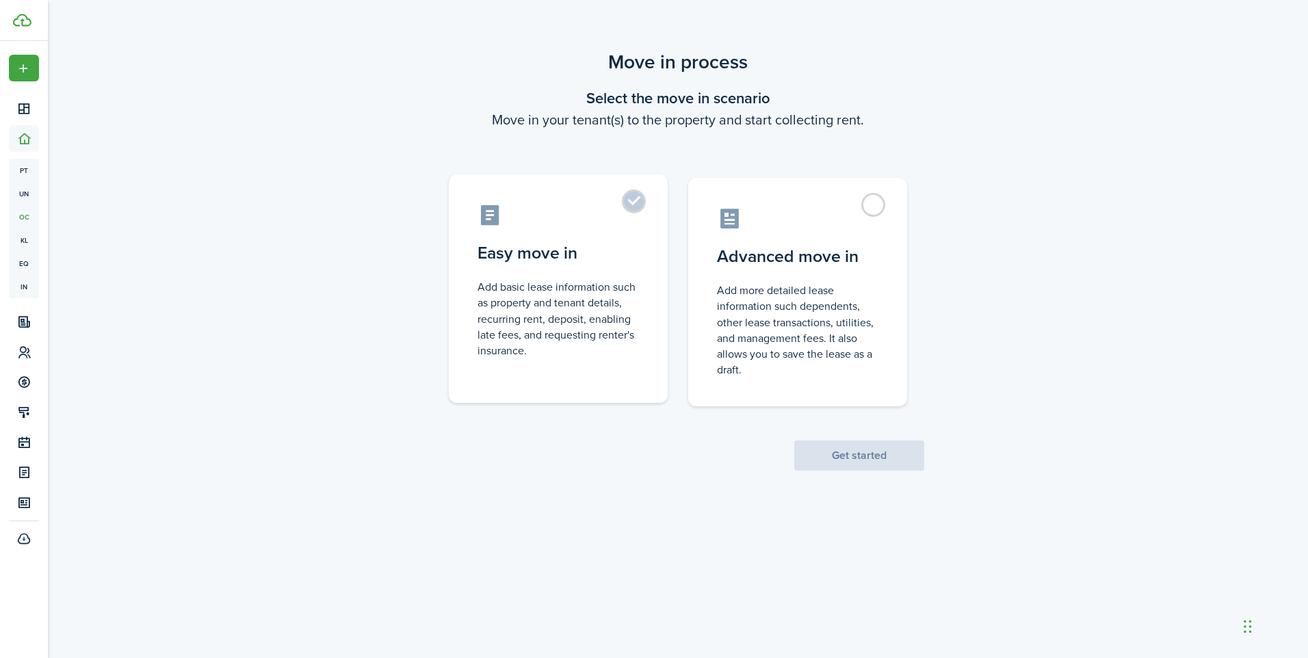
click at [576, 259] on control-radio-card-title "Easy move in" at bounding box center [558, 253] width 161 height 25
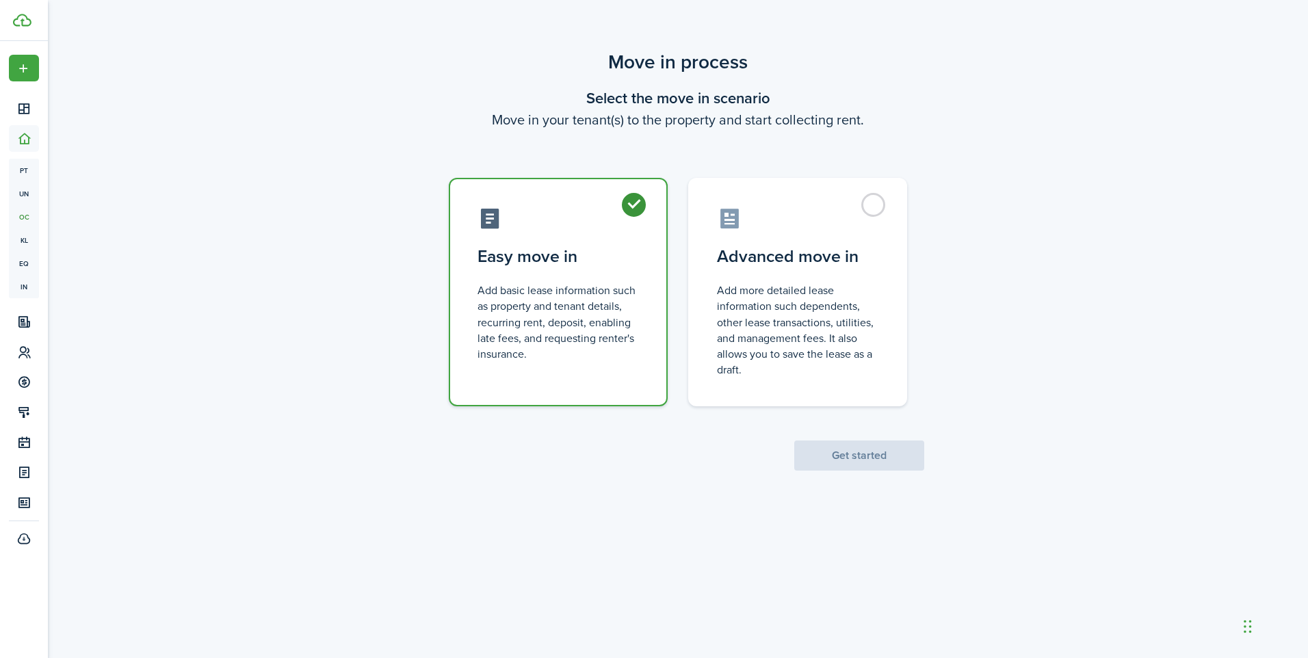
radio input "true"
click at [872, 458] on button "Get started" at bounding box center [859, 456] width 130 height 30
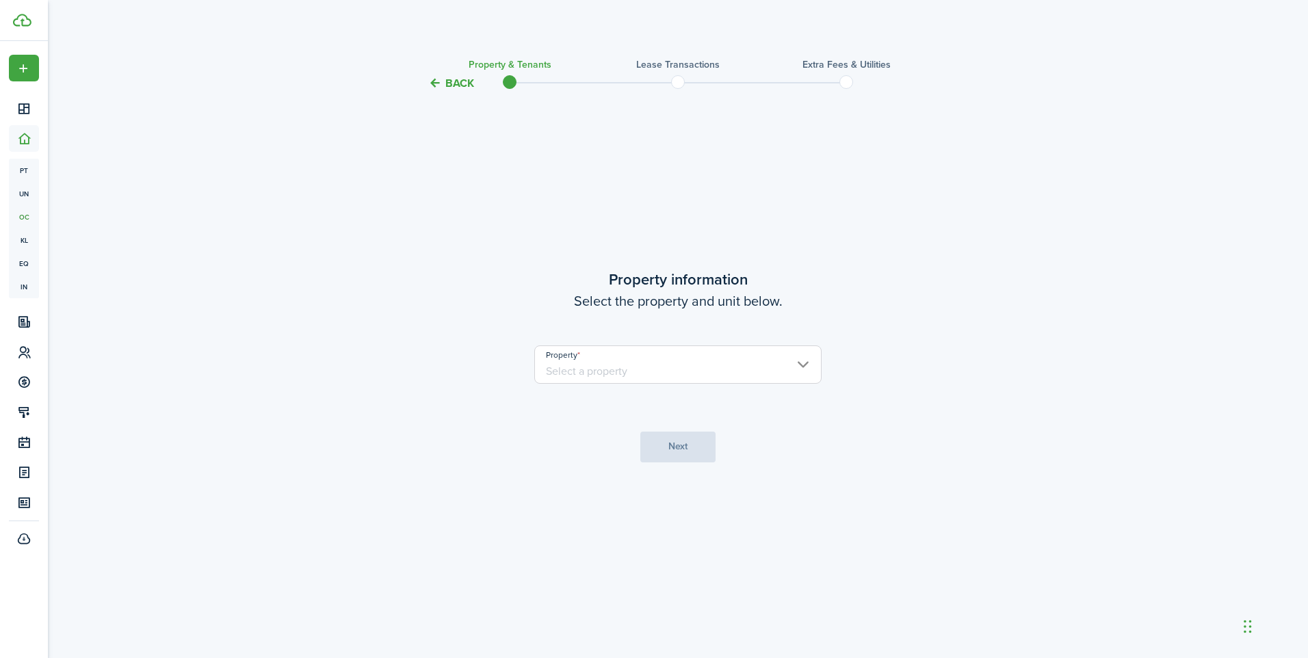
click at [720, 367] on input "Property" at bounding box center [677, 365] width 287 height 38
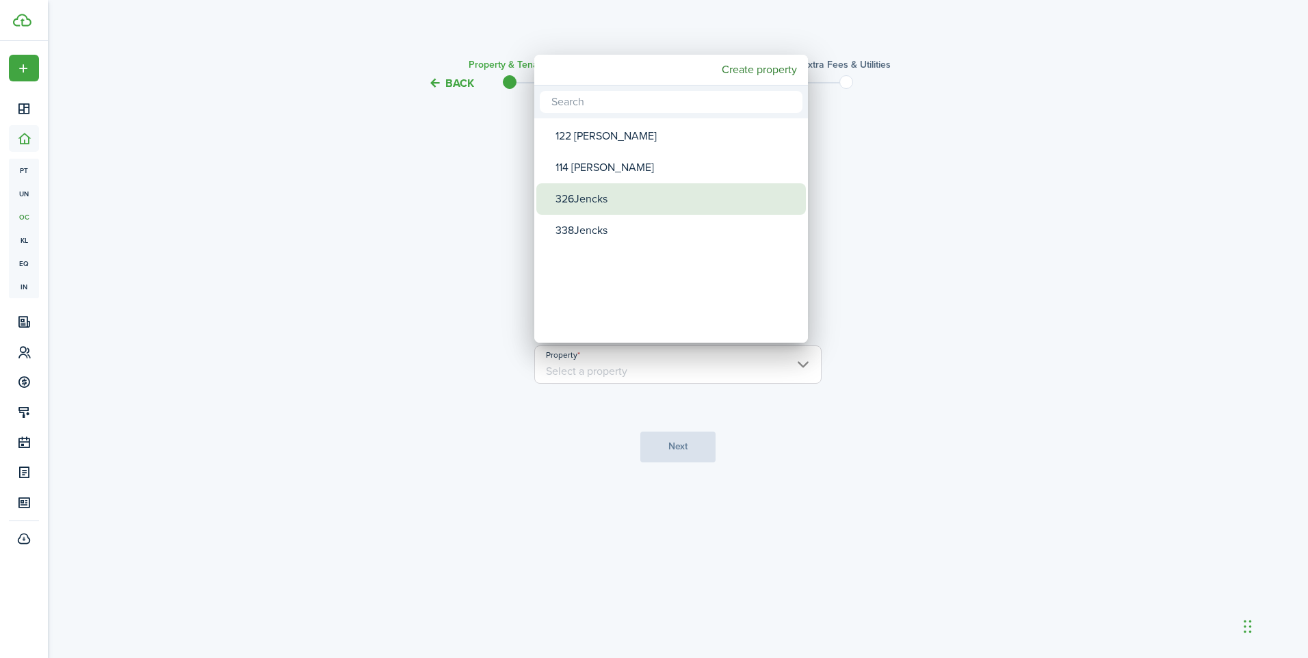
click at [632, 203] on div "326Jencks" at bounding box center [677, 198] width 242 height 31
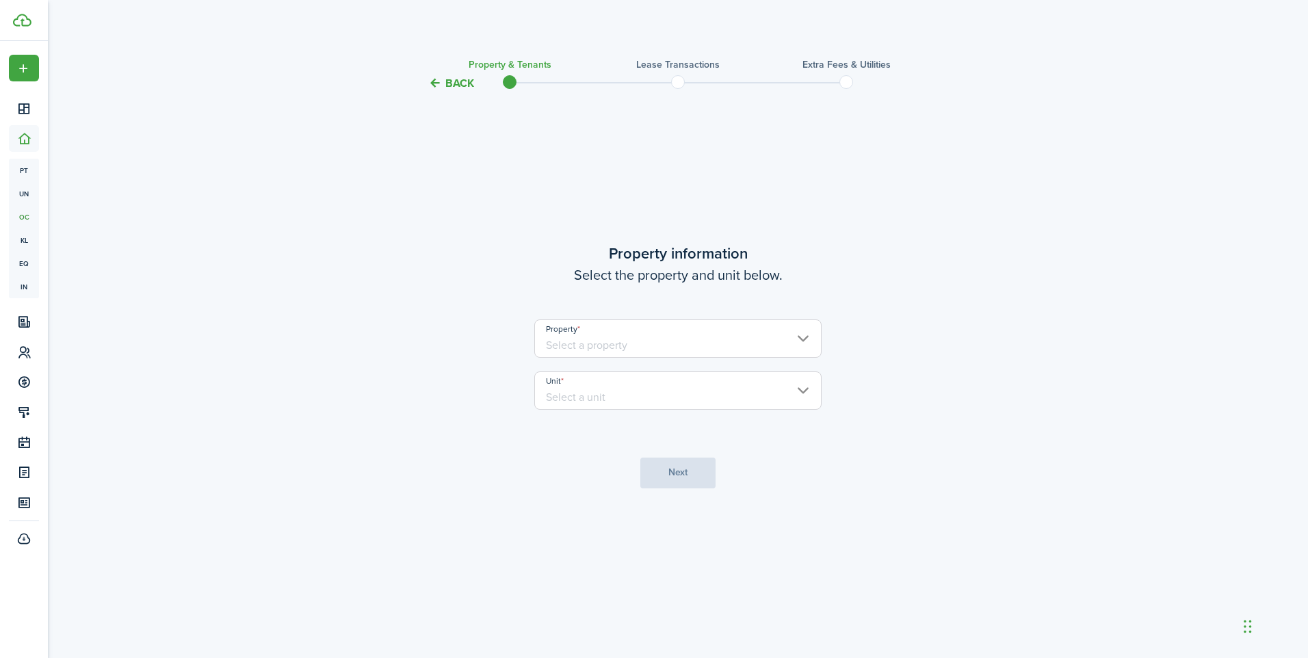
type input "326Jencks"
click at [682, 390] on input "Unit" at bounding box center [677, 391] width 287 height 38
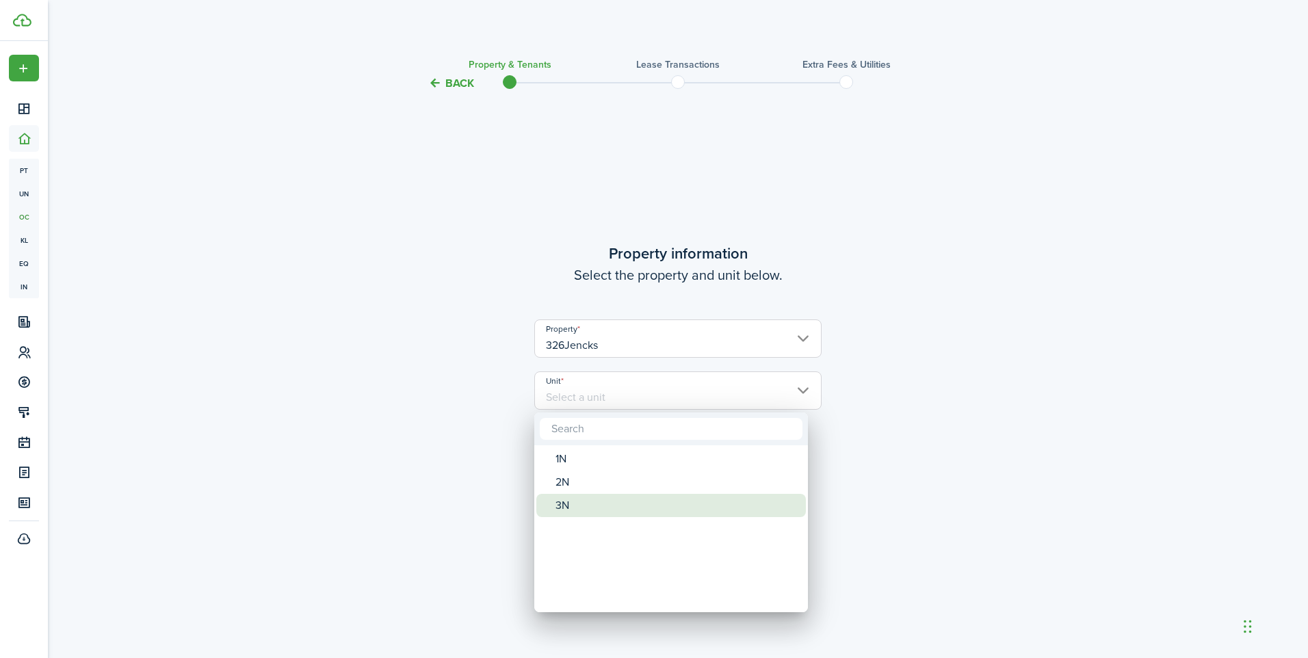
click at [597, 502] on div "3N" at bounding box center [677, 505] width 242 height 23
type input "3N"
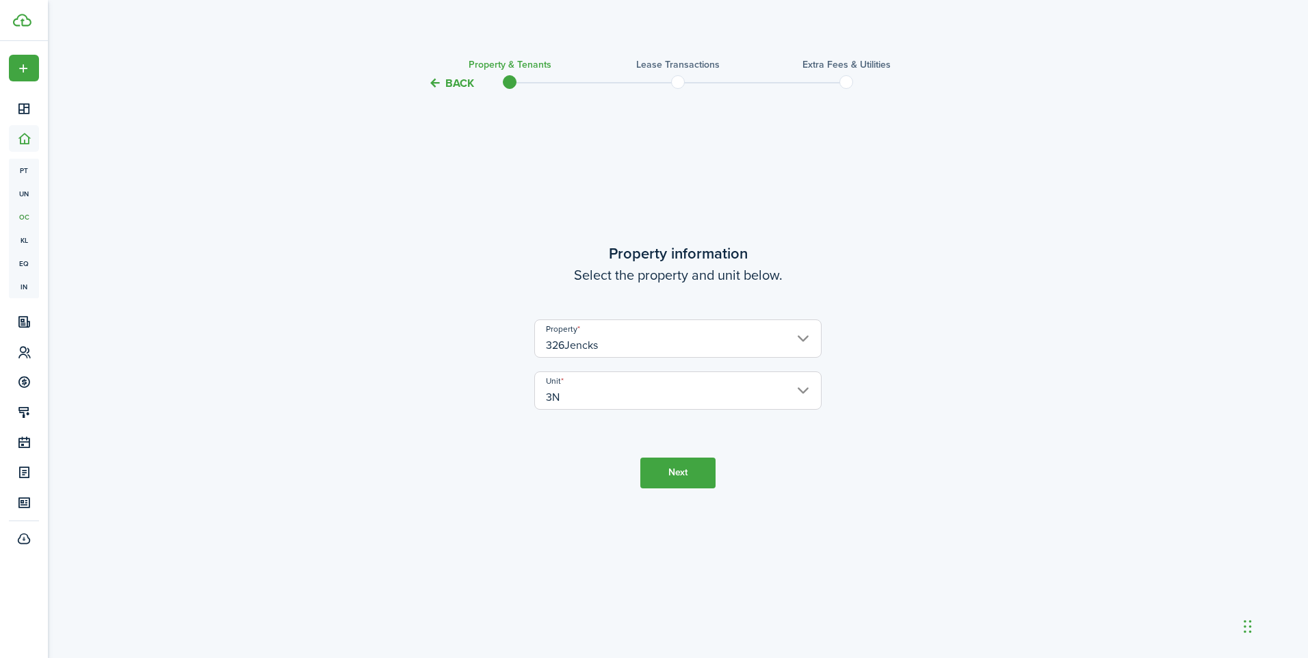
click at [696, 477] on button "Next" at bounding box center [677, 473] width 75 height 31
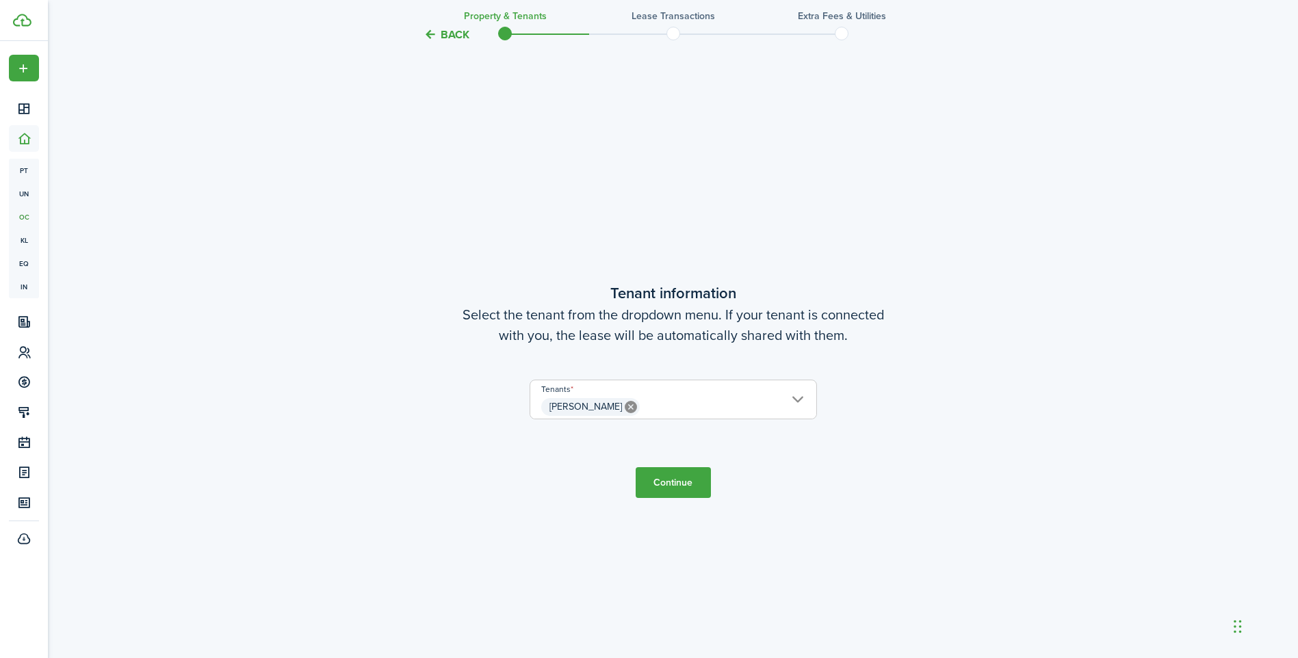
scroll to position [567, 0]
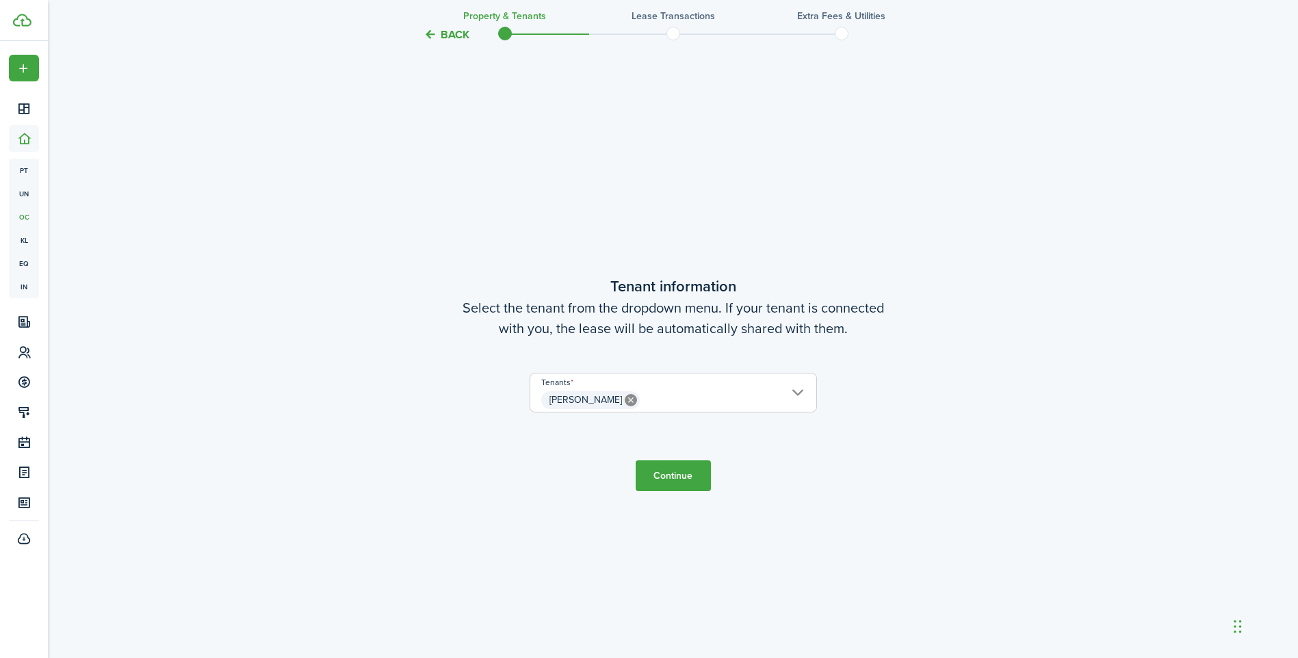
click at [671, 473] on button "Continue" at bounding box center [673, 475] width 75 height 31
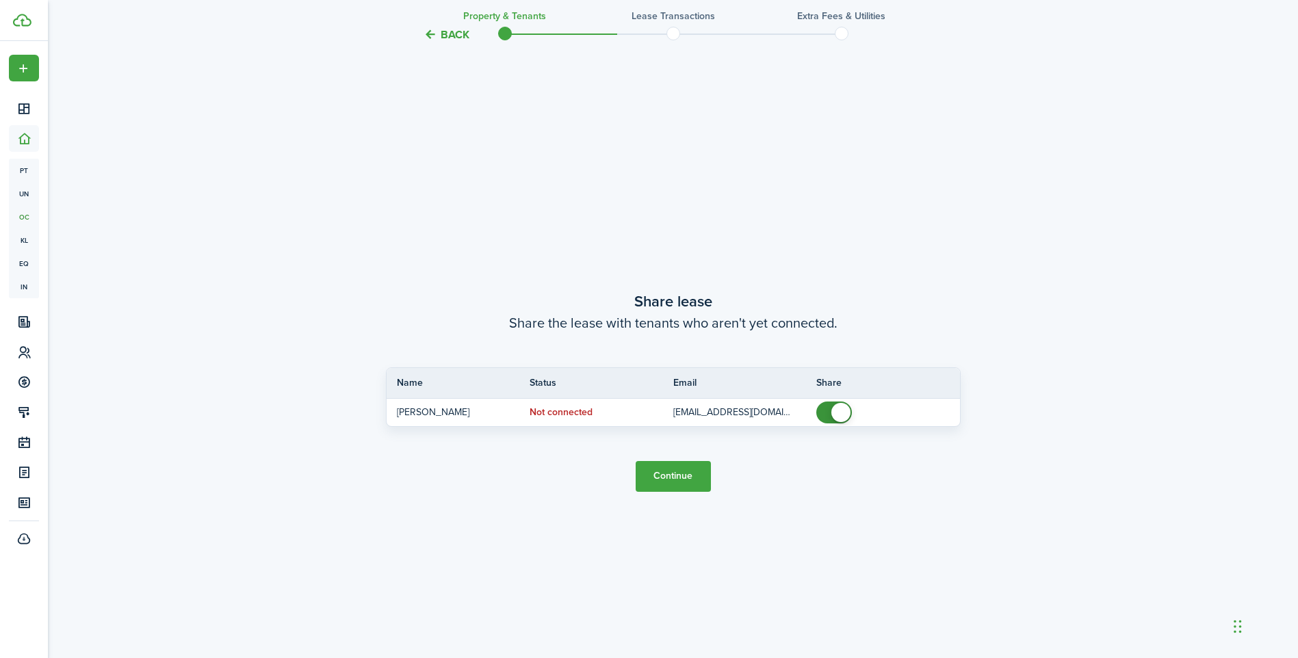
scroll to position [1225, 0]
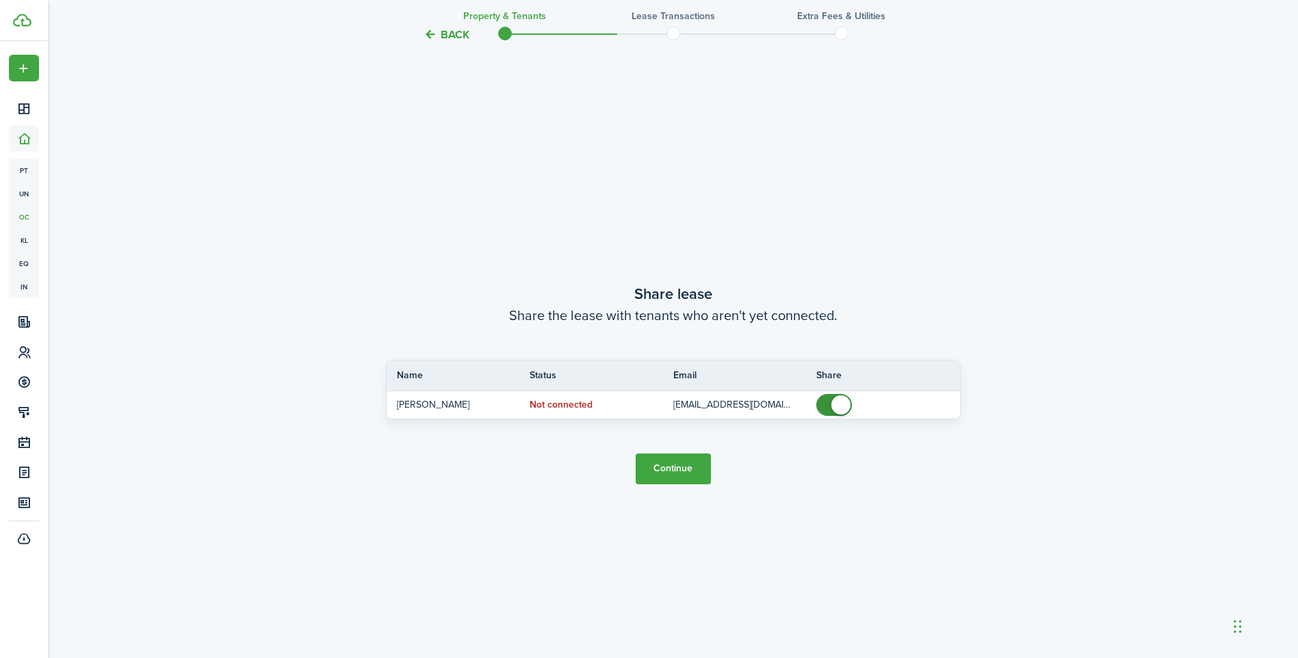
click at [669, 466] on button "Continue" at bounding box center [673, 469] width 75 height 31
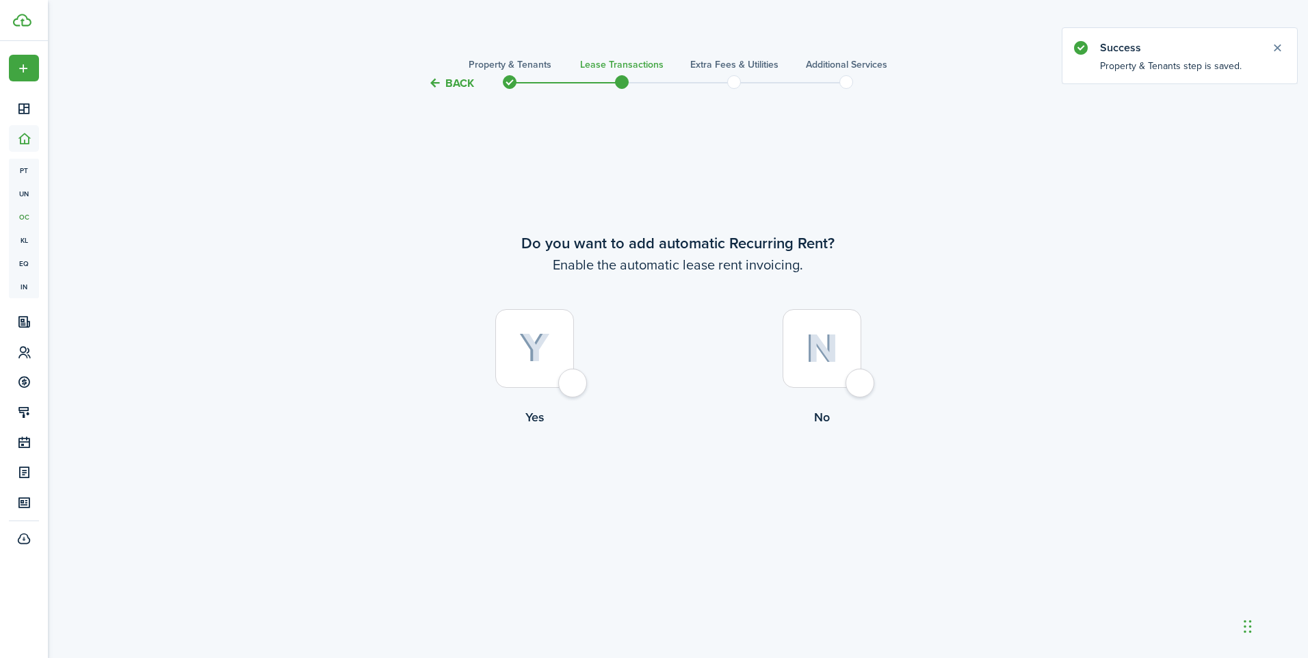
click at [574, 388] on div at bounding box center [534, 348] width 79 height 79
radio input "true"
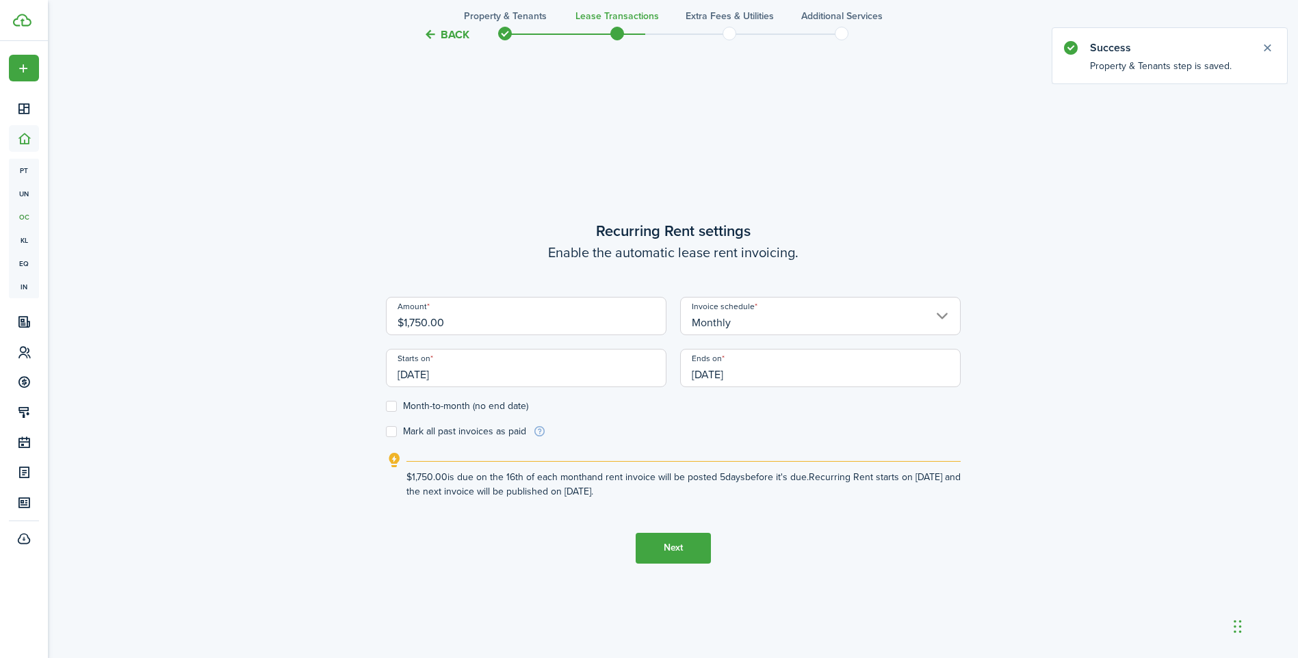
scroll to position [567, 0]
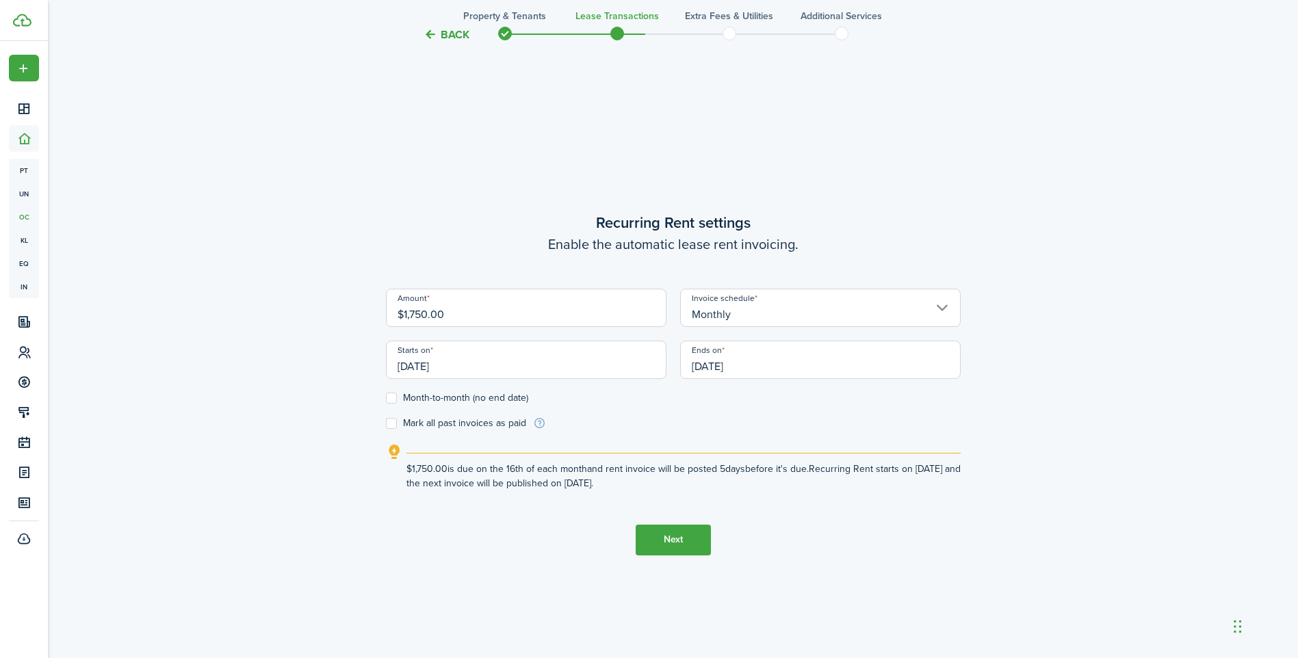
click at [489, 369] on input "[DATE]" at bounding box center [526, 360] width 281 height 38
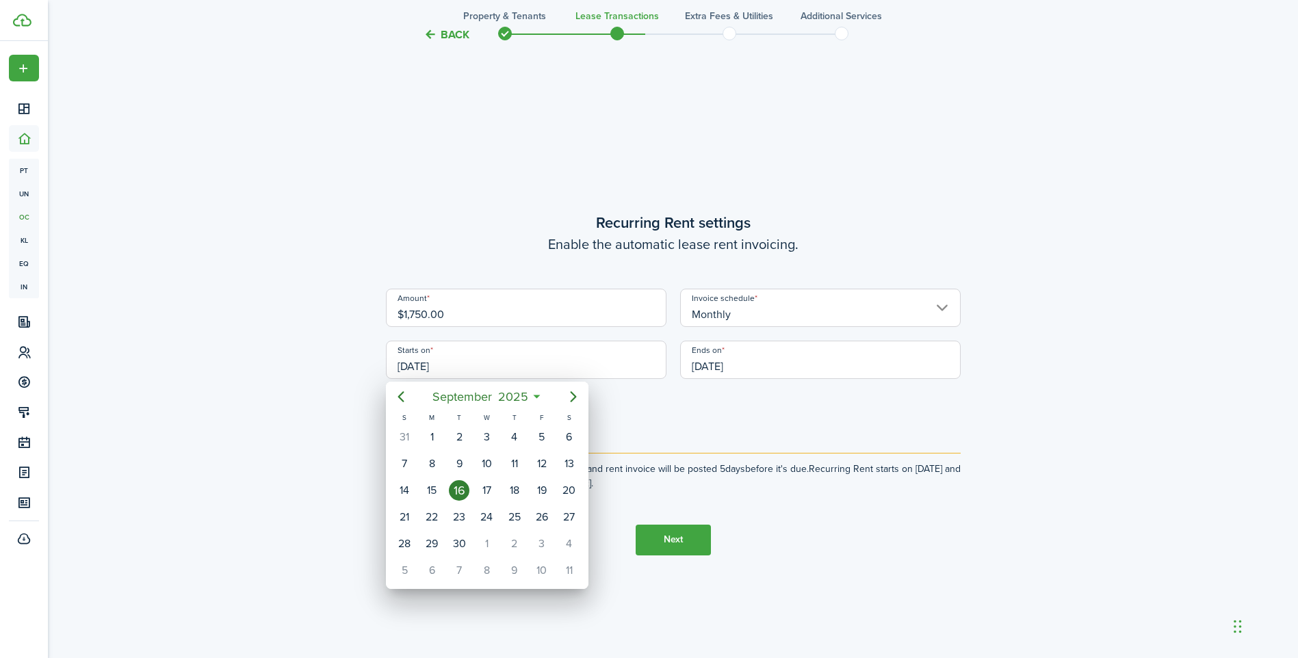
click at [489, 369] on div at bounding box center [649, 329] width 1517 height 877
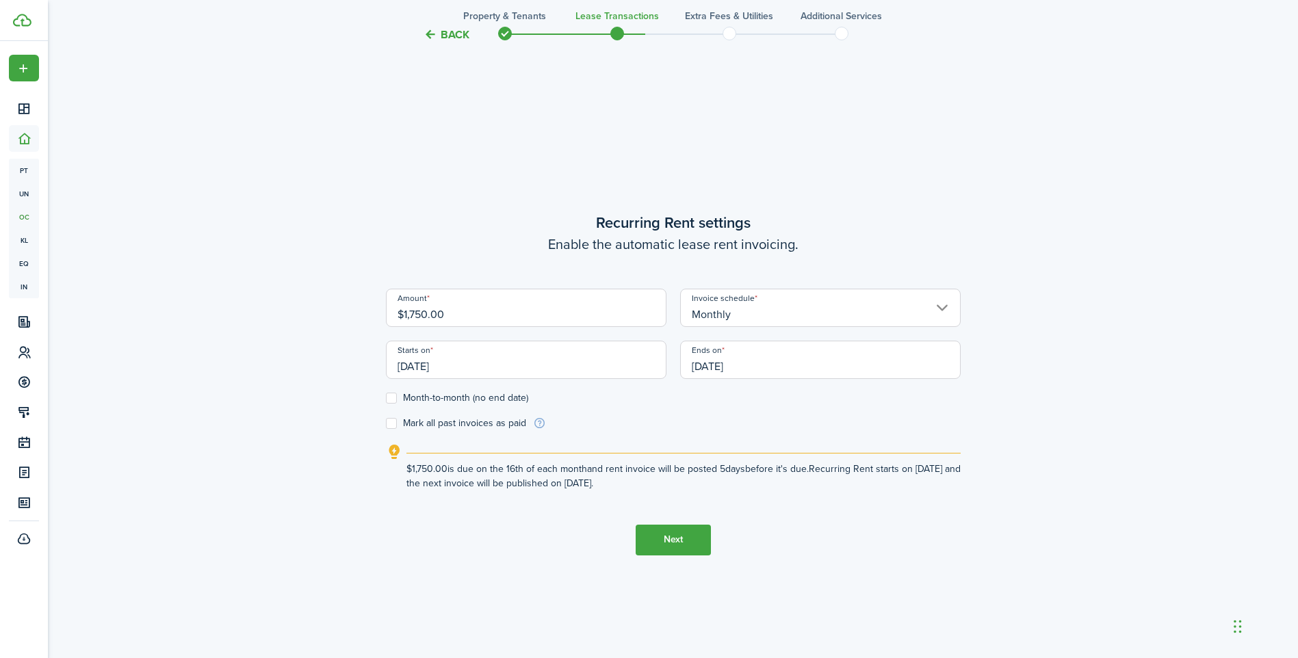
click at [400, 397] on label "Month-to-month (no end date)" at bounding box center [457, 398] width 142 height 11
click at [386, 398] on input "Month-to-month (no end date)" at bounding box center [385, 398] width 1 height 1
checkbox input "true"
click at [452, 368] on input "[DATE]" at bounding box center [526, 360] width 281 height 38
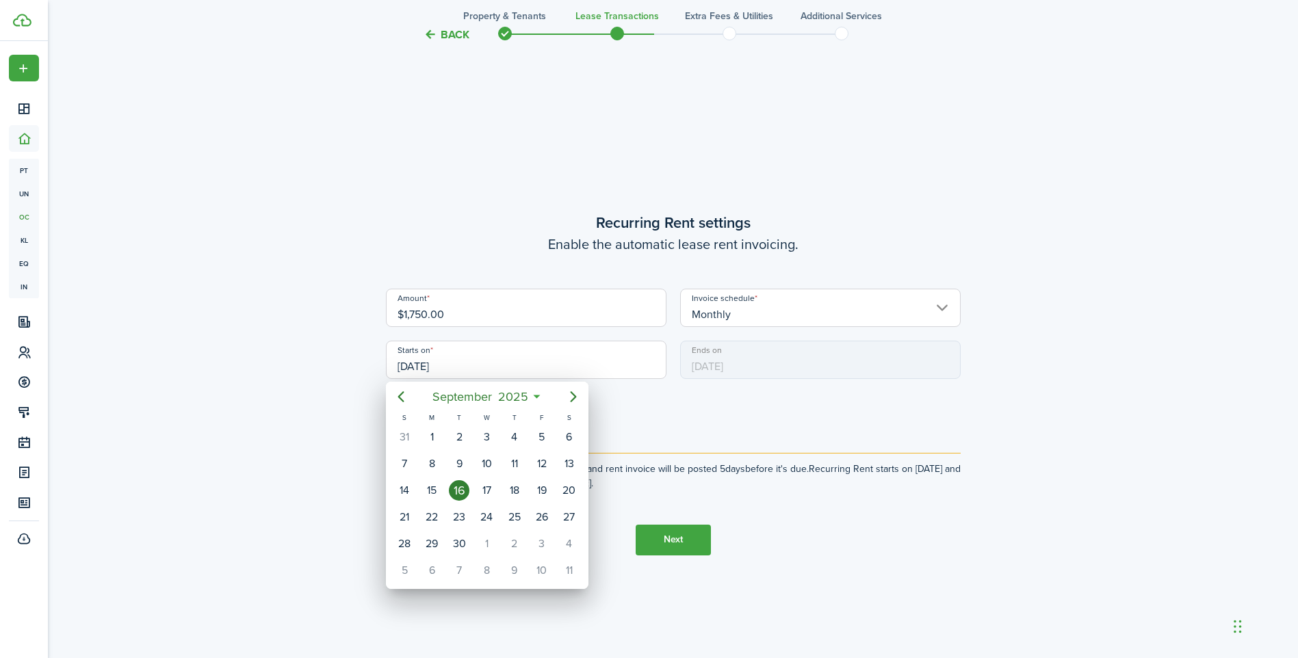
click at [452, 368] on div at bounding box center [649, 329] width 1517 height 877
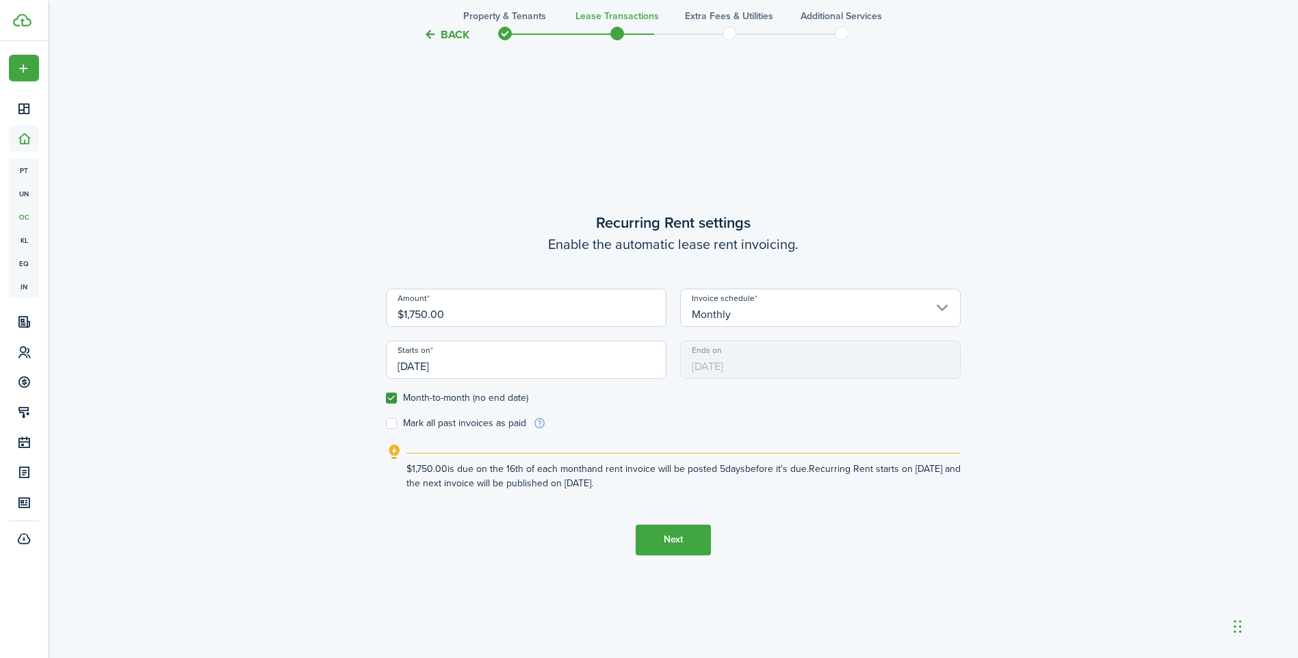
click at [452, 368] on input "[DATE]" at bounding box center [526, 360] width 281 height 38
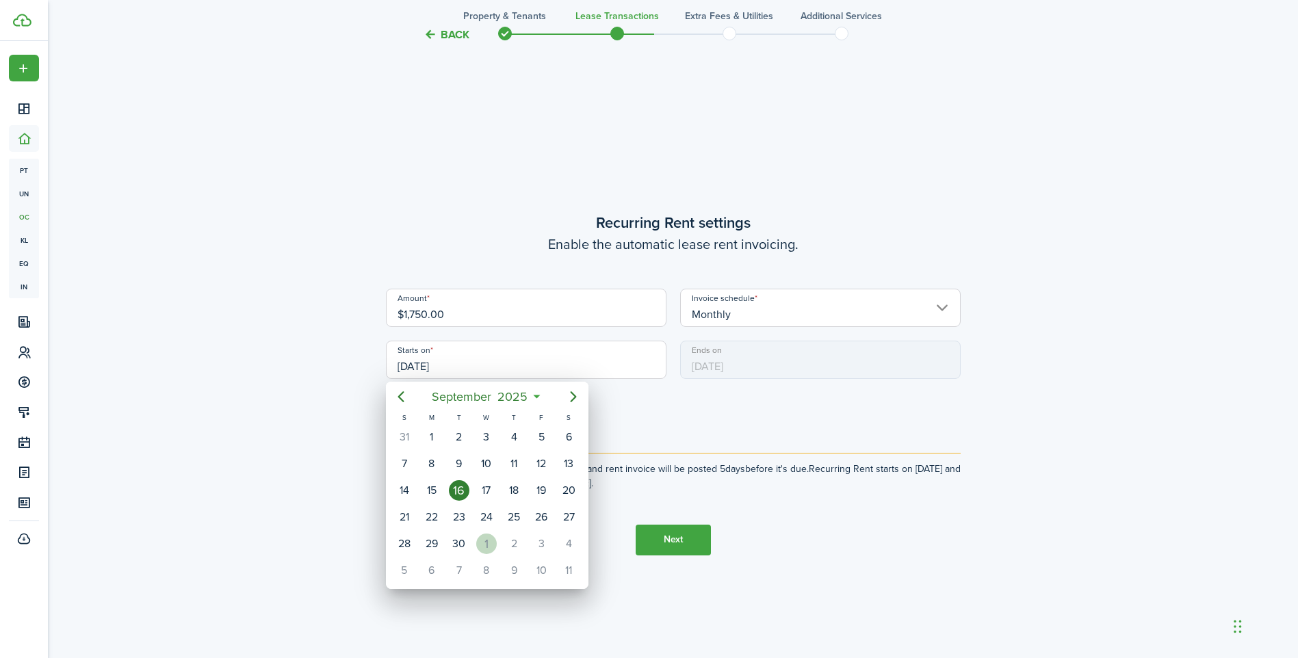
click at [479, 543] on div "1" at bounding box center [486, 544] width 21 height 21
type input "[DATE]"
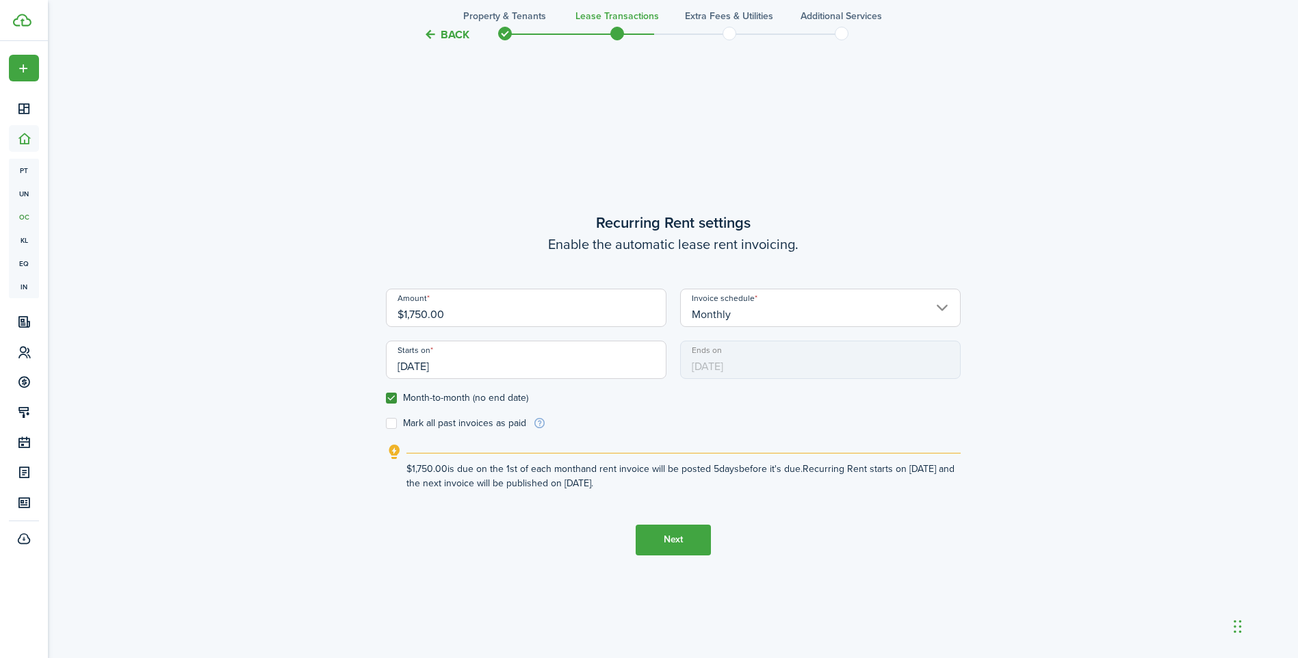
scroll to position [0, 0]
click at [668, 531] on button "Next" at bounding box center [673, 540] width 75 height 31
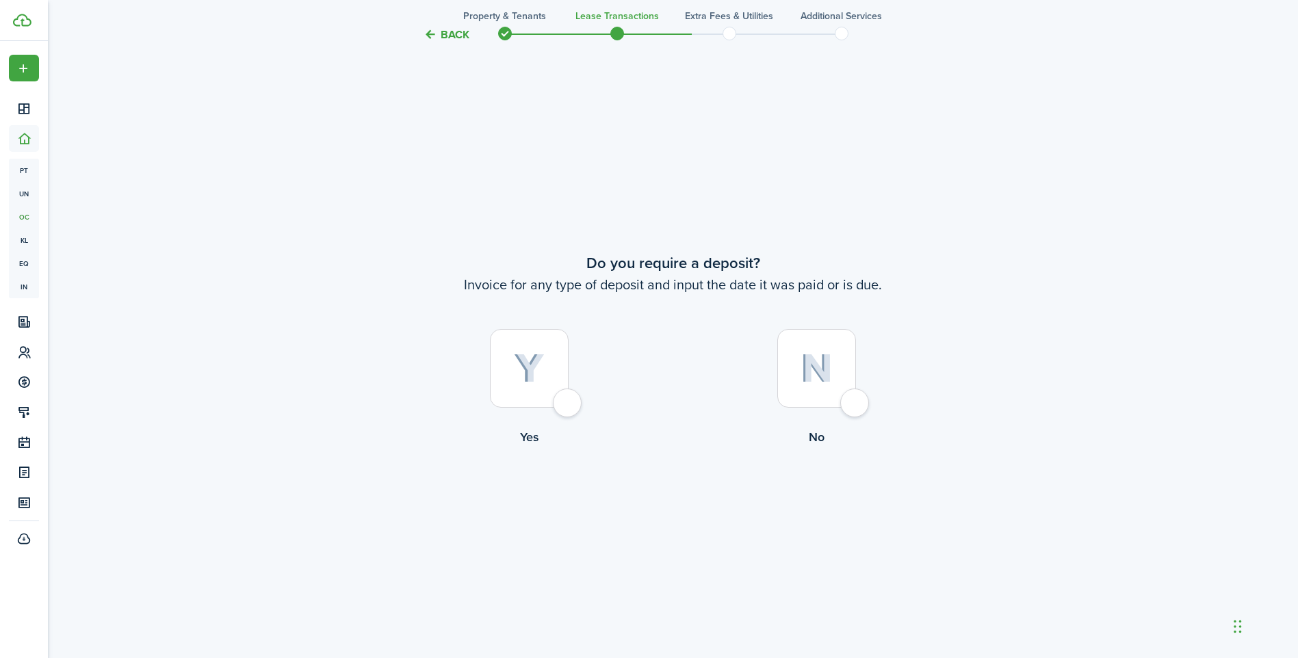
scroll to position [1225, 0]
click at [853, 396] on div at bounding box center [816, 366] width 79 height 79
radio input "true"
click at [662, 518] on tc-wizard-step "Do you require a deposit? Invoice for any type of deposit and input the date it…" at bounding box center [673, 383] width 575 height 658
click at [665, 488] on button "Continue" at bounding box center [673, 501] width 75 height 31
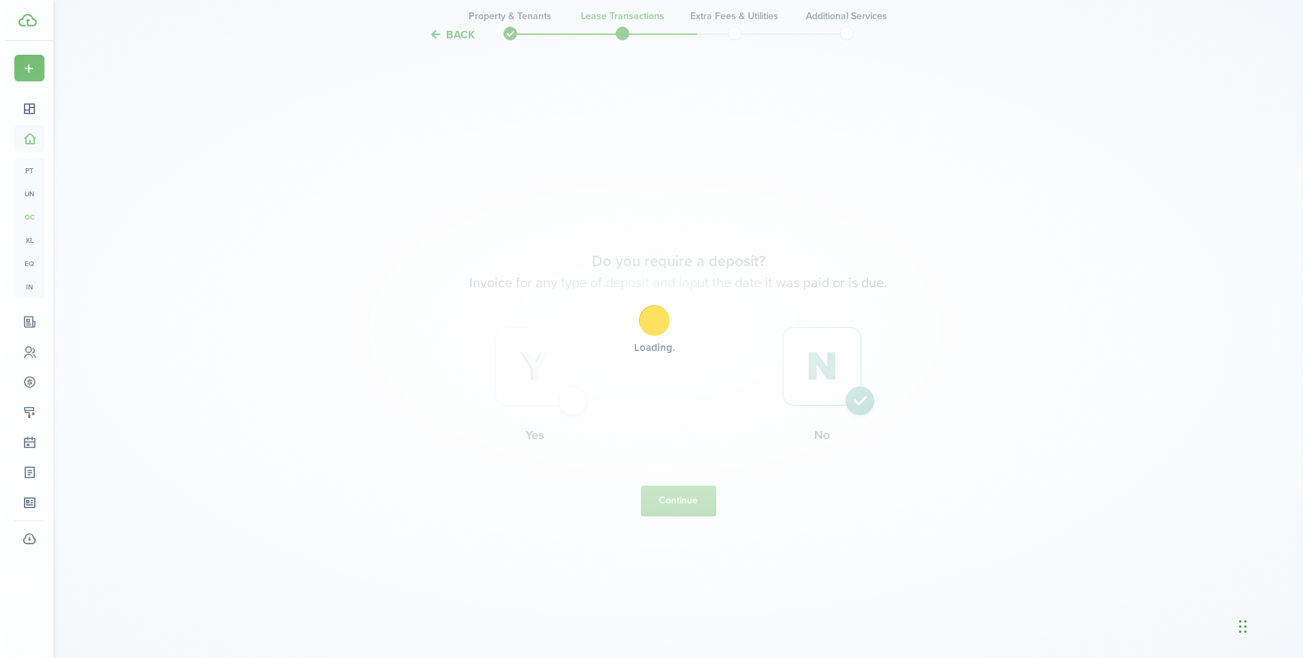
scroll to position [0, 0]
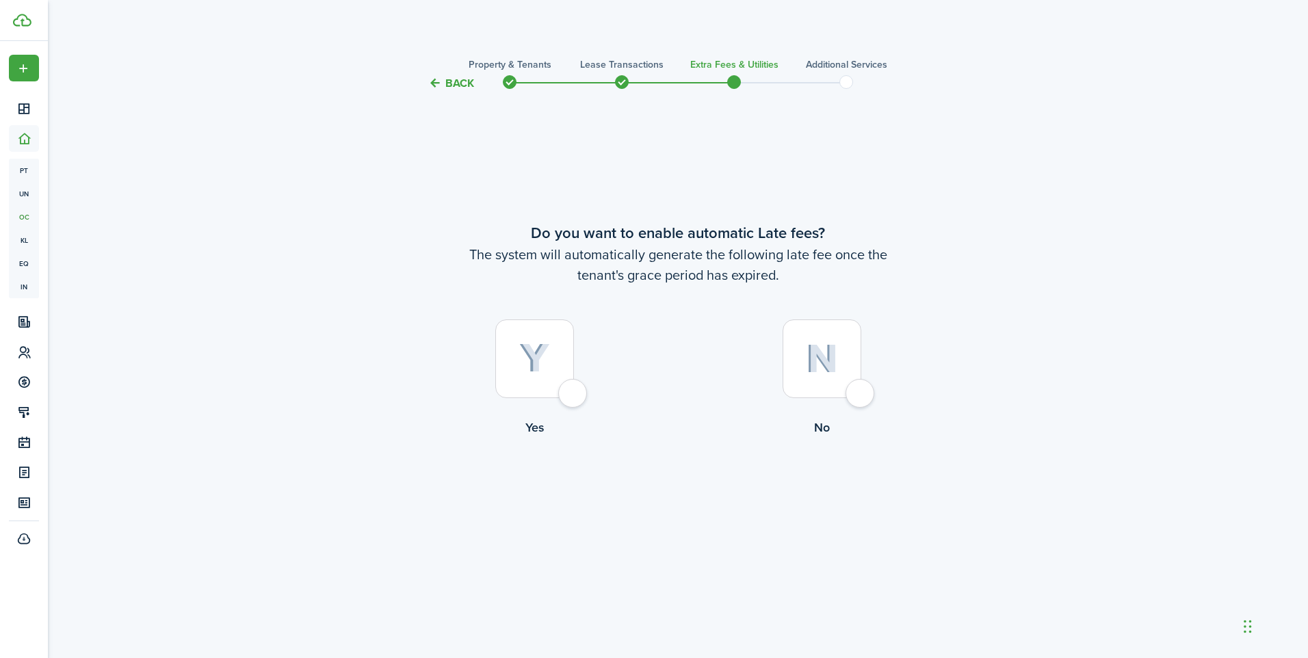
click at [567, 387] on div at bounding box center [534, 359] width 79 height 79
radio input "true"
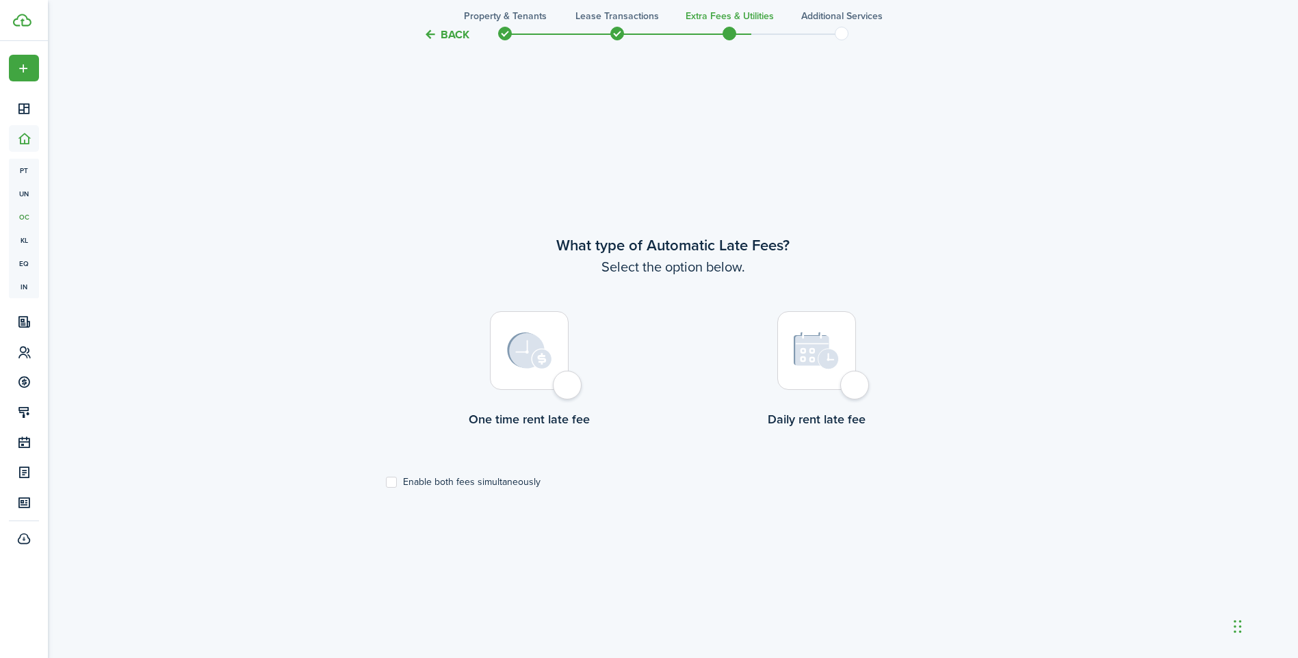
scroll to position [567, 0]
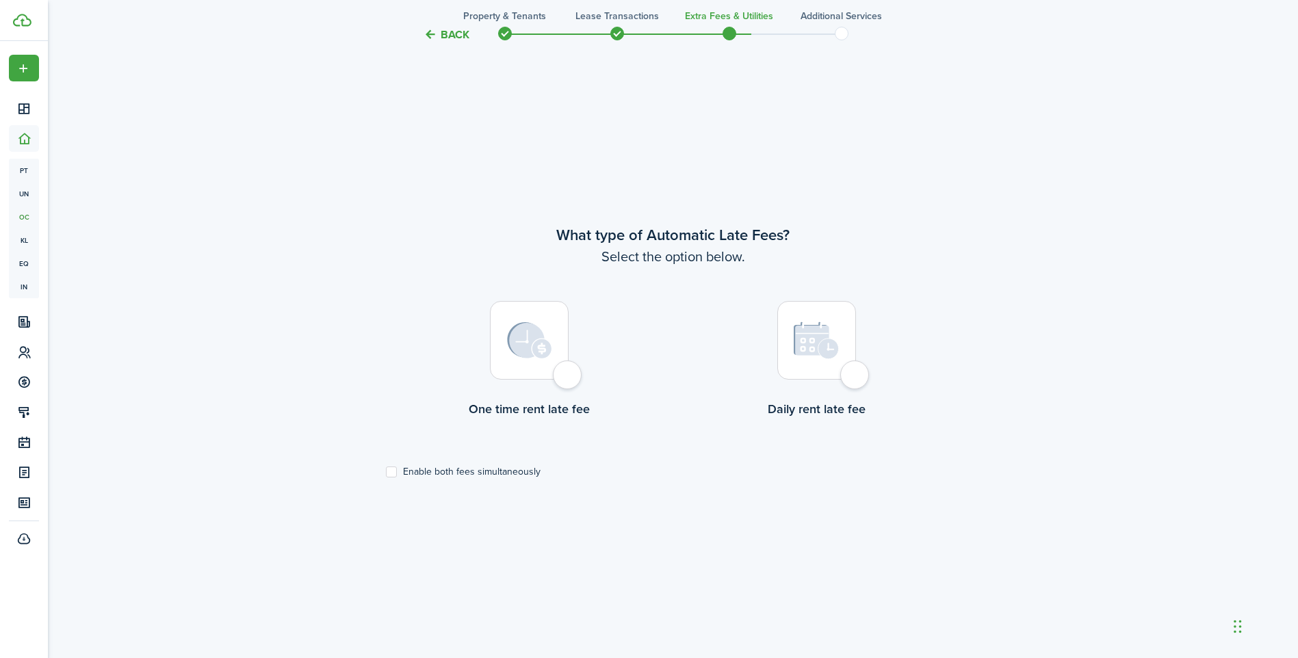
click at [567, 380] on div at bounding box center [529, 340] width 79 height 79
radio input "true"
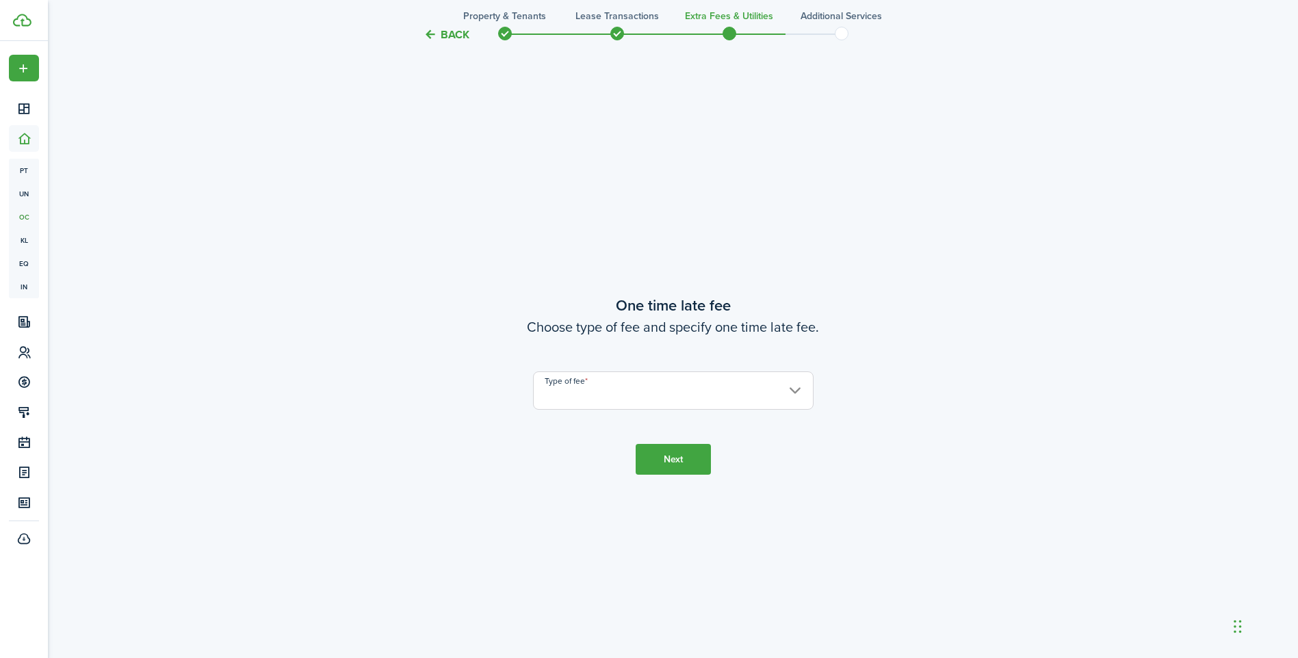
scroll to position [1225, 0]
click at [567, 387] on input "Type of fee" at bounding box center [673, 389] width 281 height 38
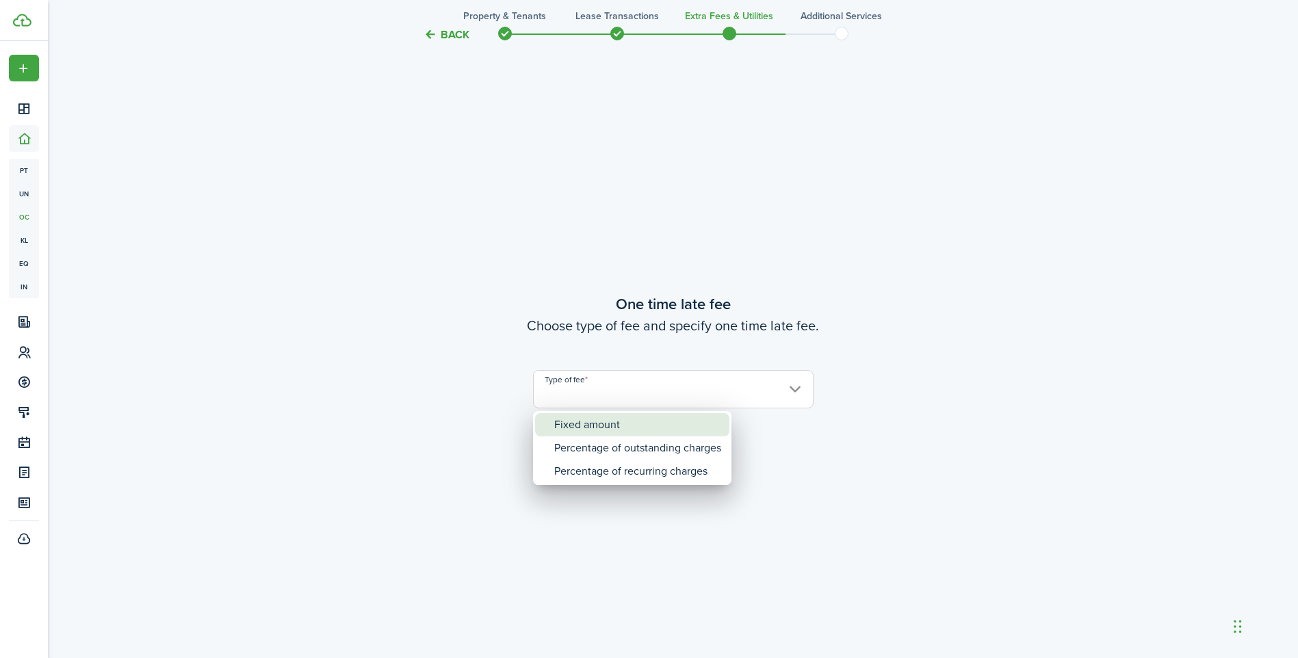
click at [573, 419] on div "Fixed amount" at bounding box center [637, 424] width 167 height 23
type input "Fixed amount"
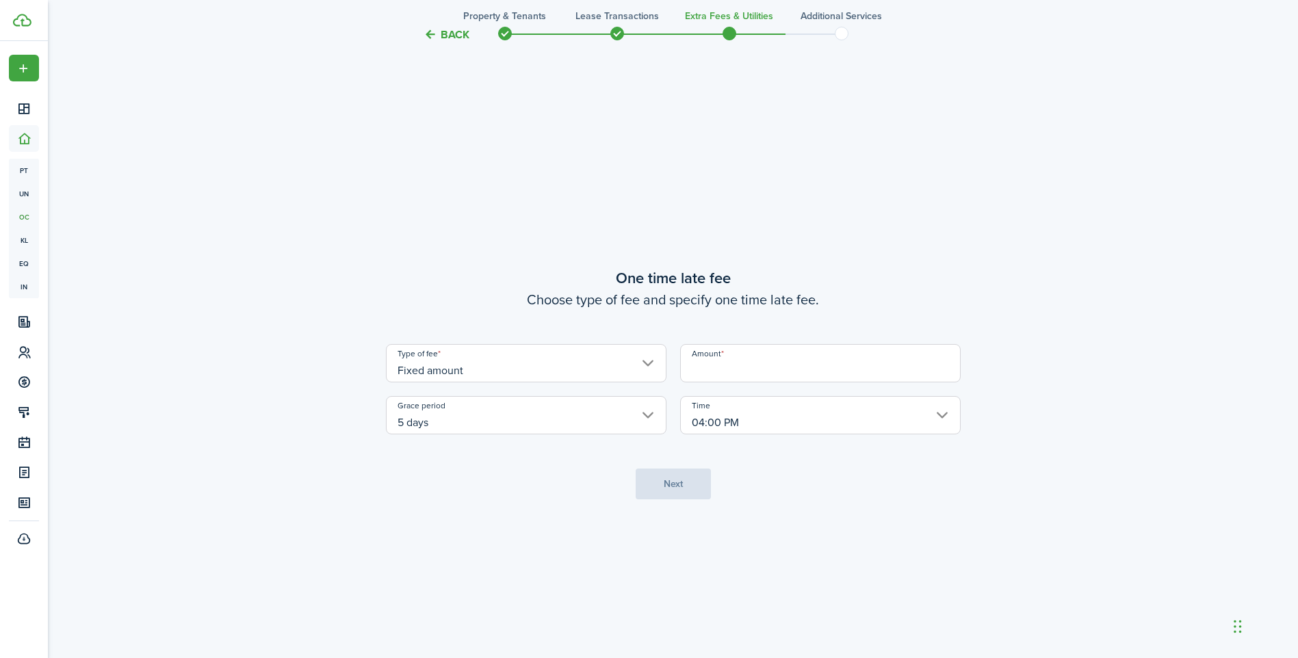
click at [689, 370] on input "Amount" at bounding box center [820, 363] width 281 height 38
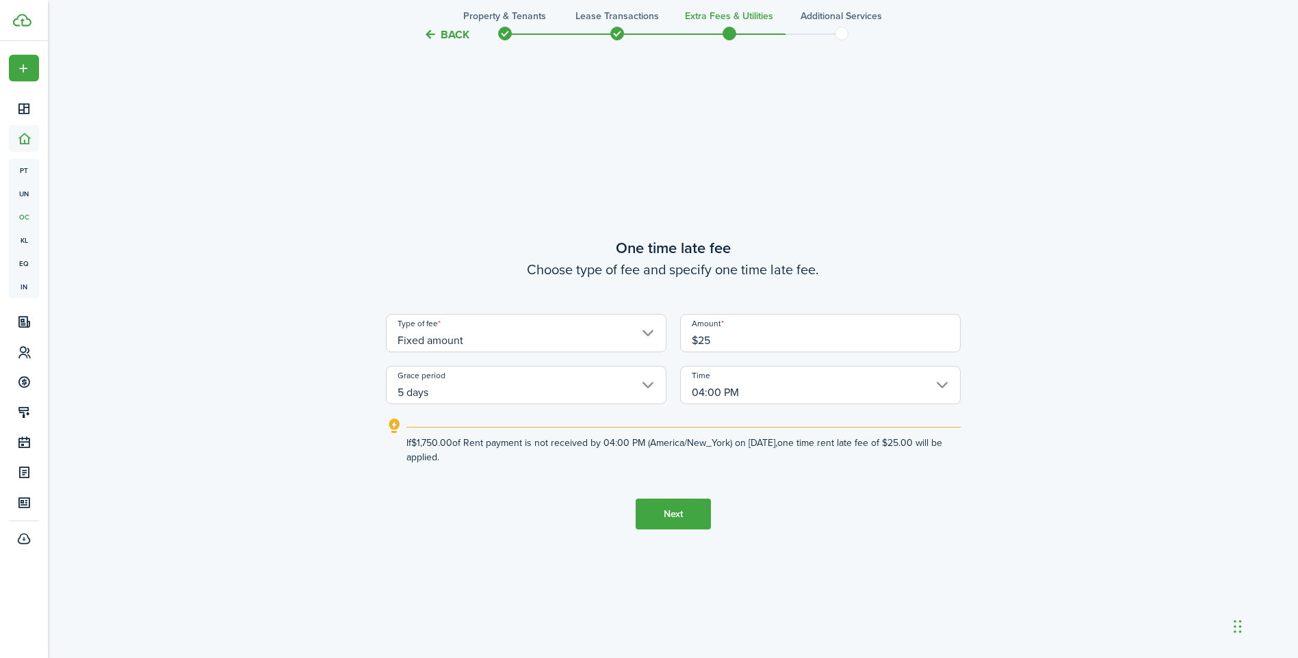
type input "$25.00"
click at [679, 511] on button "Next" at bounding box center [673, 514] width 75 height 31
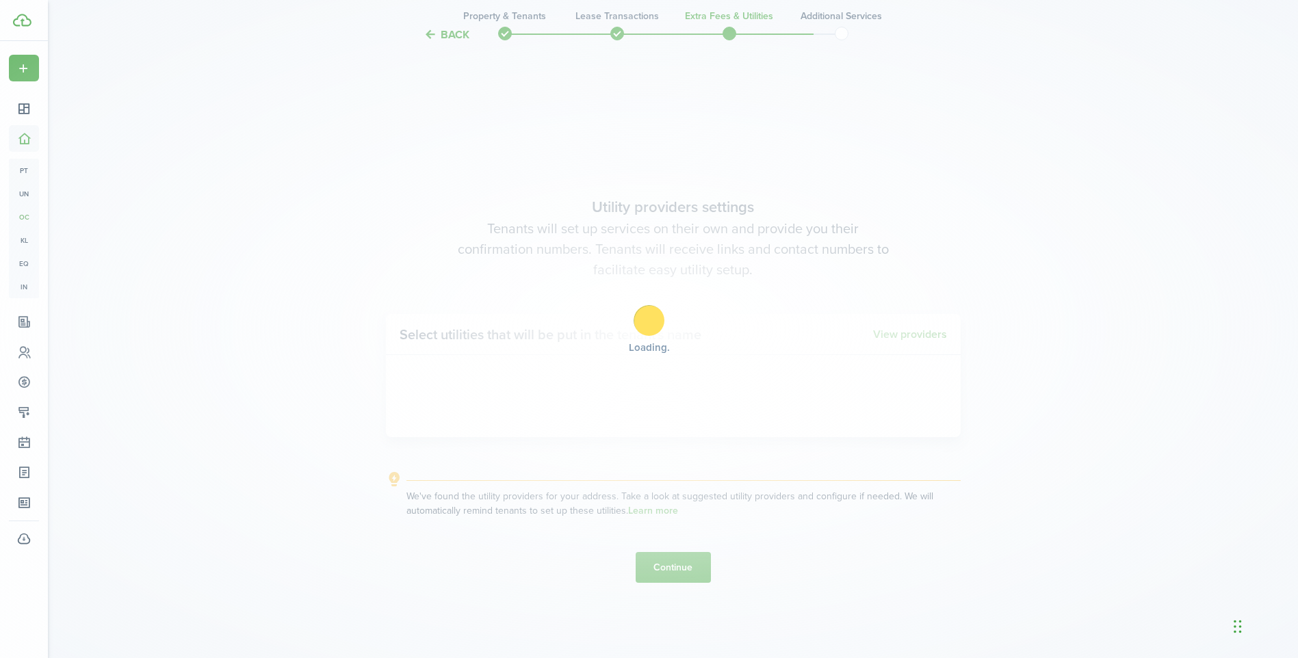
scroll to position [1883, 0]
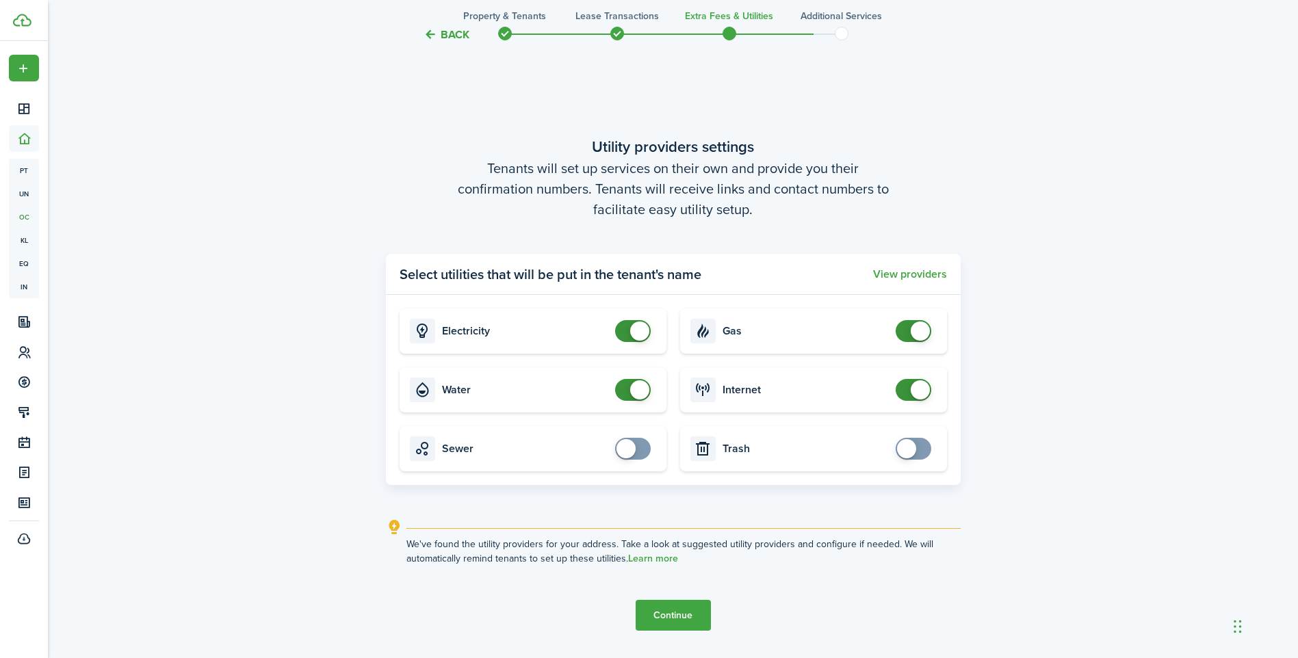
checkbox input "false"
click at [626, 385] on span at bounding box center [633, 390] width 14 height 22
click at [678, 620] on button "Continue" at bounding box center [673, 615] width 75 height 31
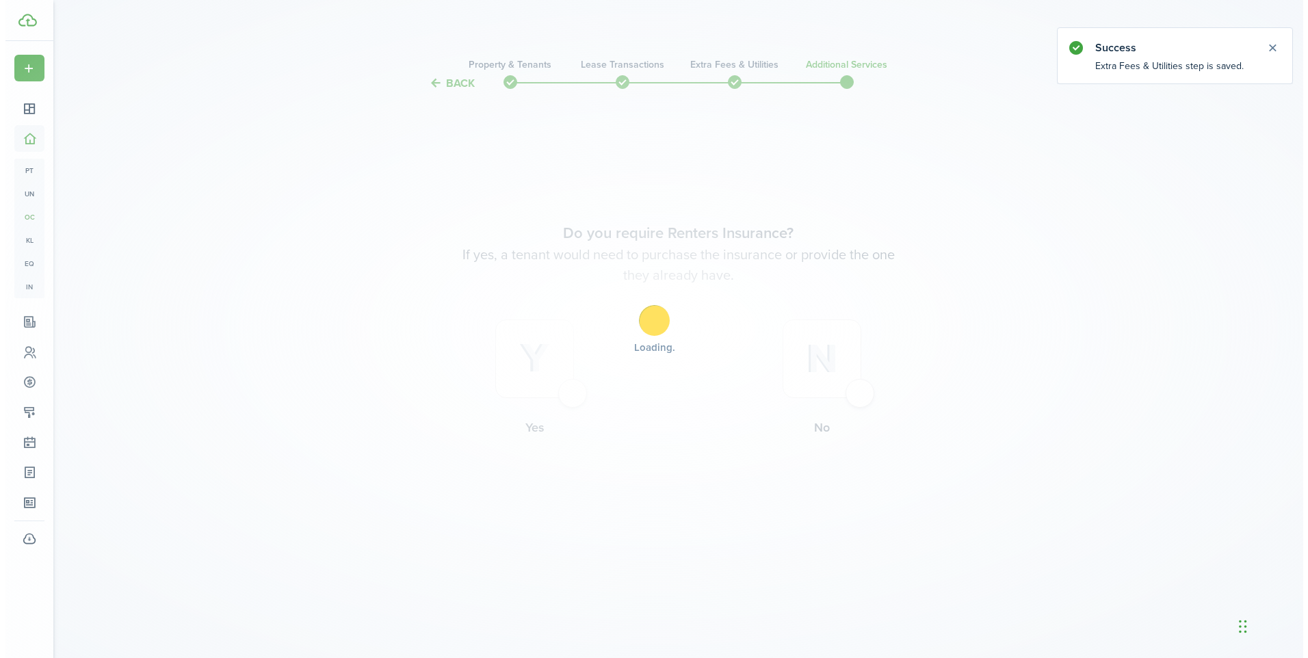
scroll to position [0, 0]
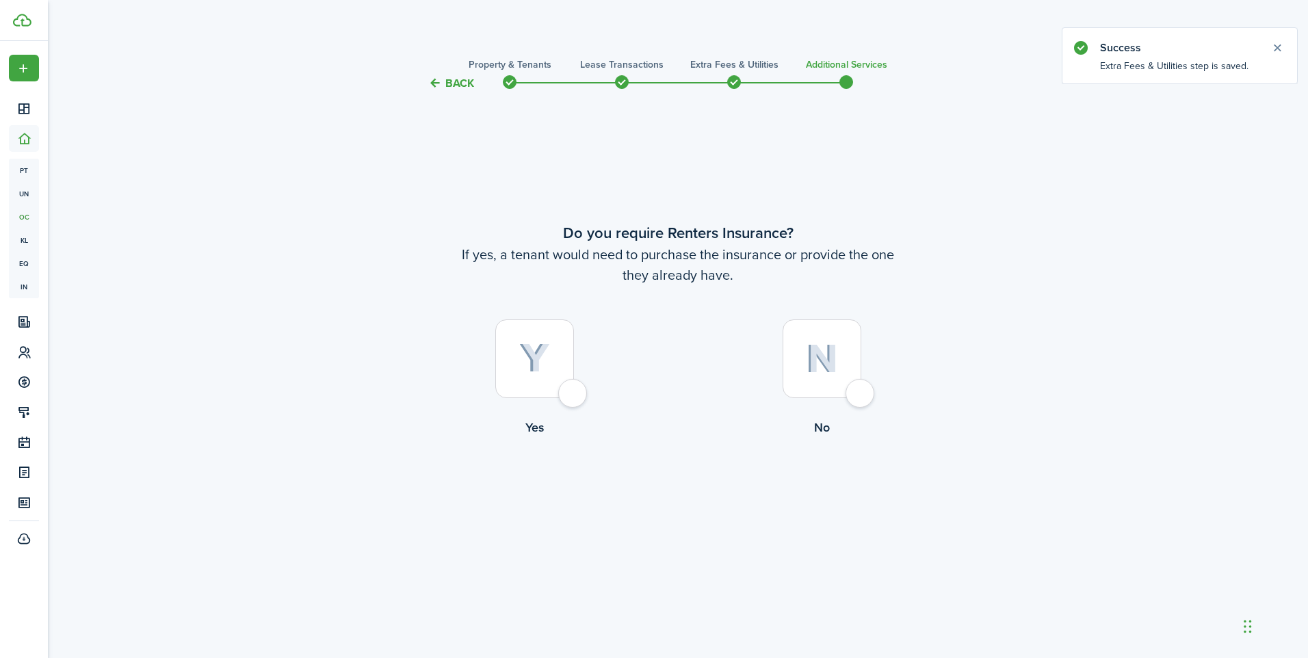
click at [570, 398] on div at bounding box center [534, 359] width 79 height 79
radio input "true"
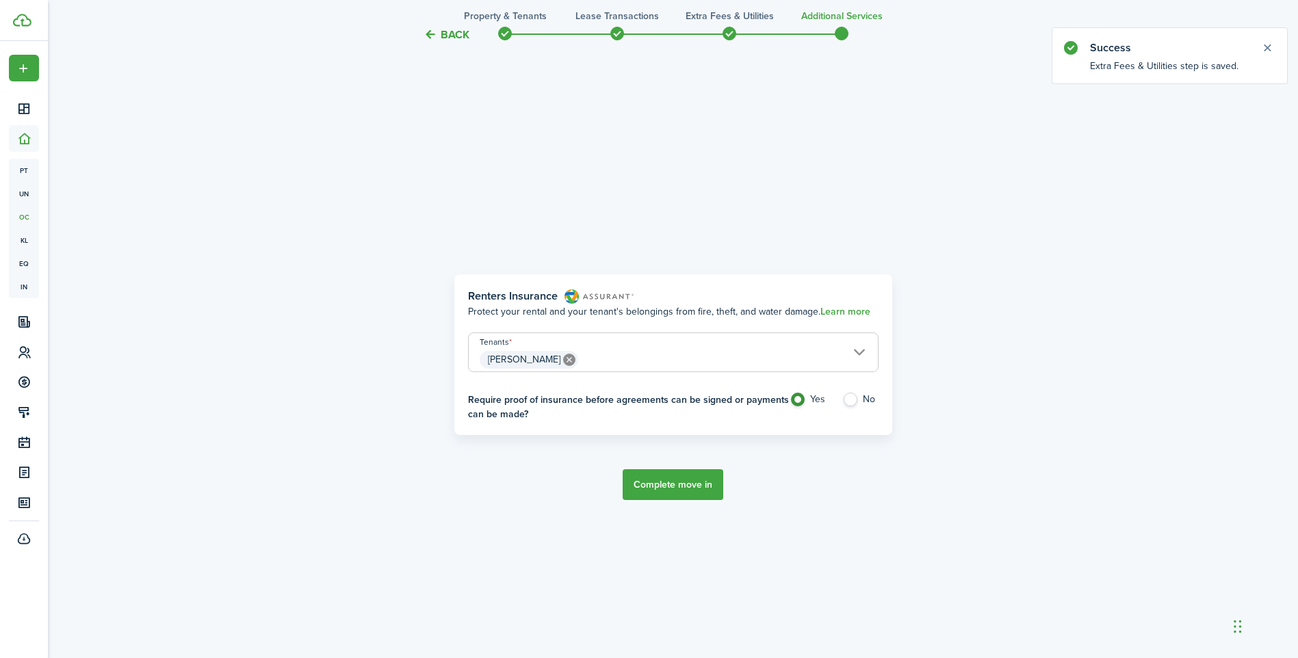
scroll to position [567, 0]
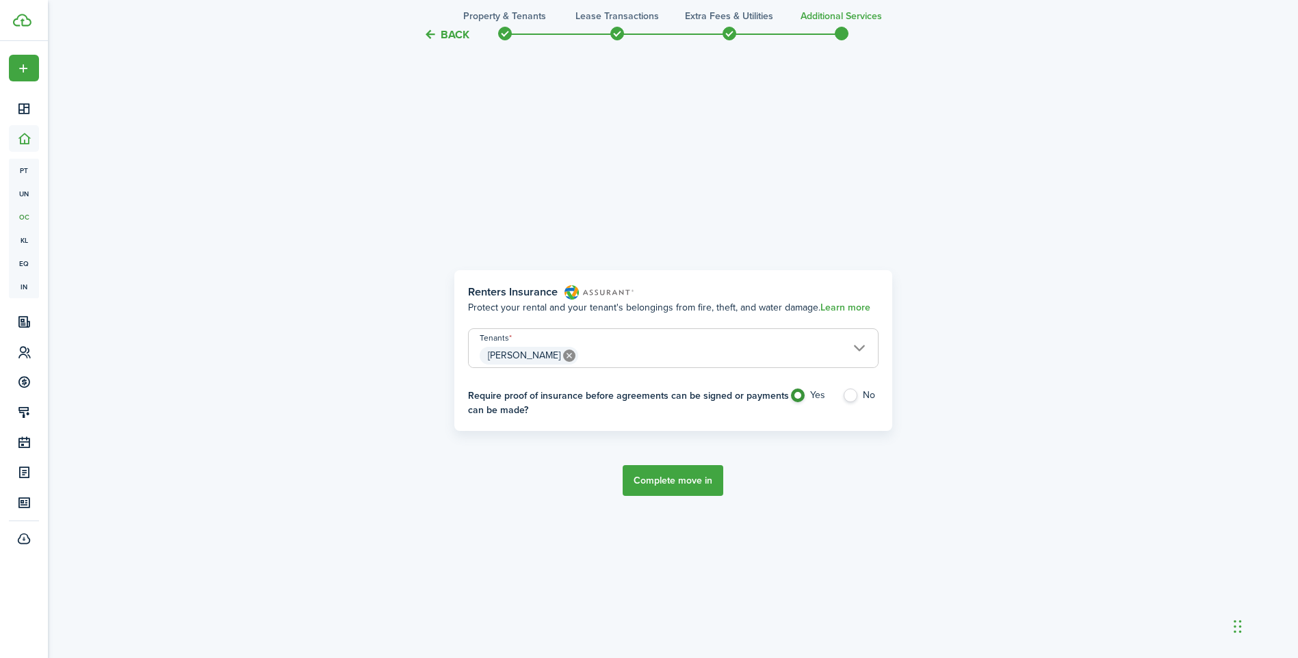
click at [847, 393] on label "No" at bounding box center [860, 399] width 36 height 21
radio input "false"
radio input "true"
click at [672, 481] on button "Complete move in" at bounding box center [673, 480] width 101 height 31
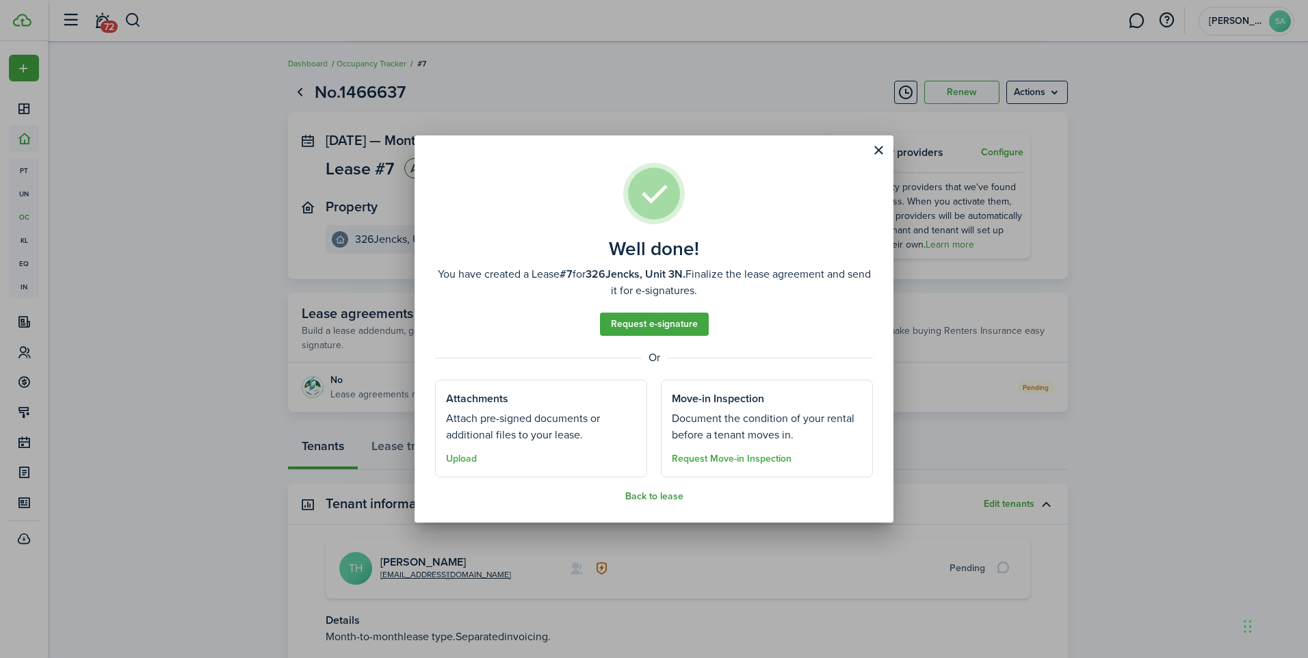
click at [648, 495] on button "Back to lease" at bounding box center [654, 496] width 58 height 11
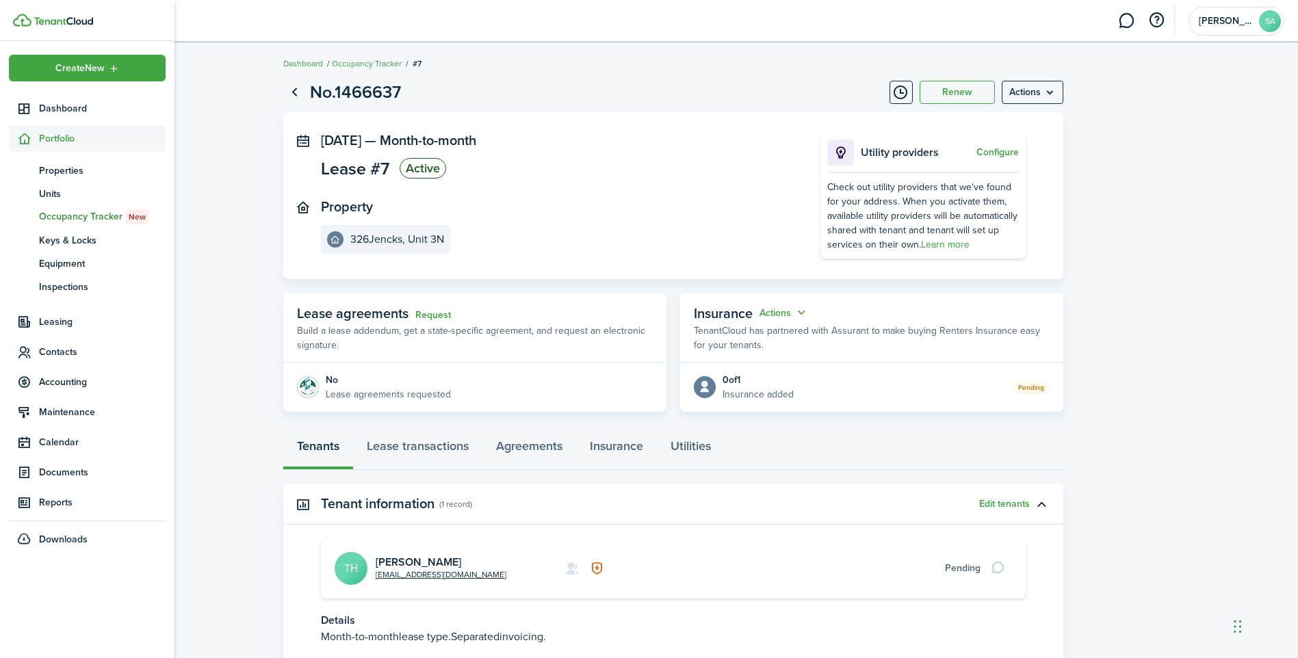
click at [92, 365] on ul "Create New Dashboard Portfolio pt Properties un Units oc Occupancy Tracker New …" at bounding box center [87, 304] width 157 height 498
click at [94, 356] on span "Contacts" at bounding box center [102, 352] width 127 height 14
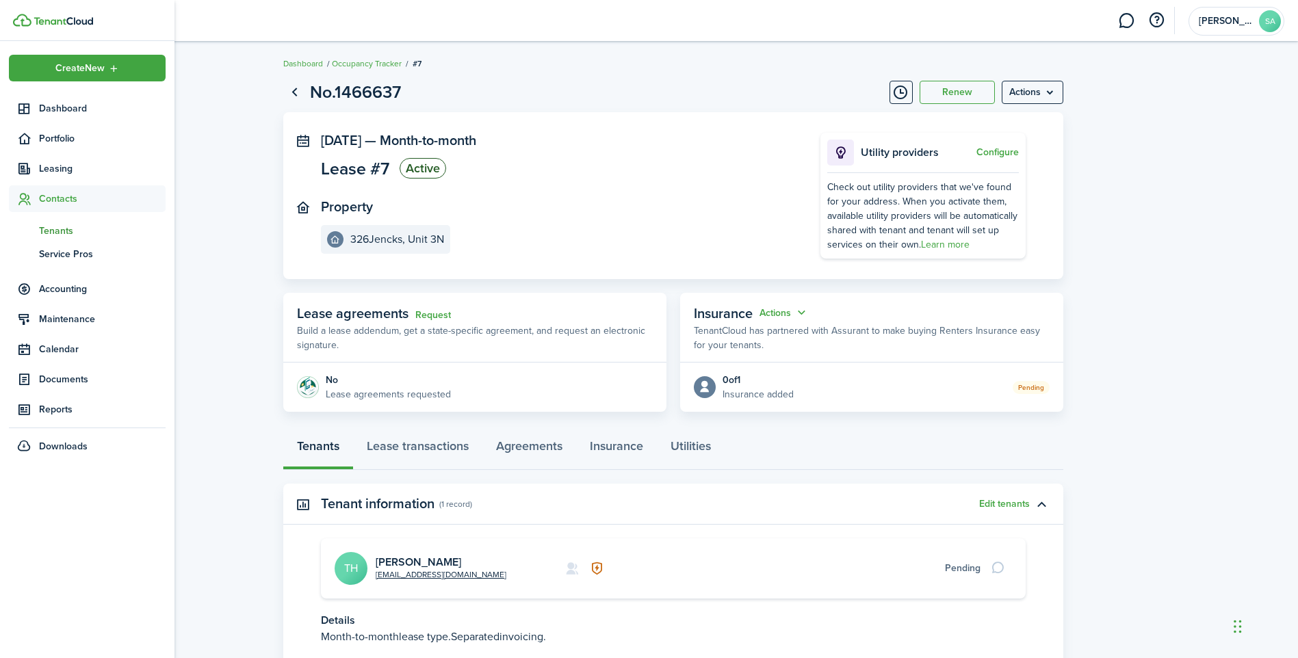
click at [60, 233] on span "Tenants" at bounding box center [102, 231] width 127 height 14
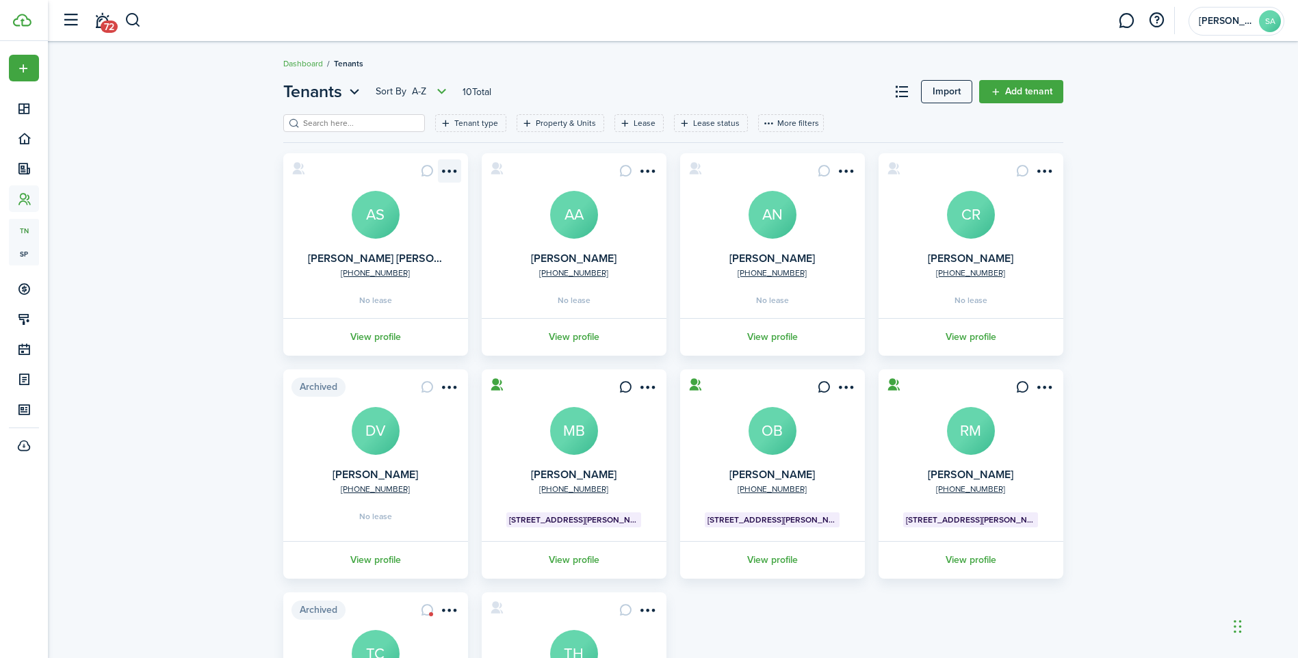
click at [442, 174] on menu-btn-icon "Open menu" at bounding box center [449, 170] width 23 height 23
click at [389, 363] on button "Delete" at bounding box center [400, 368] width 120 height 23
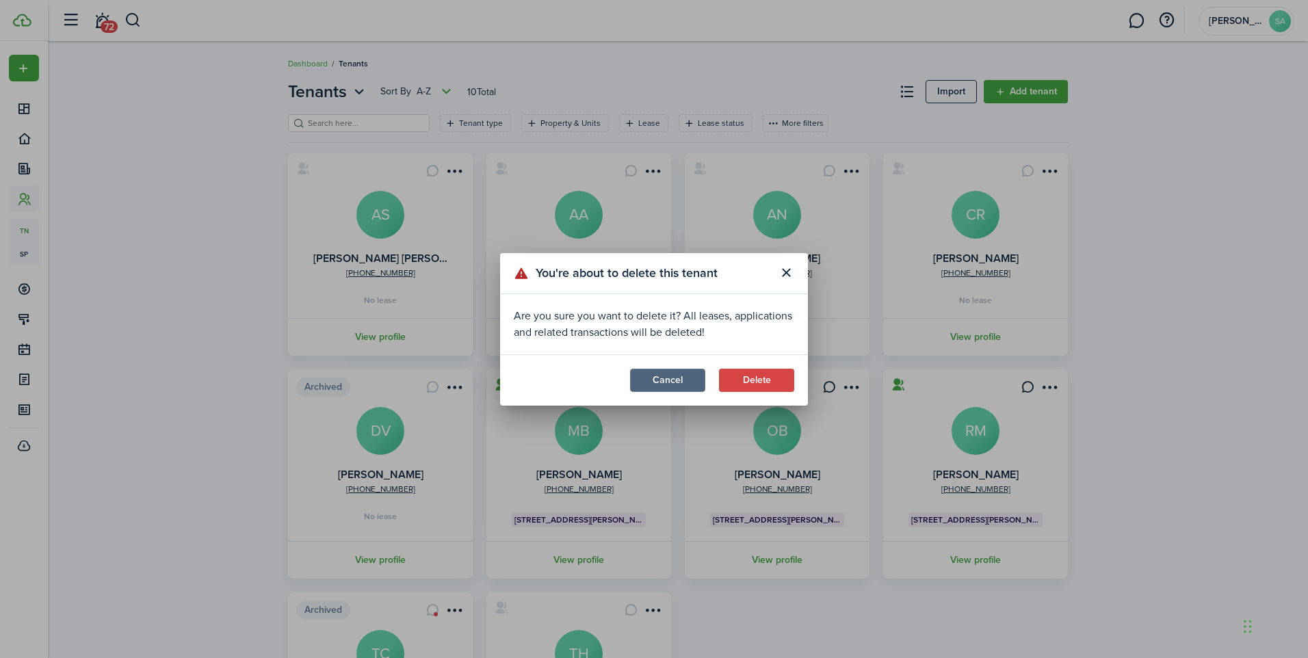
click at [665, 377] on button "Cancel" at bounding box center [667, 380] width 75 height 23
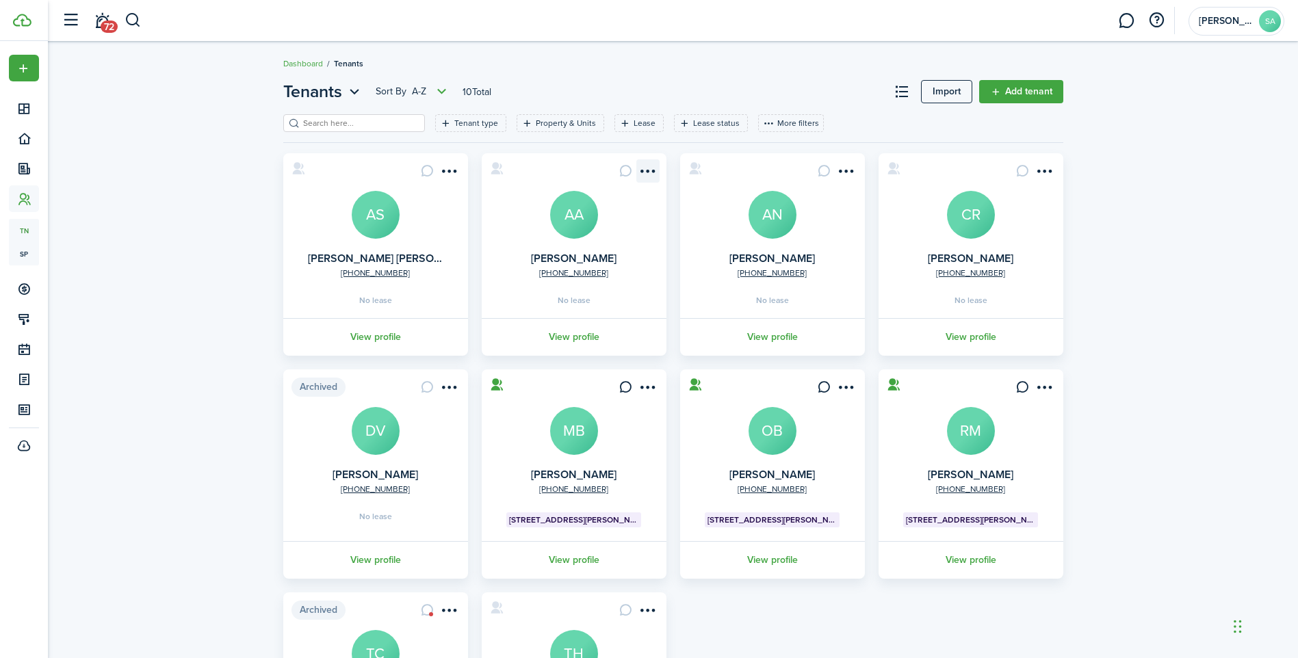
click at [641, 174] on menu-btn-icon "Open menu" at bounding box center [647, 170] width 23 height 23
click at [599, 257] on link "Move in" at bounding box center [598, 248] width 120 height 23
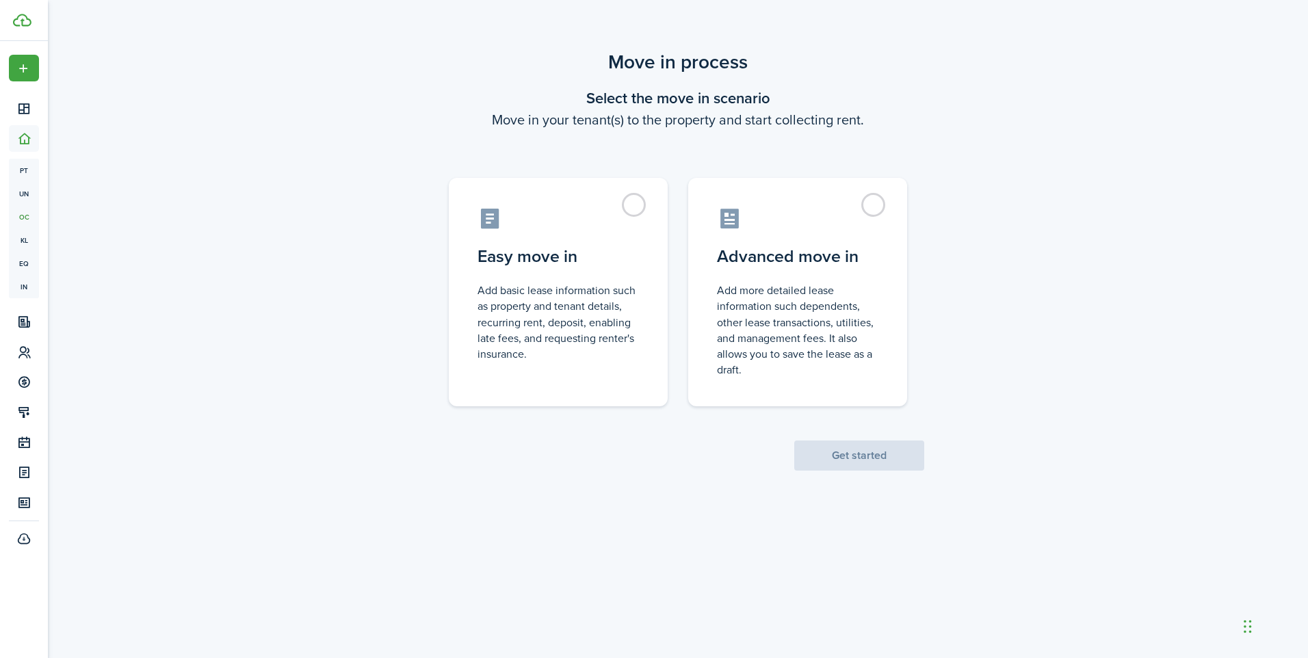
click at [599, 257] on control-radio-card-title "Easy move in" at bounding box center [558, 256] width 161 height 25
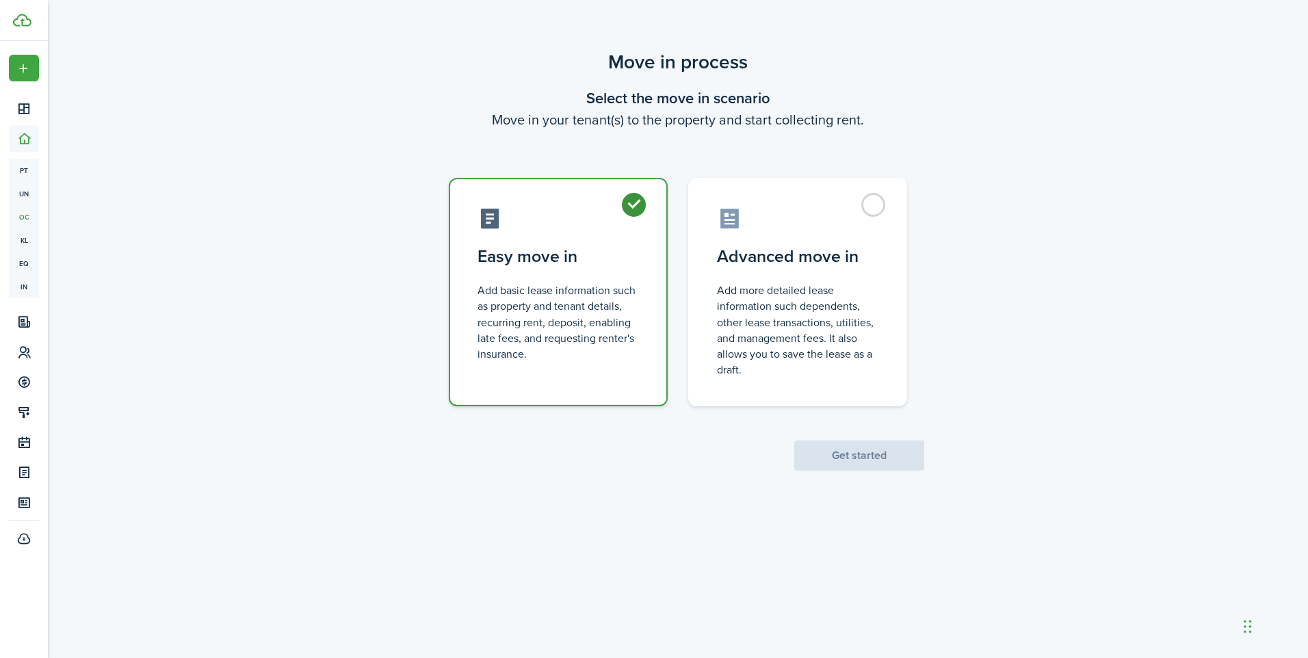
radio input "true"
click at [876, 462] on button "Get started" at bounding box center [859, 456] width 130 height 30
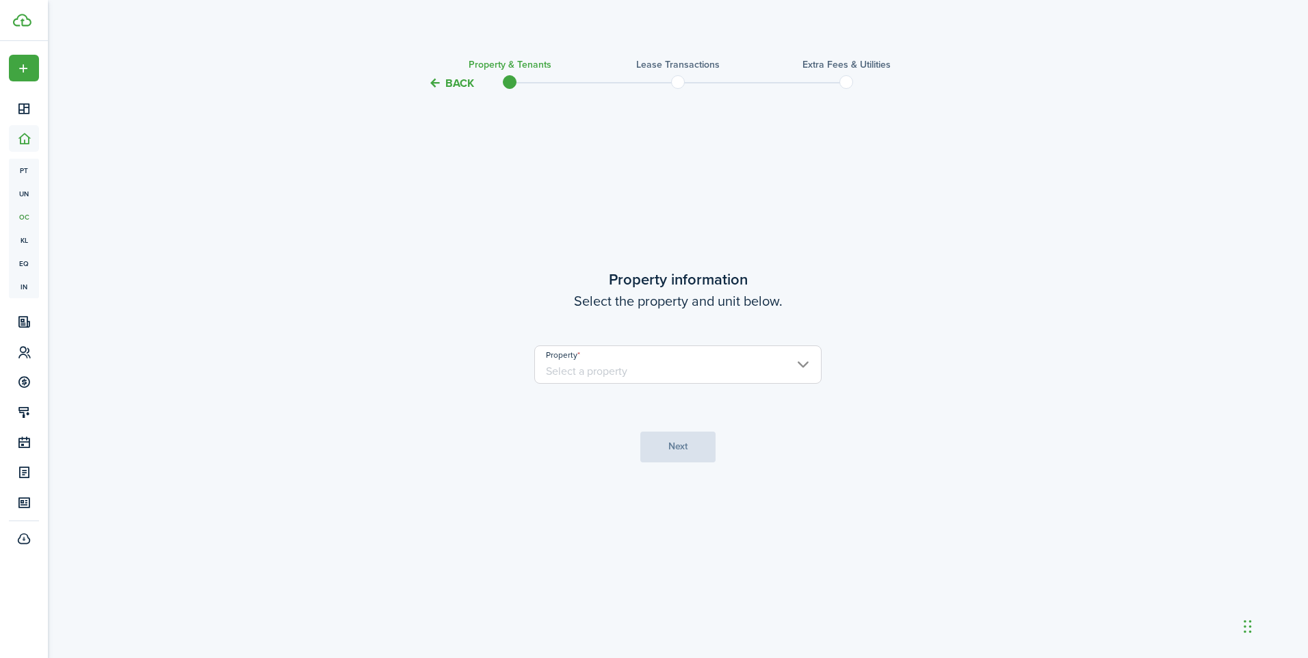
click at [690, 374] on input "Property" at bounding box center [677, 365] width 287 height 38
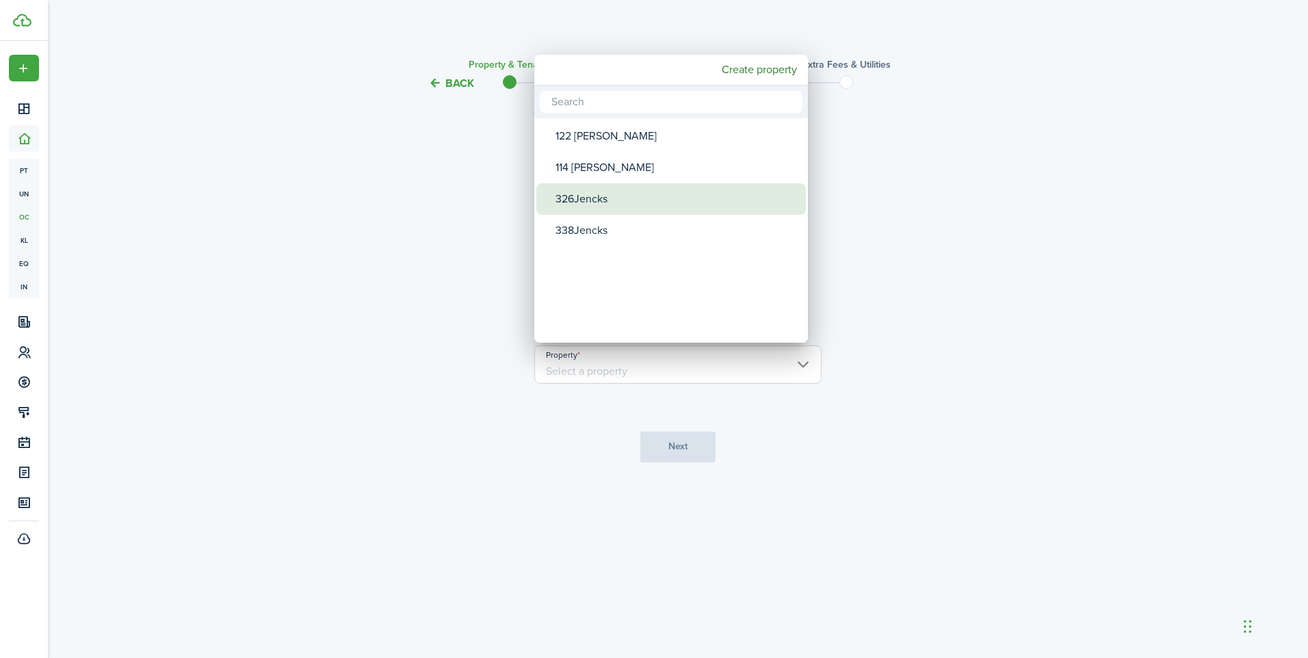
click at [637, 198] on div "326Jencks" at bounding box center [677, 198] width 242 height 31
type input "326Jencks"
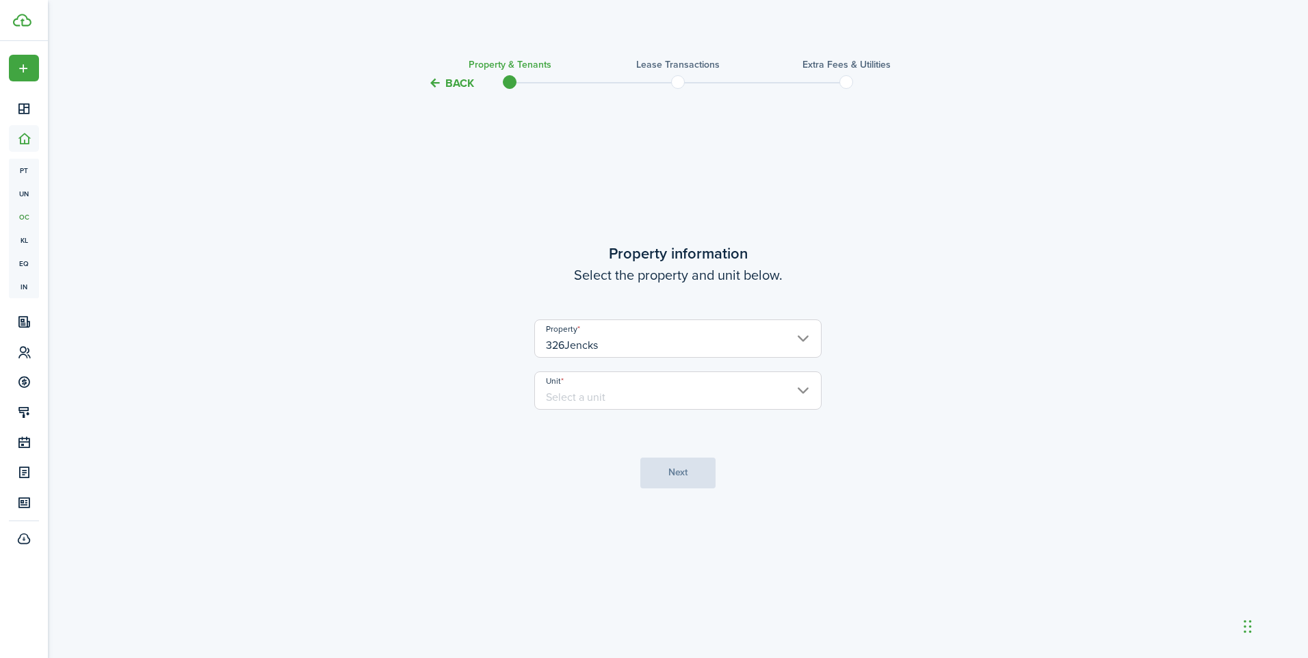
click at [627, 396] on input "Unit" at bounding box center [677, 391] width 287 height 38
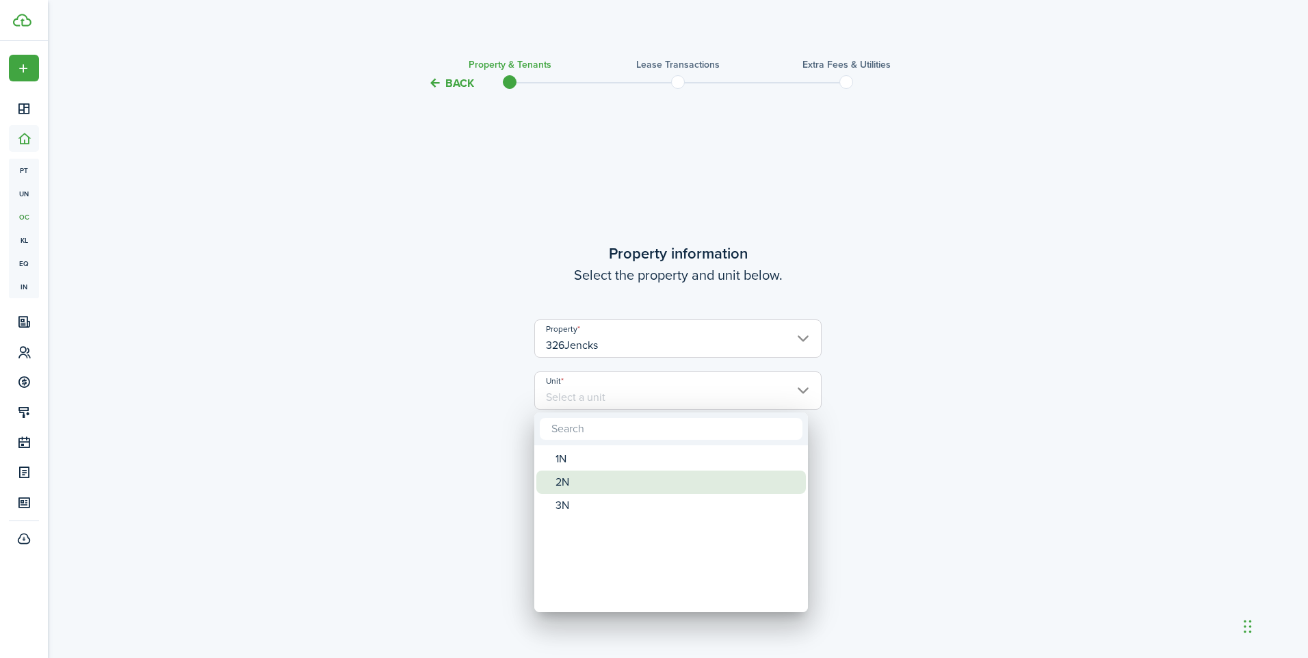
click at [582, 483] on div "2N" at bounding box center [677, 482] width 242 height 23
type input "2N"
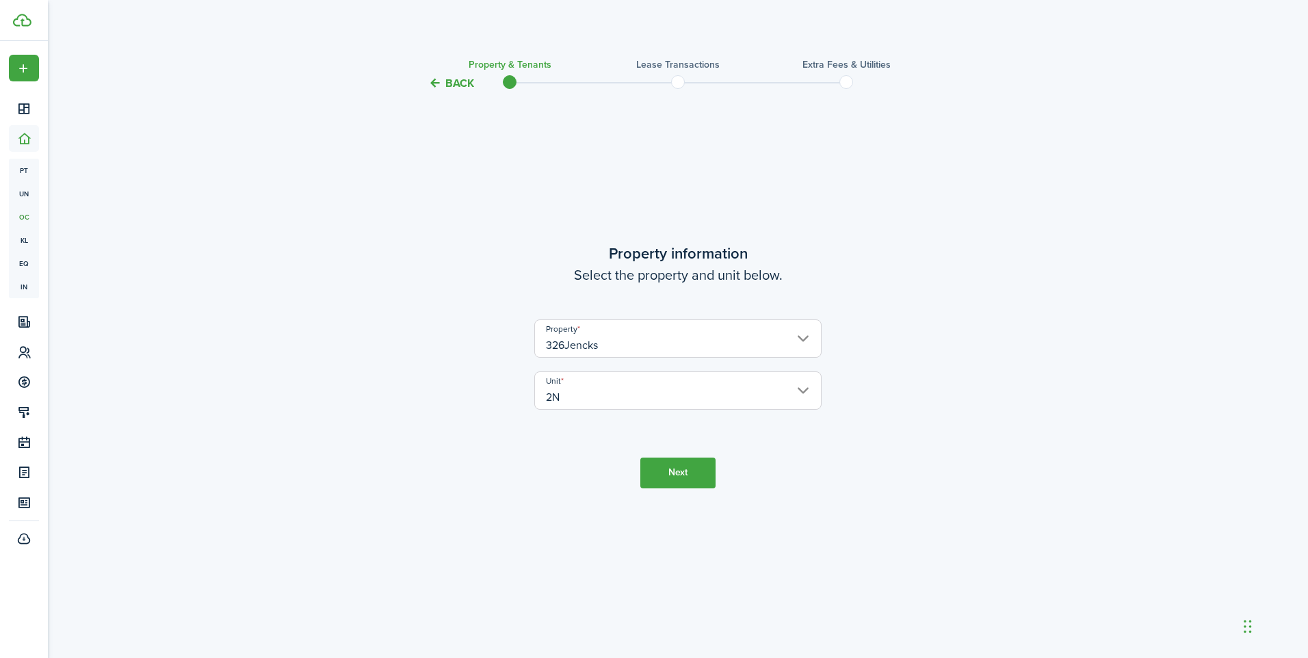
click at [668, 480] on button "Next" at bounding box center [677, 473] width 75 height 31
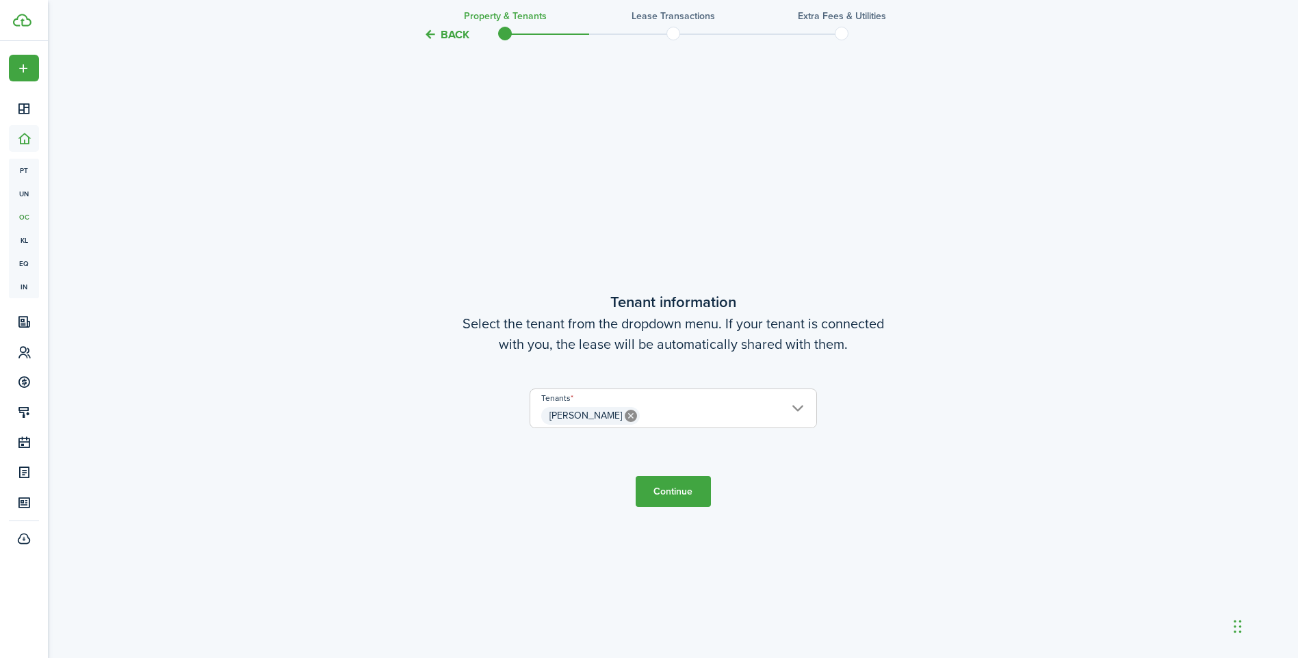
scroll to position [567, 0]
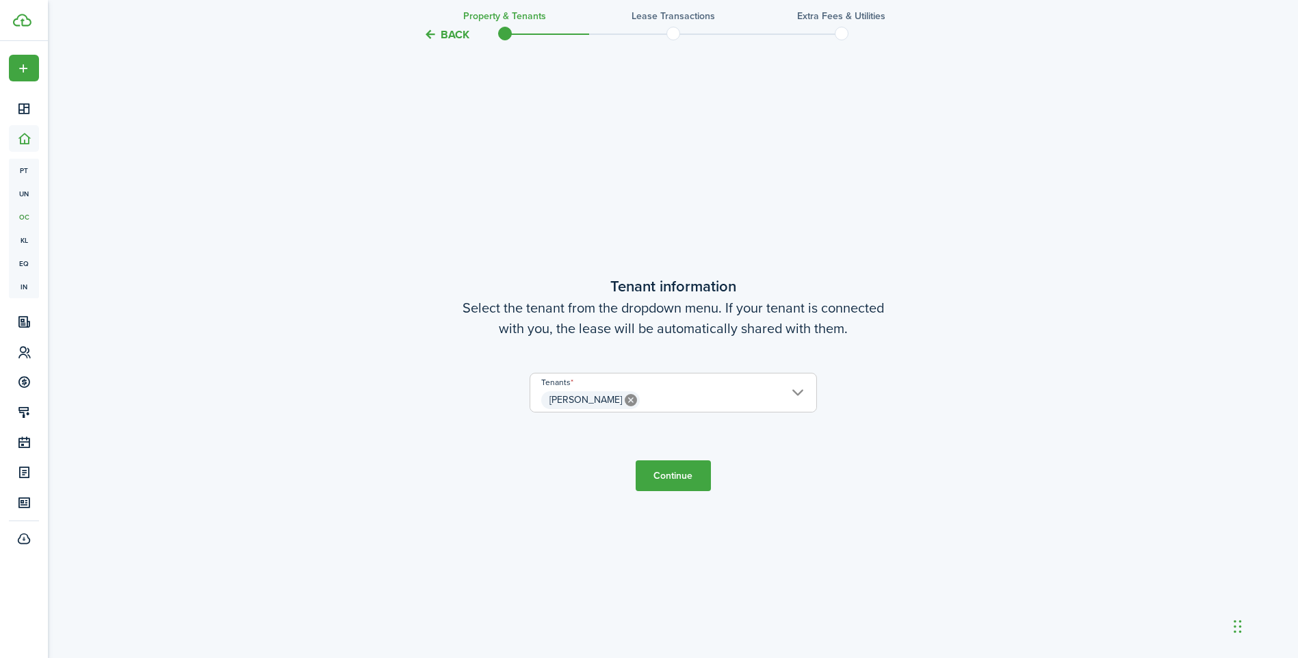
click at [668, 480] on button "Continue" at bounding box center [673, 475] width 75 height 31
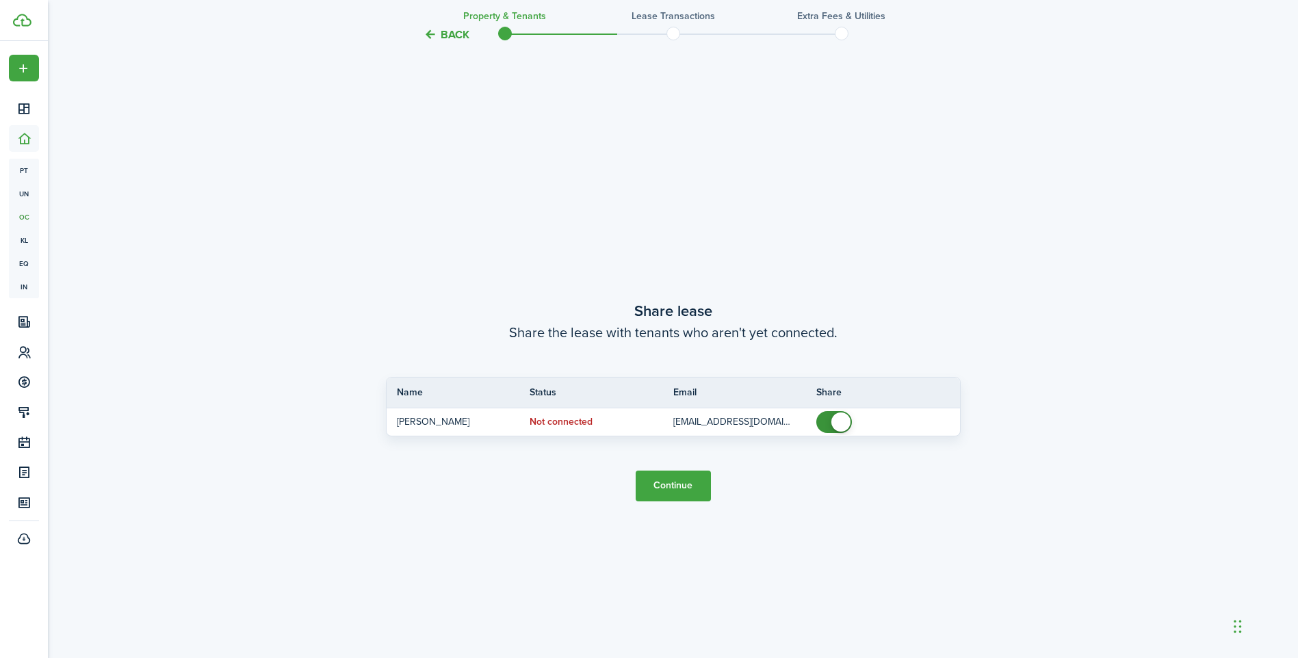
scroll to position [1225, 0]
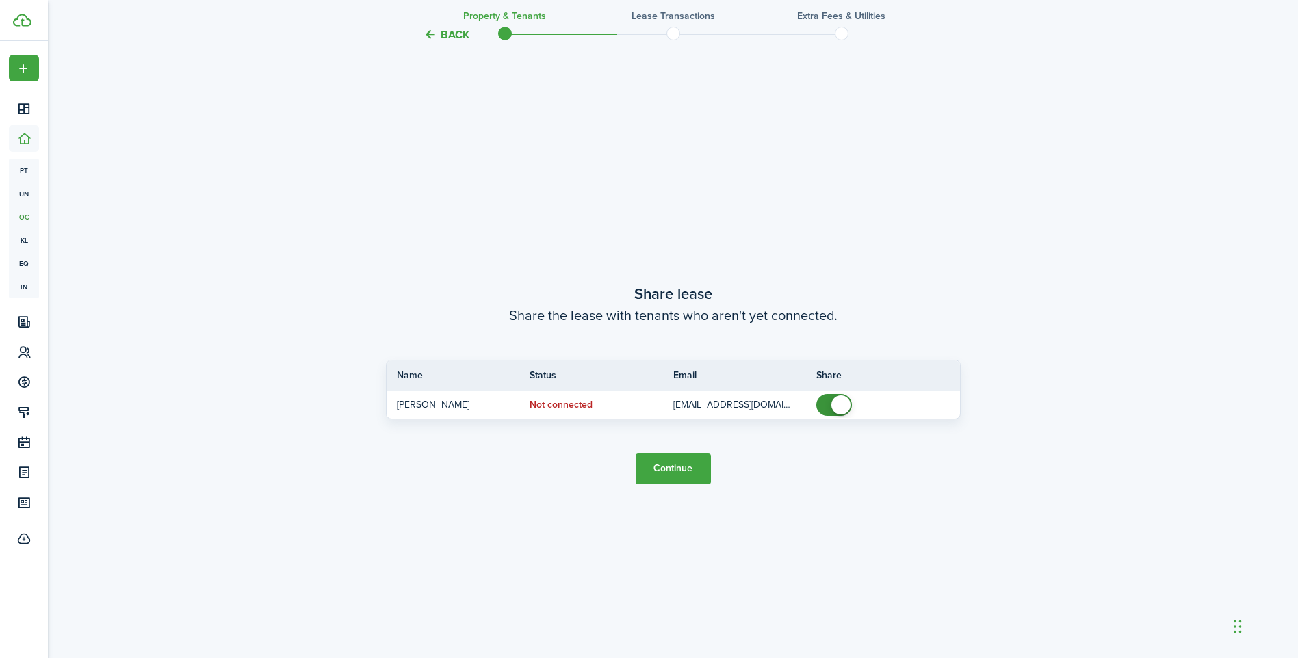
click at [675, 467] on button "Continue" at bounding box center [673, 469] width 75 height 31
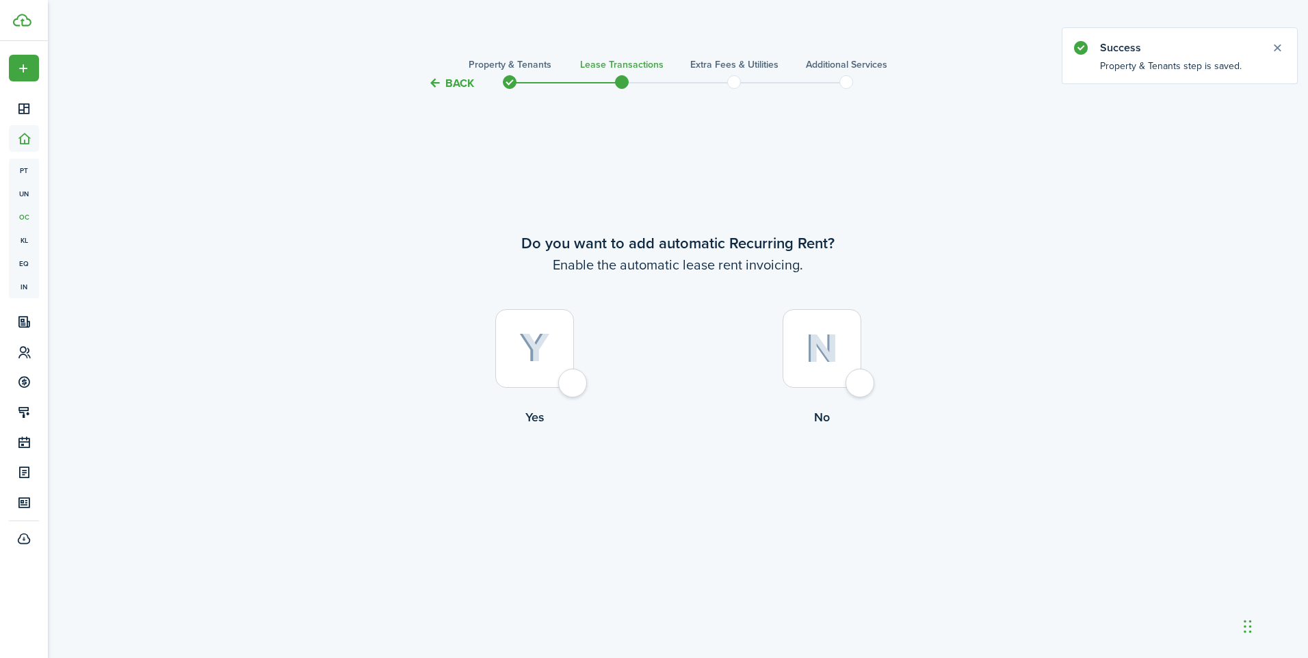
click at [567, 382] on div at bounding box center [534, 348] width 79 height 79
radio input "true"
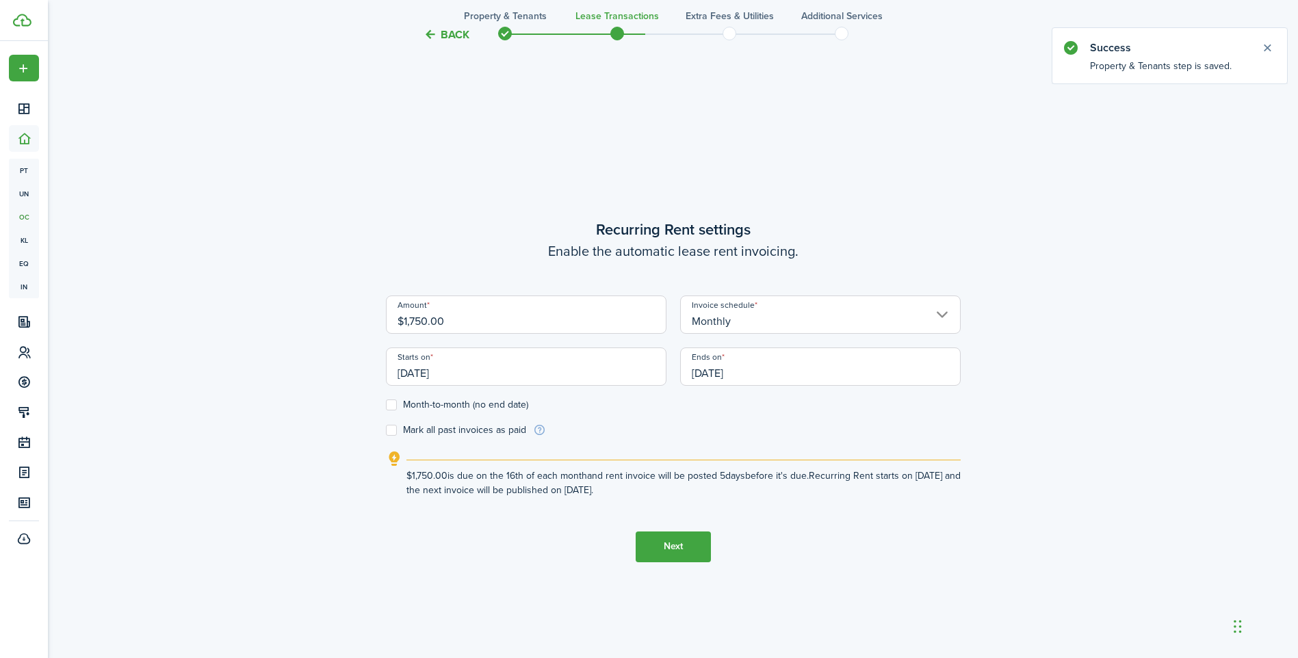
scroll to position [567, 0]
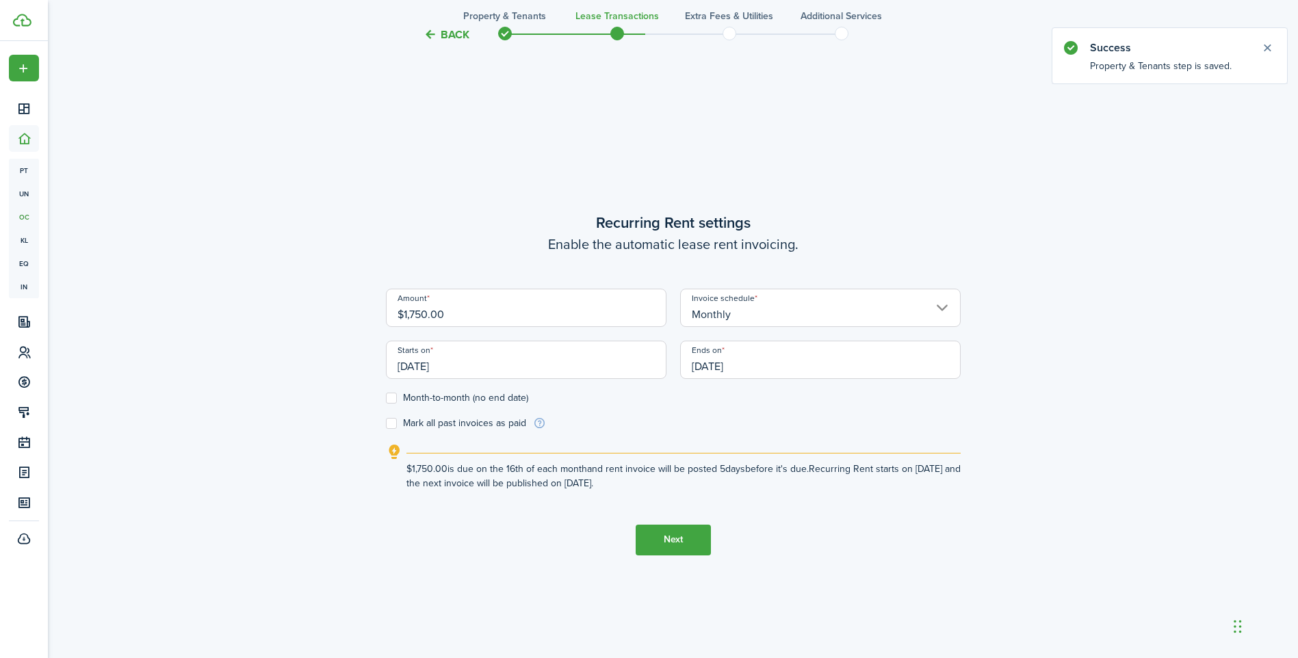
click at [510, 356] on input "[DATE]" at bounding box center [526, 360] width 281 height 38
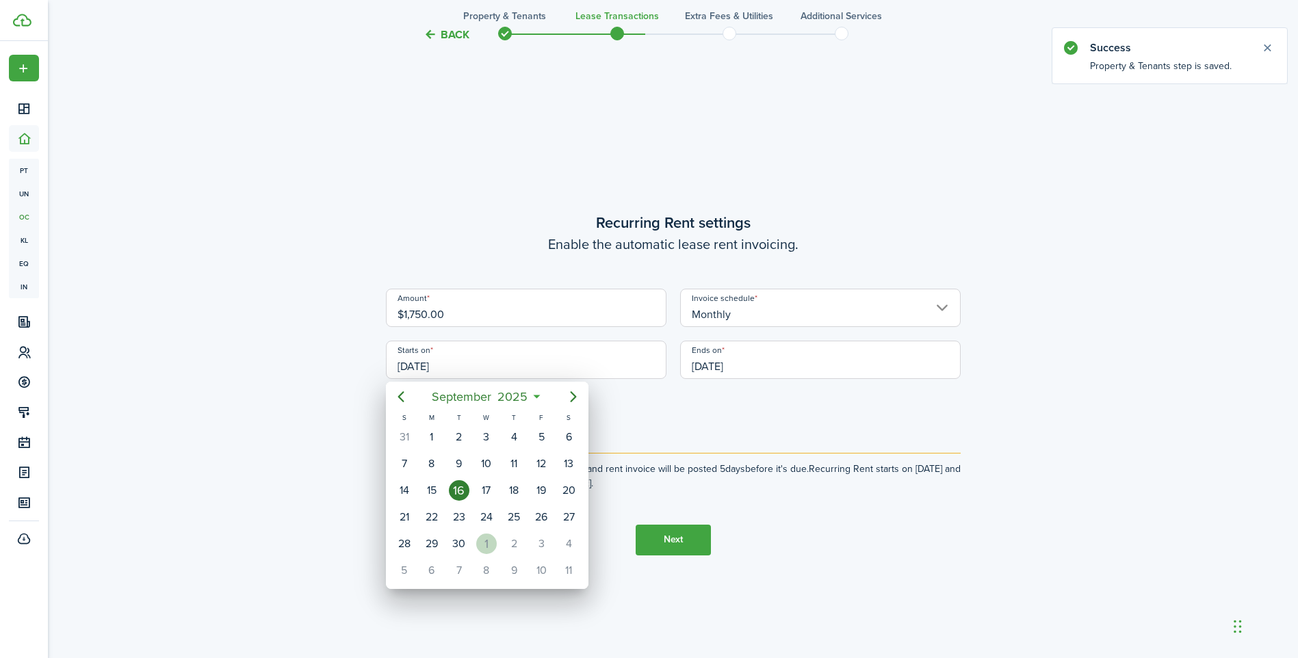
click at [488, 543] on div "1" at bounding box center [486, 544] width 21 height 21
type input "[DATE]"
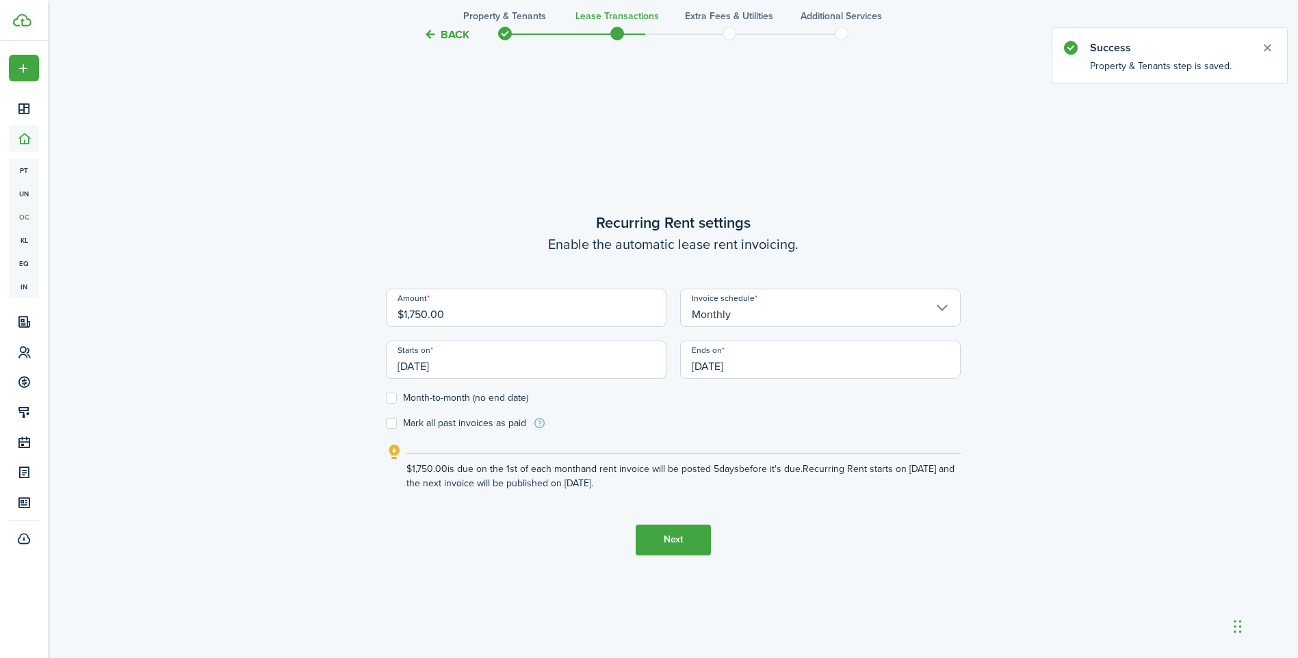
scroll to position [0, 0]
click at [401, 390] on div "Starts on [DATE]" at bounding box center [526, 367] width 294 height 52
click at [397, 393] on label "Month-to-month (no end date)" at bounding box center [457, 398] width 142 height 11
click at [386, 398] on input "Month-to-month (no end date)" at bounding box center [385, 398] width 1 height 1
checkbox input "true"
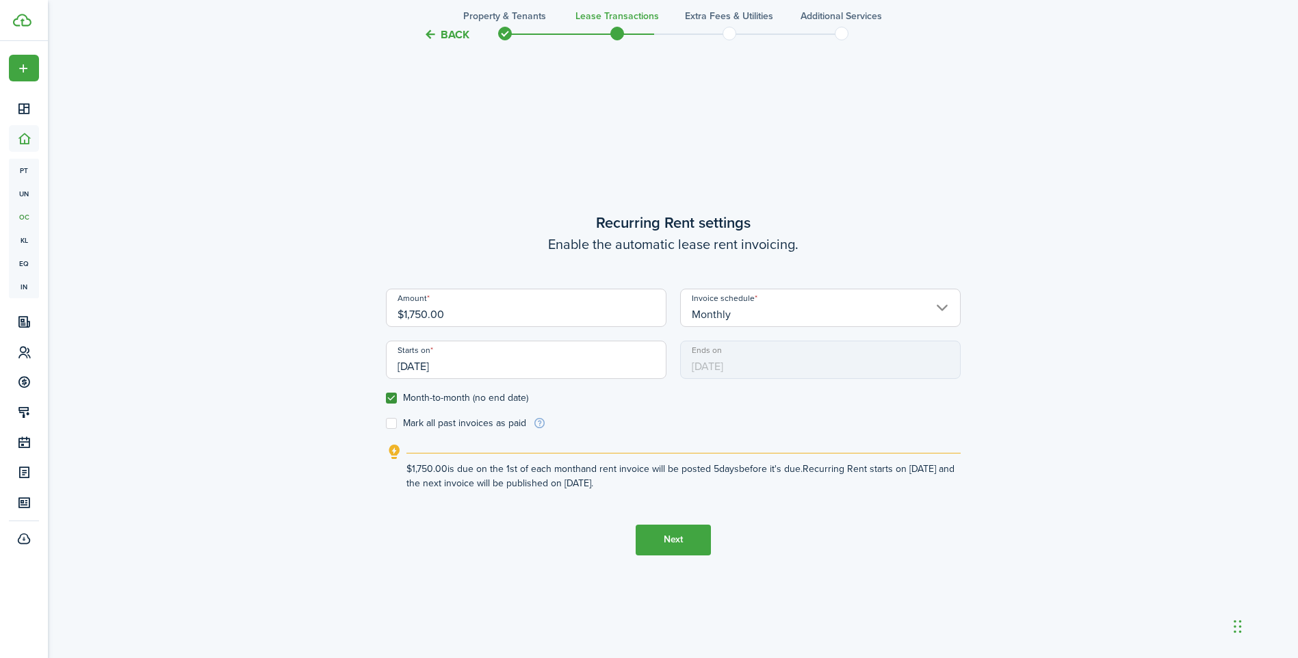
click at [671, 536] on button "Next" at bounding box center [673, 540] width 75 height 31
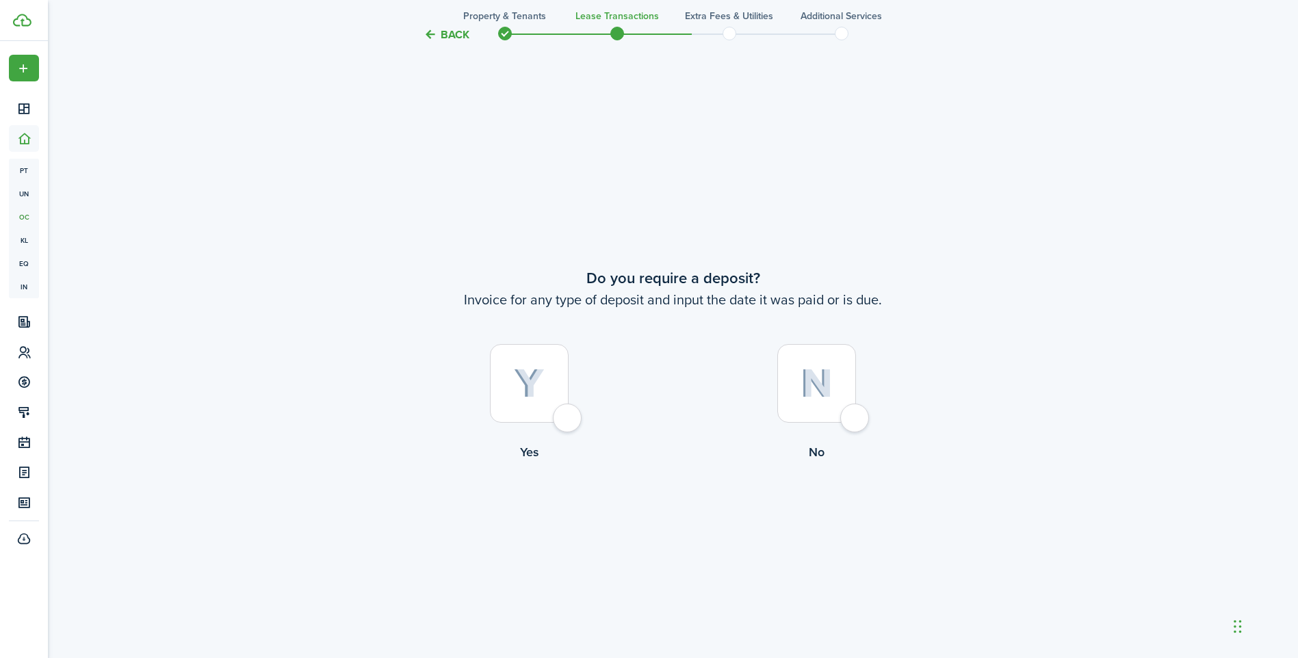
scroll to position [1225, 0]
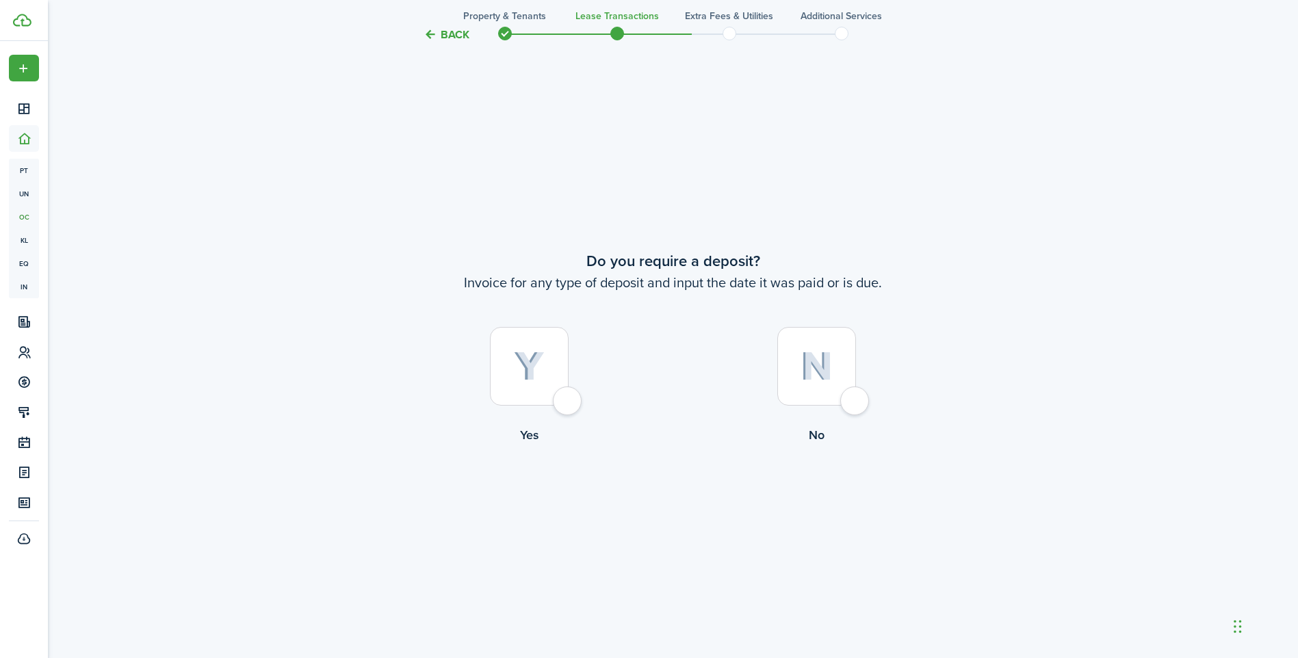
click at [856, 400] on div at bounding box center [816, 366] width 79 height 79
radio input "true"
click at [690, 510] on button "Continue" at bounding box center [673, 501] width 75 height 31
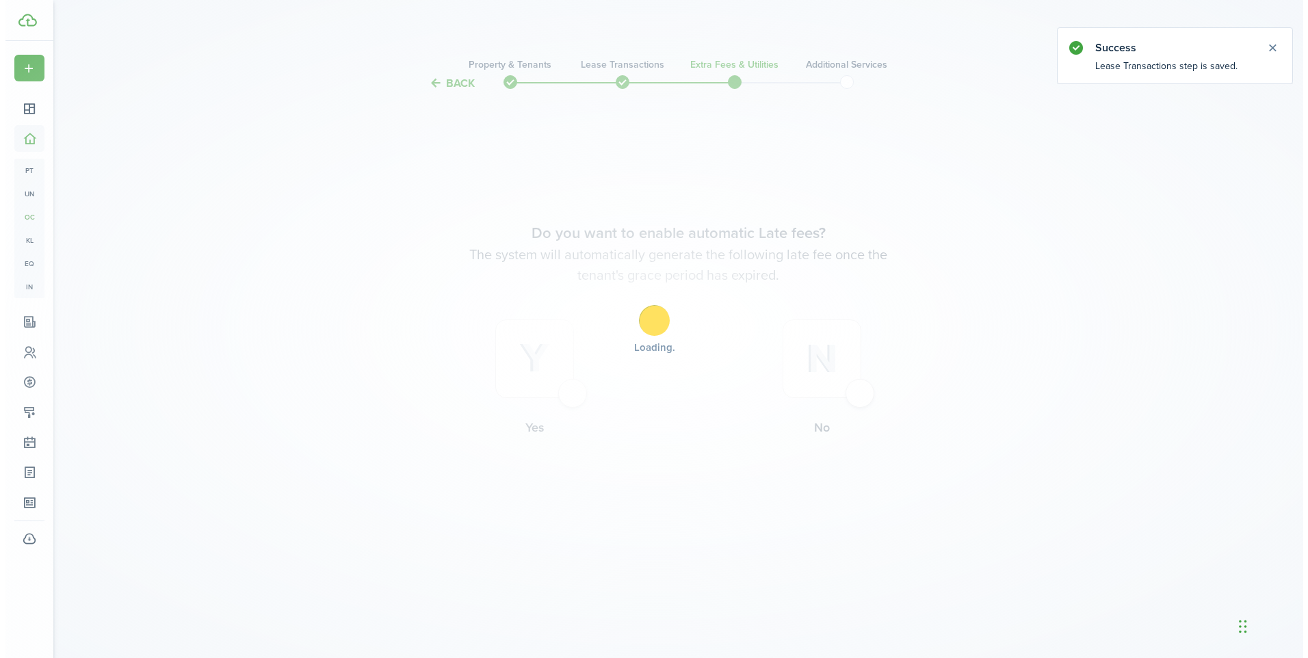
scroll to position [0, 0]
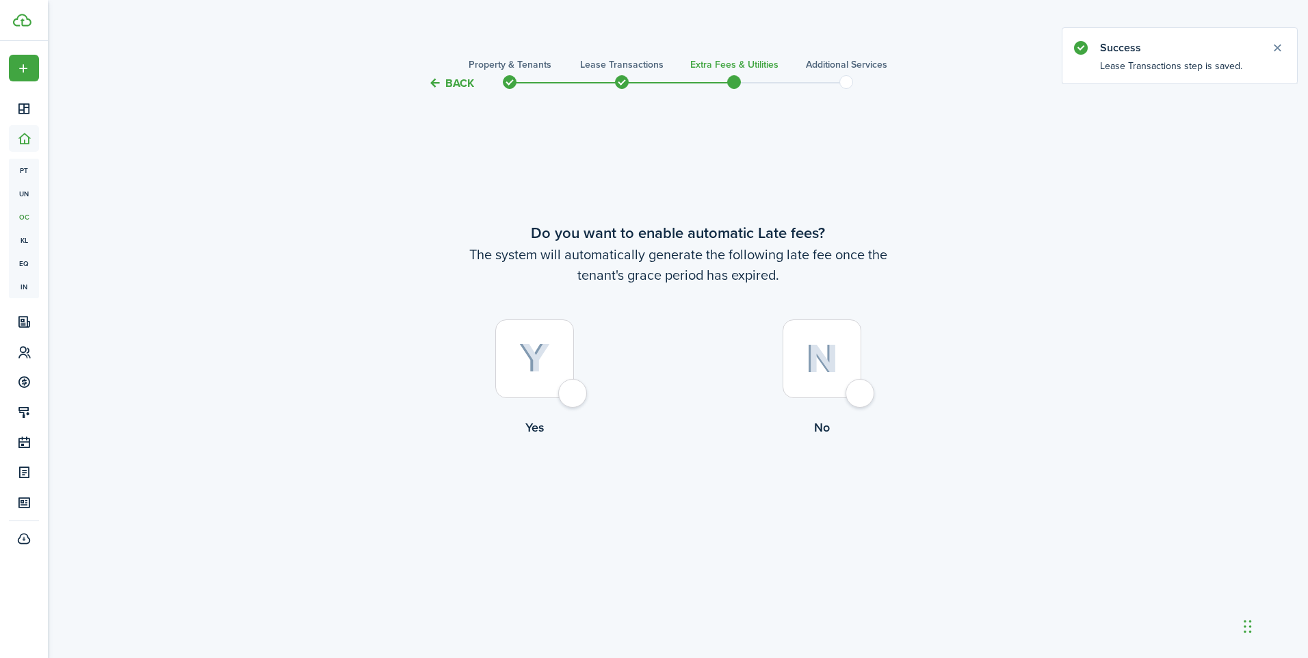
click at [573, 392] on div at bounding box center [534, 359] width 79 height 79
radio input "true"
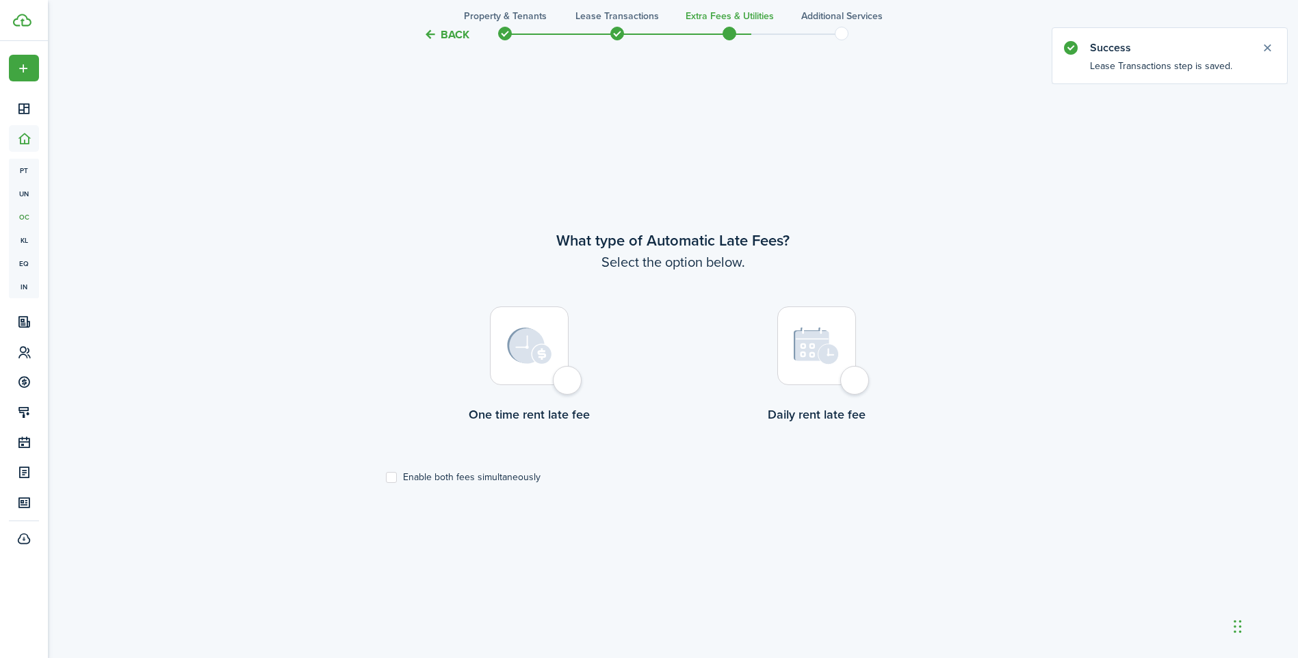
scroll to position [567, 0]
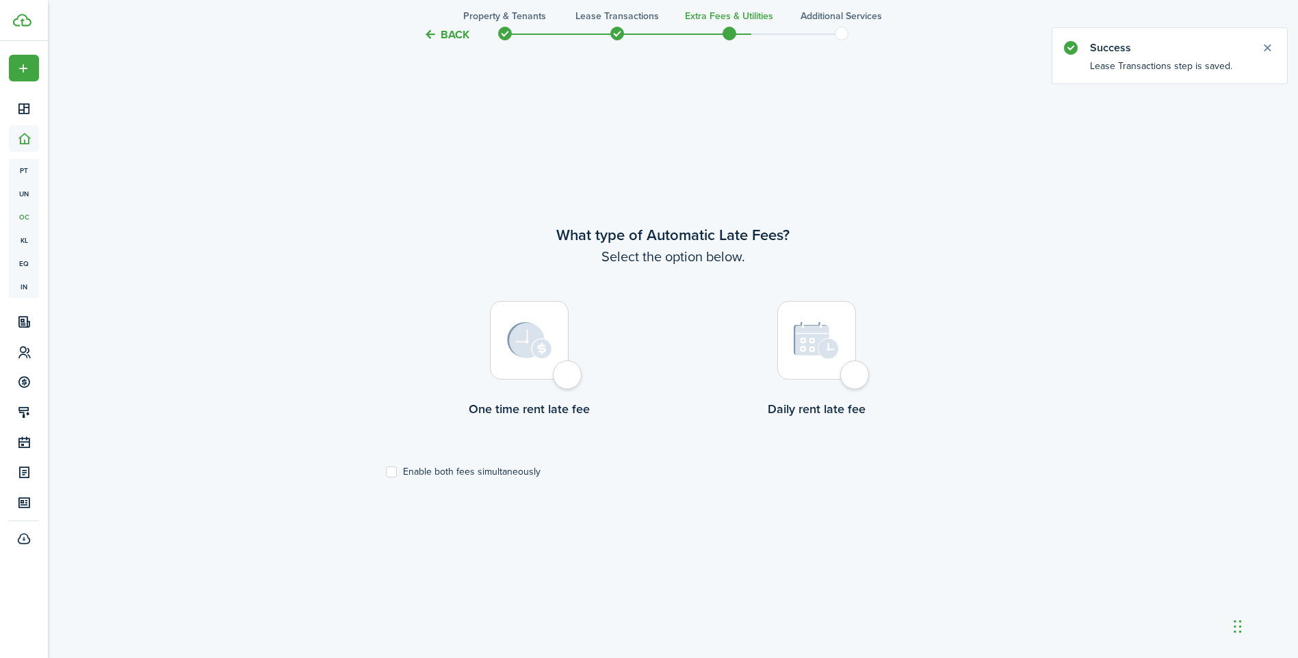
click at [569, 380] on div at bounding box center [529, 340] width 79 height 79
radio input "true"
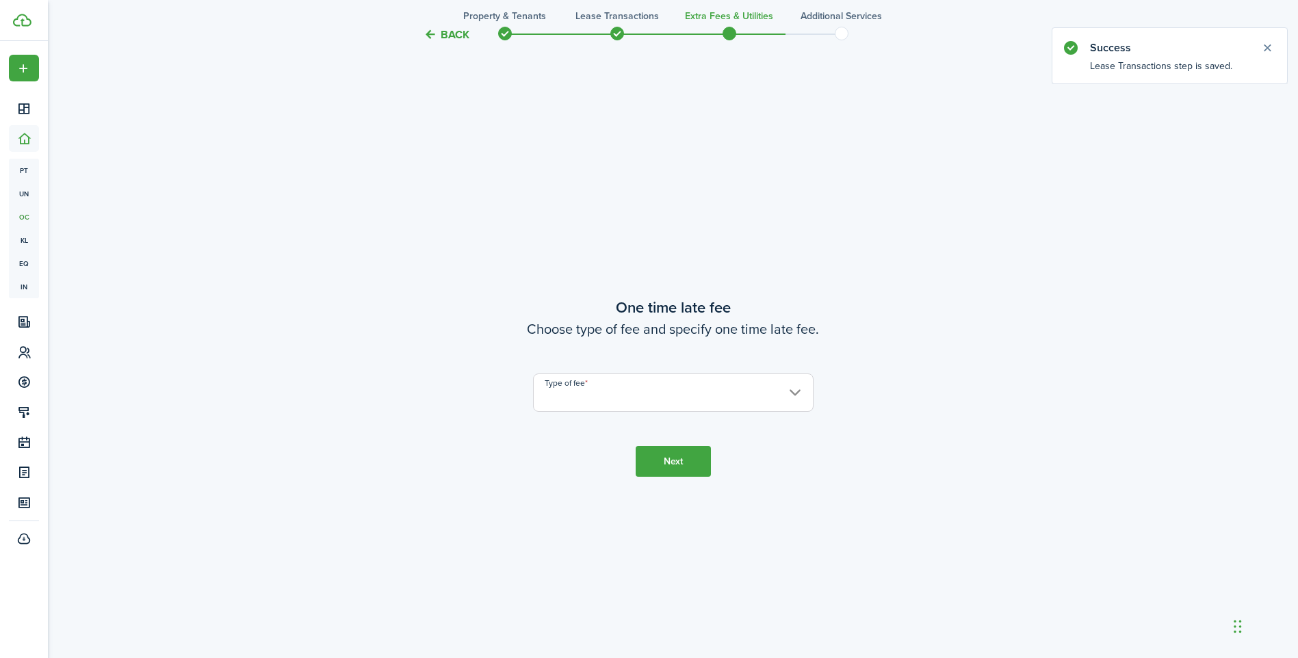
scroll to position [1225, 0]
click at [571, 382] on input "Type of fee" at bounding box center [673, 389] width 281 height 38
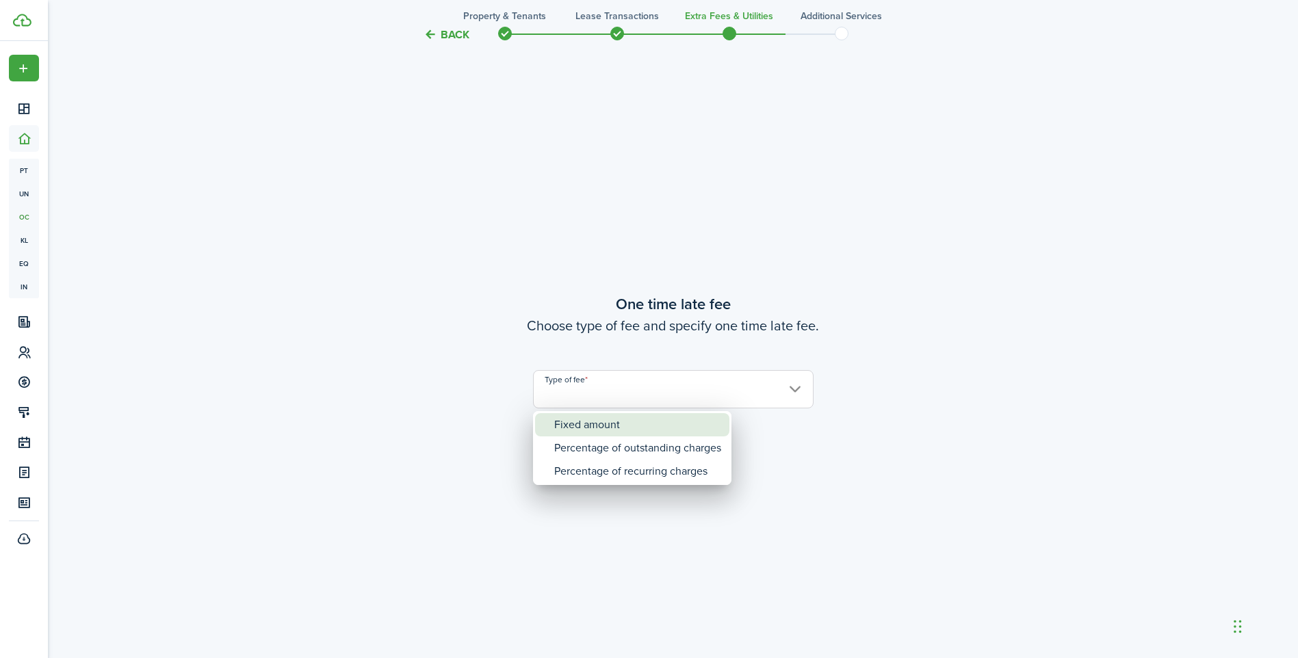
click at [573, 425] on div "Fixed amount" at bounding box center [637, 424] width 167 height 23
type input "Fixed amount"
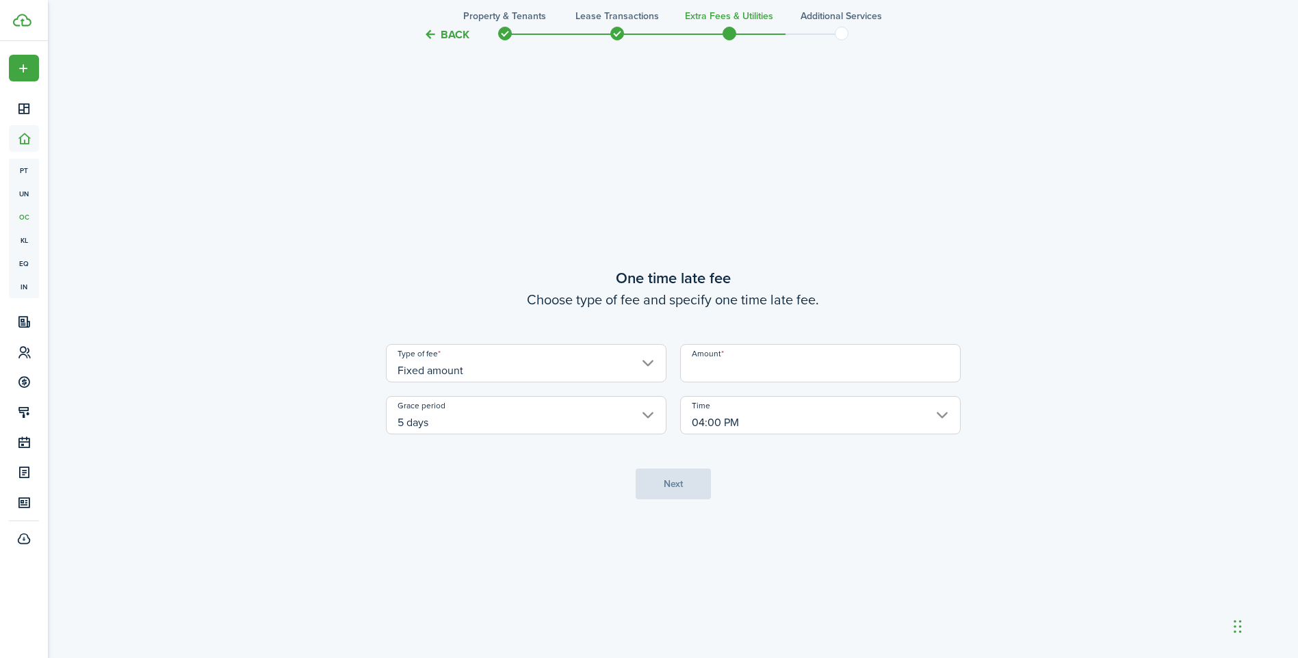
click at [717, 376] on input "Amount" at bounding box center [820, 363] width 281 height 38
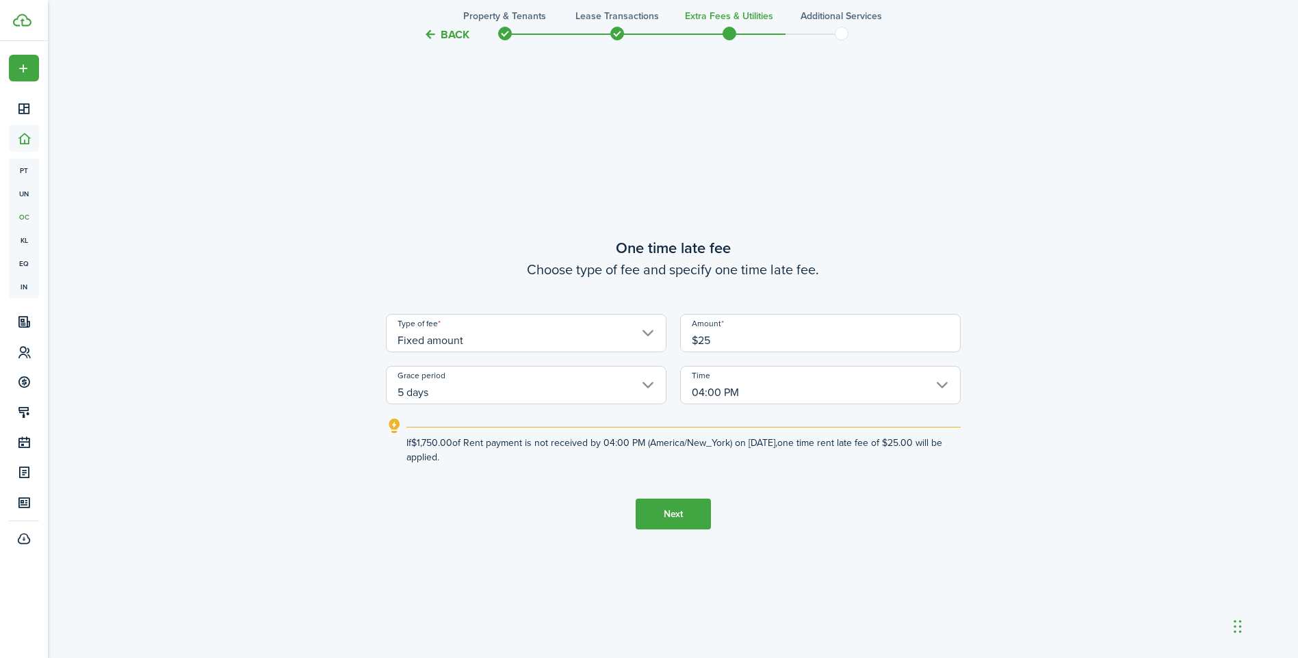
click at [801, 392] on input "04:00 PM" at bounding box center [820, 385] width 281 height 38
type input "$25.00"
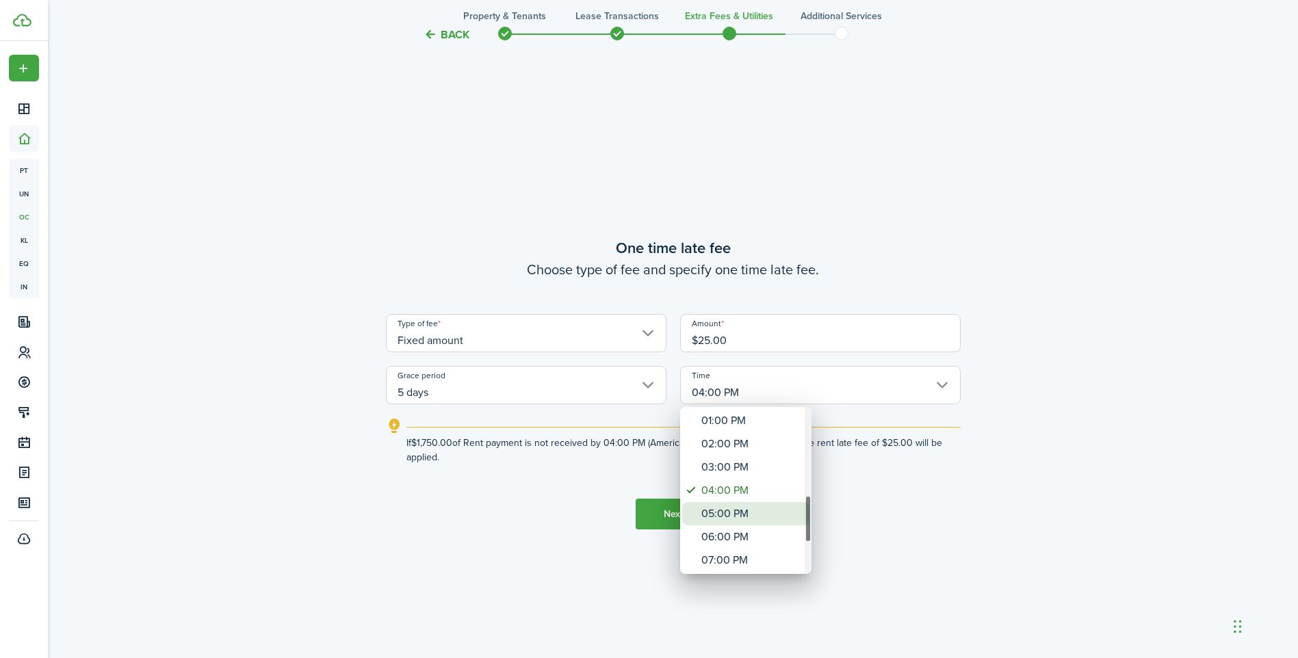
click at [751, 508] on div "05:00 PM" at bounding box center [751, 513] width 100 height 23
type input "05:00 PM"
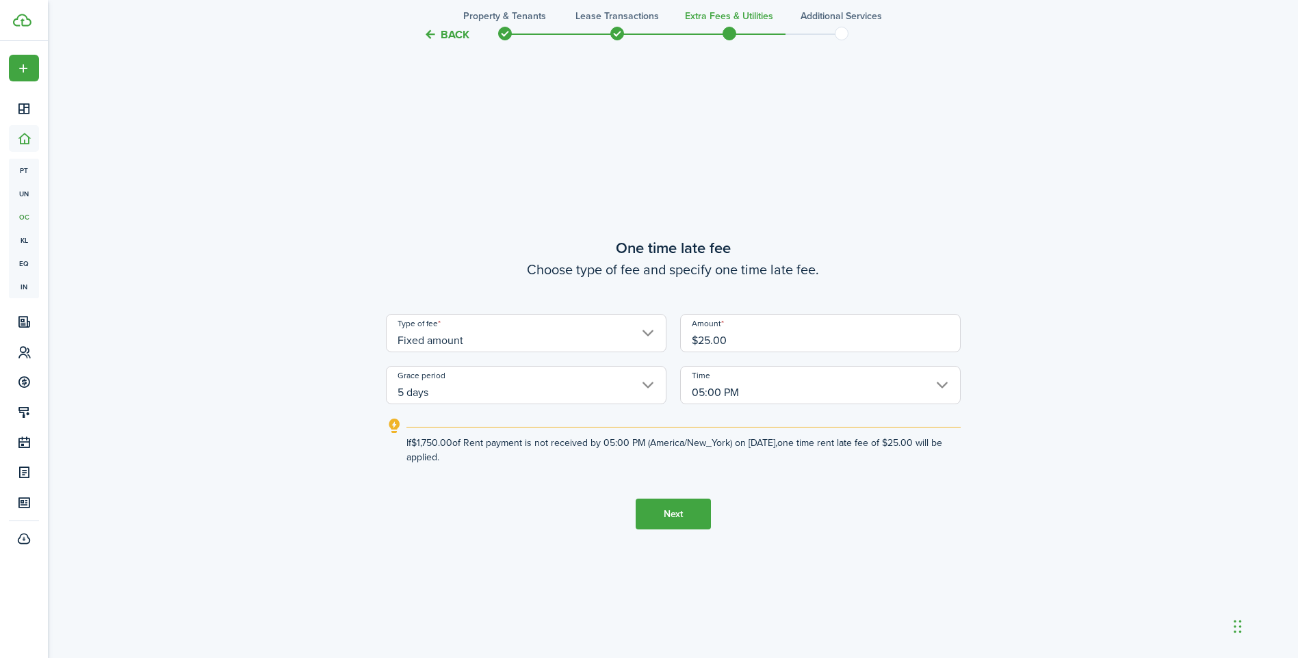
click at [673, 510] on button "Next" at bounding box center [673, 514] width 75 height 31
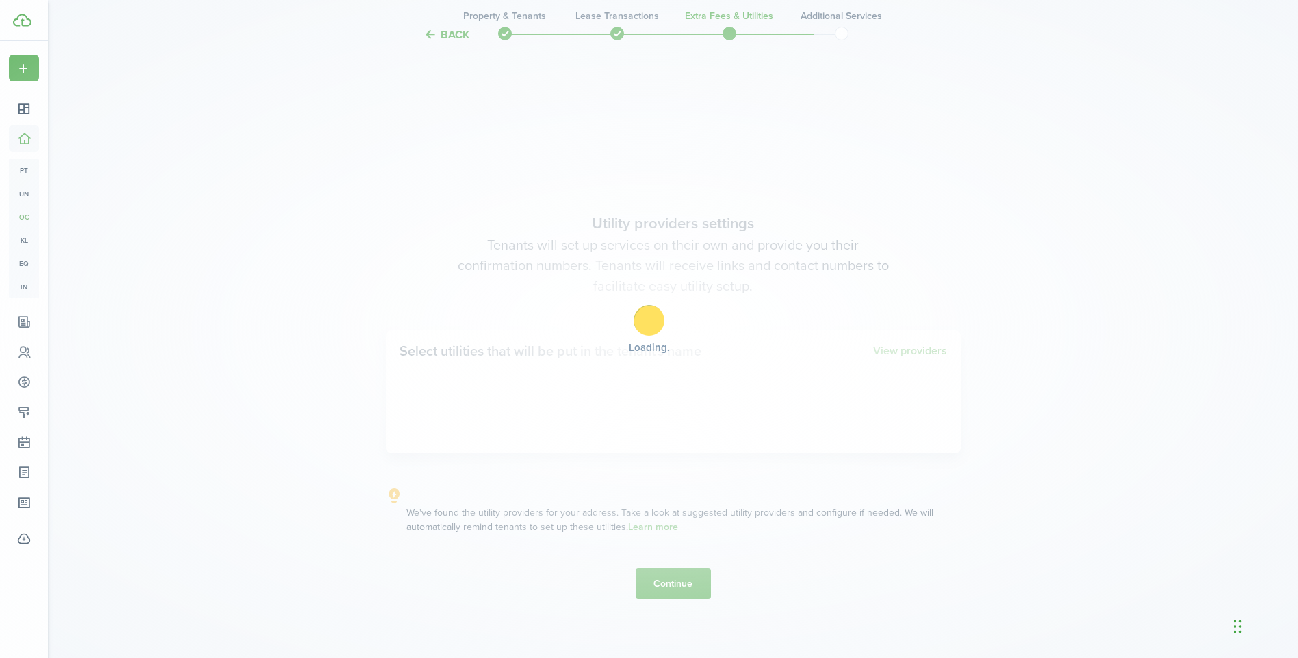
scroll to position [1883, 0]
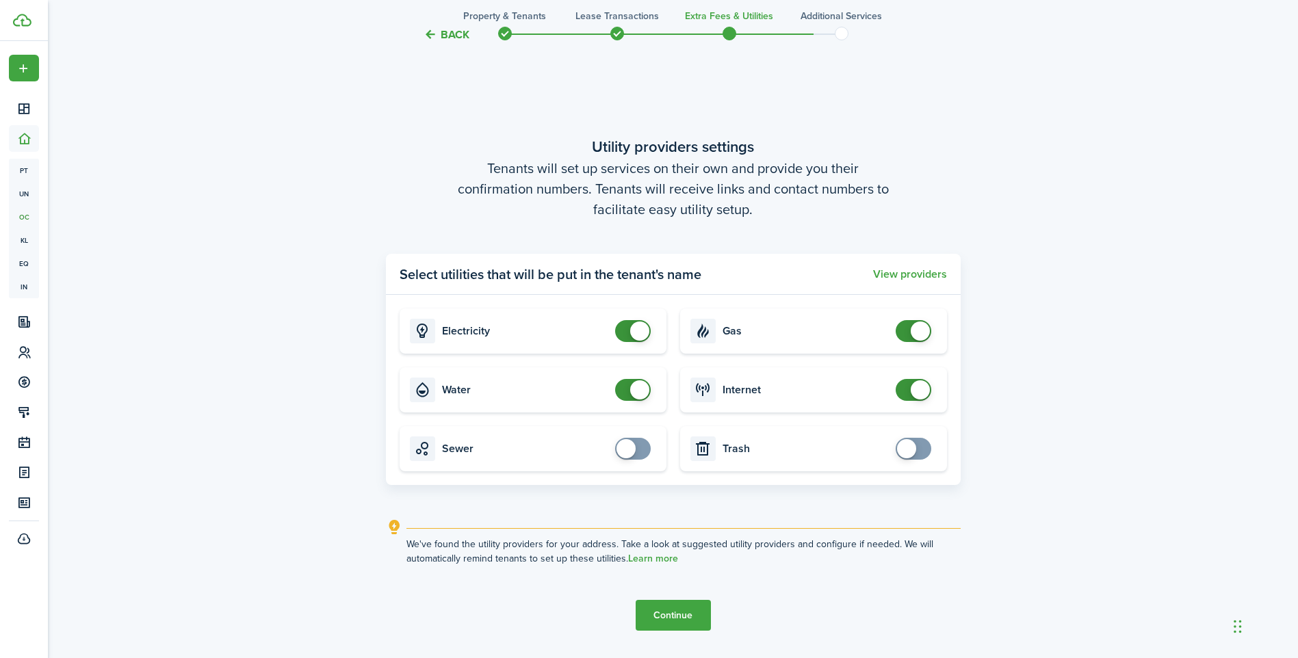
checkbox input "false"
click at [640, 394] on span at bounding box center [639, 389] width 19 height 19
click at [675, 621] on button "Continue" at bounding box center [673, 615] width 75 height 31
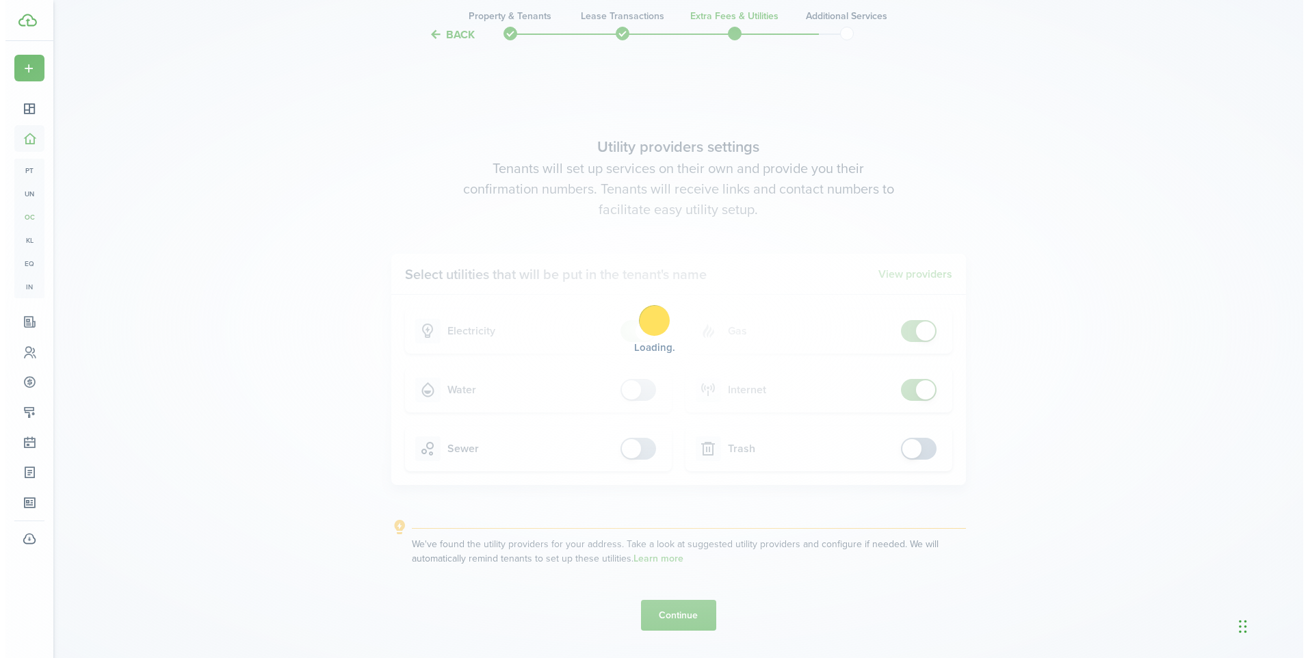
scroll to position [0, 0]
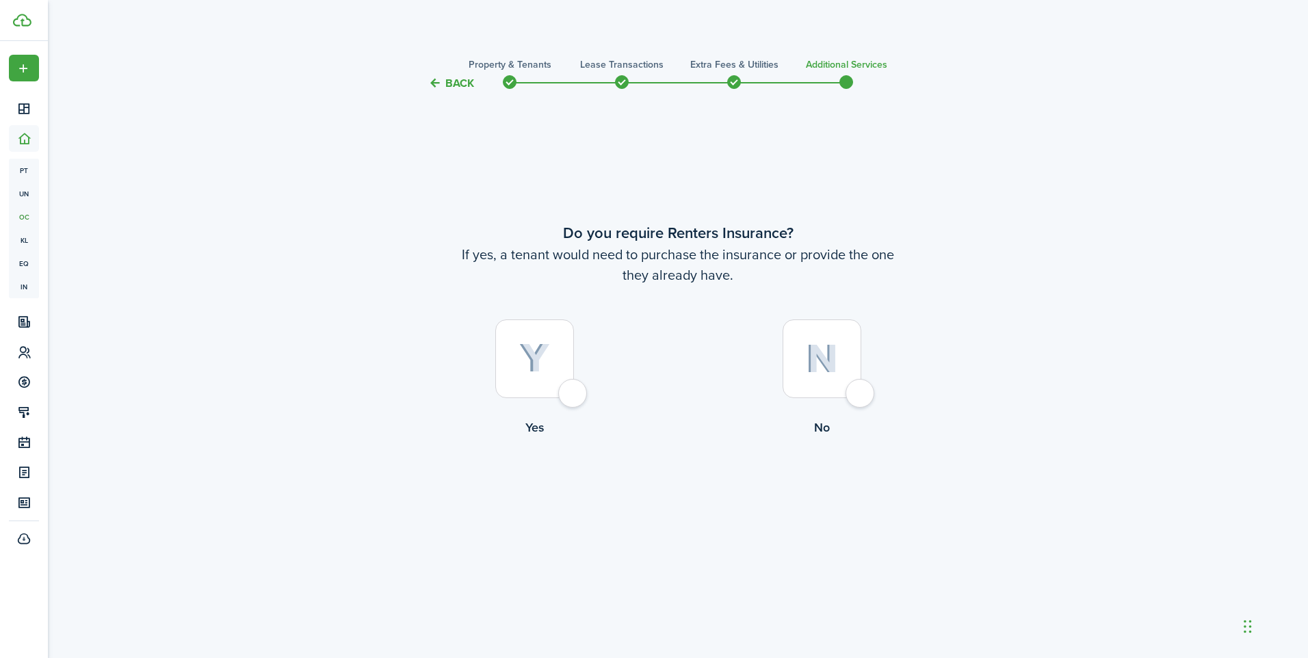
click at [861, 398] on div at bounding box center [822, 359] width 79 height 79
radio input "true"
click at [588, 393] on label "Yes" at bounding box center [534, 382] width 287 height 124
radio input "true"
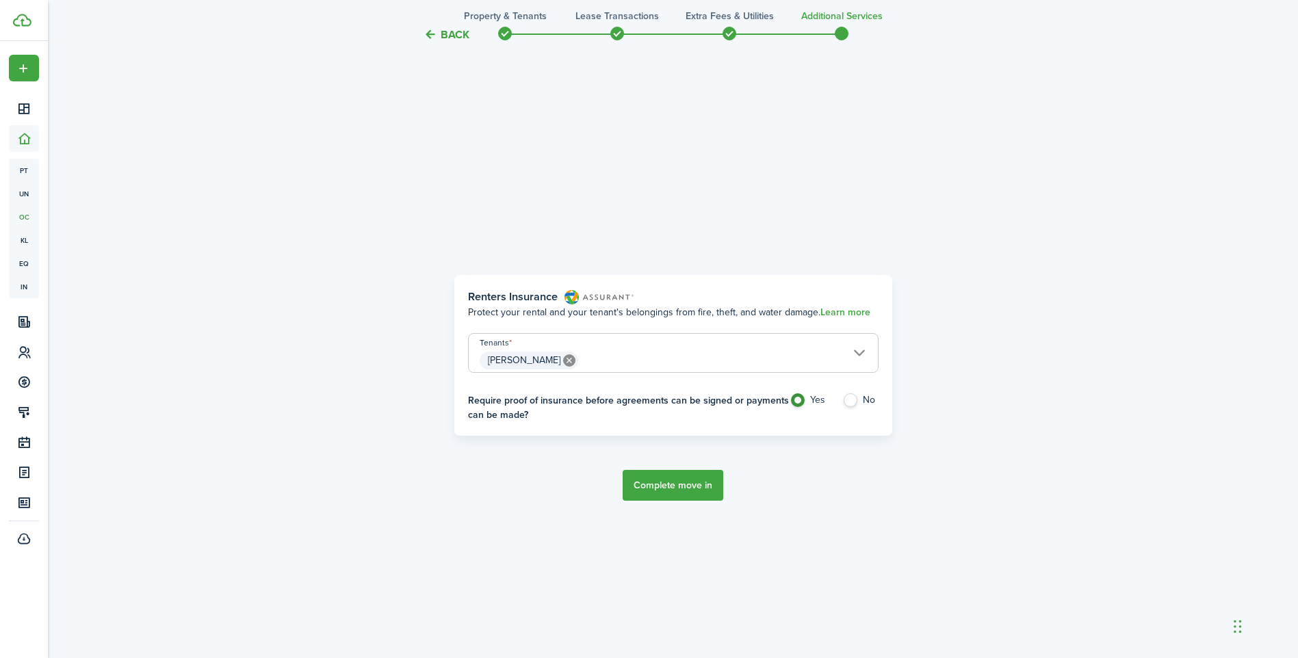
scroll to position [567, 0]
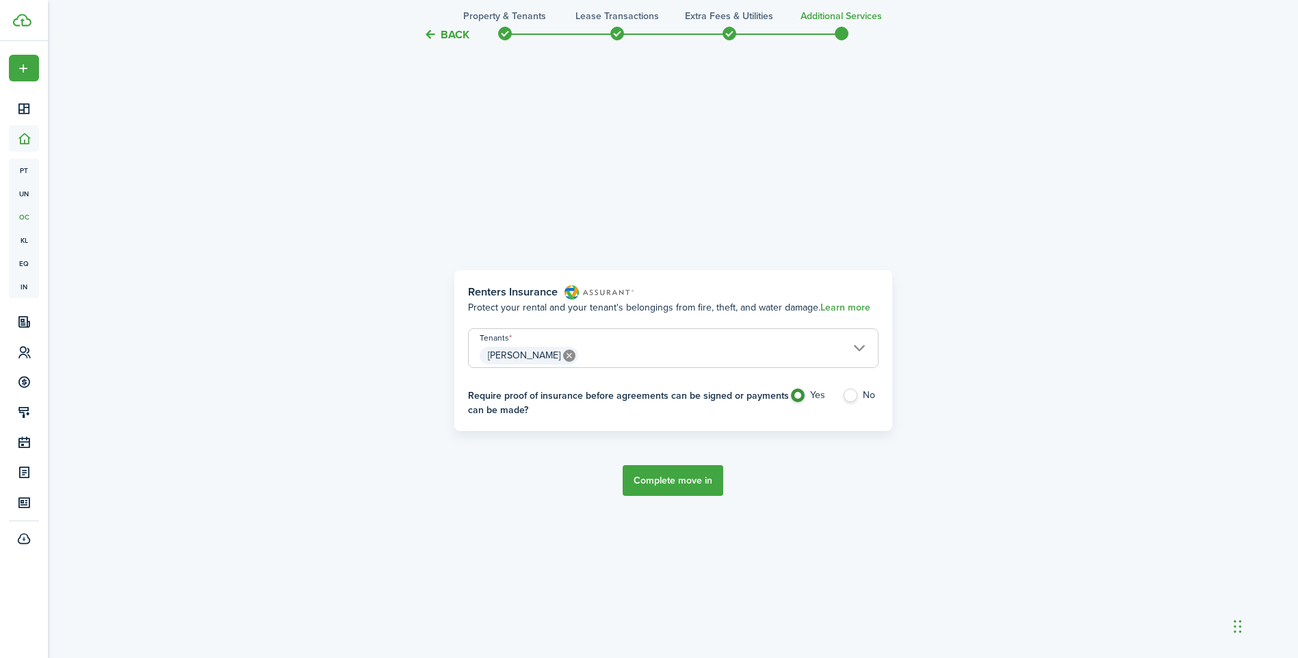
click at [858, 397] on label "No" at bounding box center [860, 399] width 36 height 21
radio input "false"
radio input "true"
click at [661, 482] on button "Complete move in" at bounding box center [673, 480] width 101 height 31
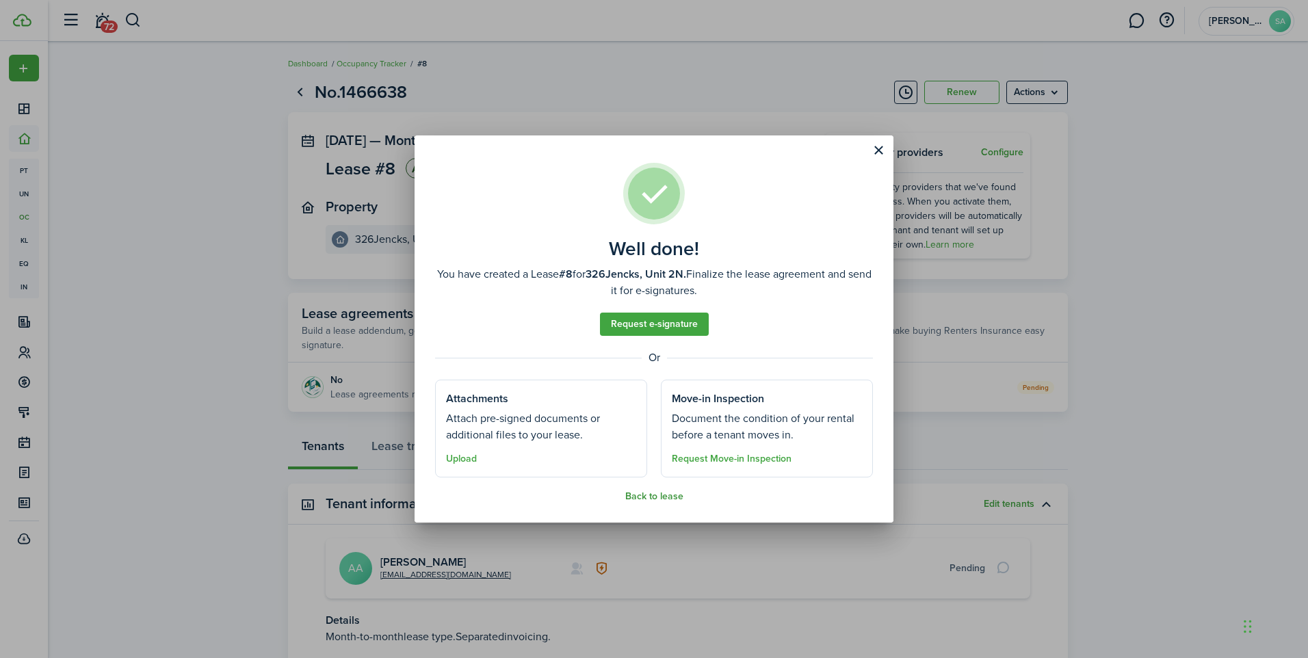
click at [660, 498] on button "Back to lease" at bounding box center [654, 496] width 58 height 11
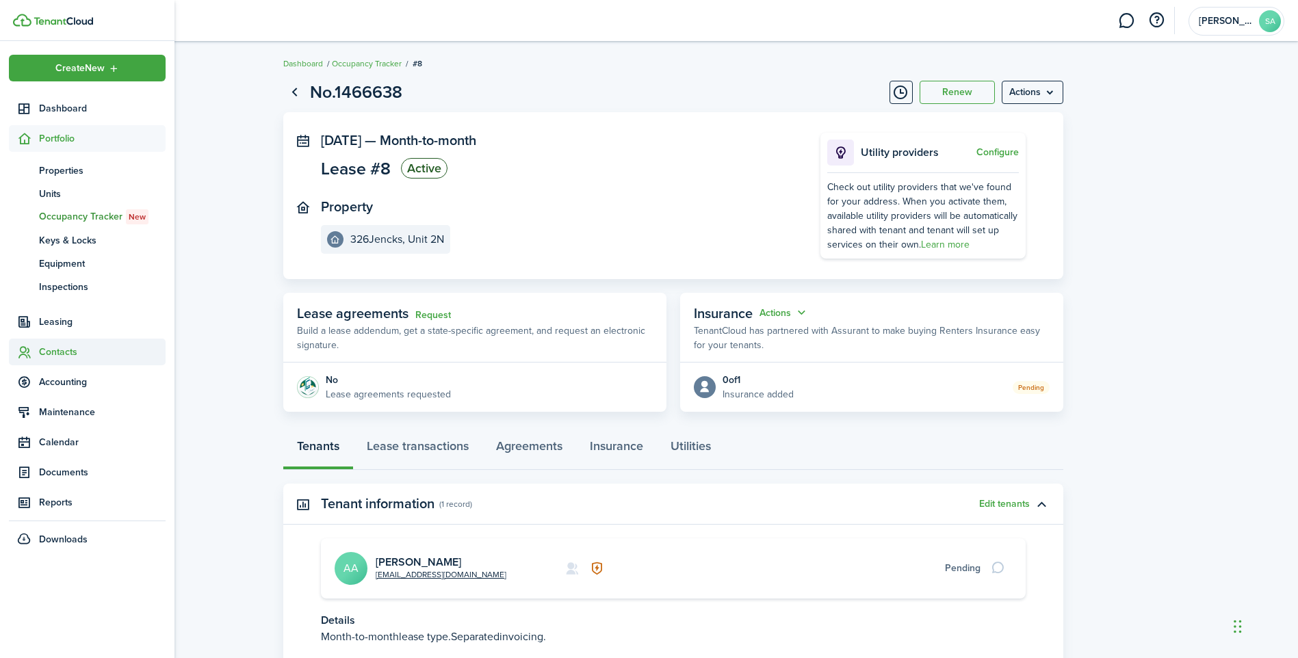
click at [68, 354] on span "Contacts" at bounding box center [102, 352] width 127 height 14
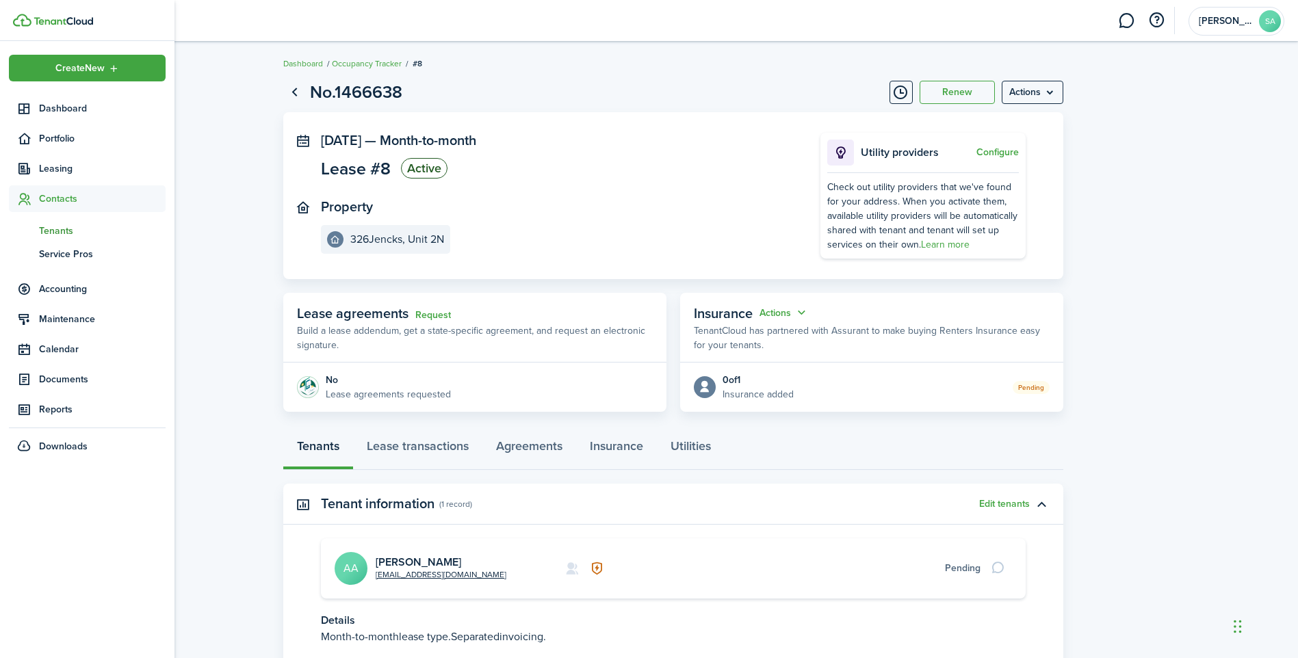
click at [68, 234] on span "Tenants" at bounding box center [102, 231] width 127 height 14
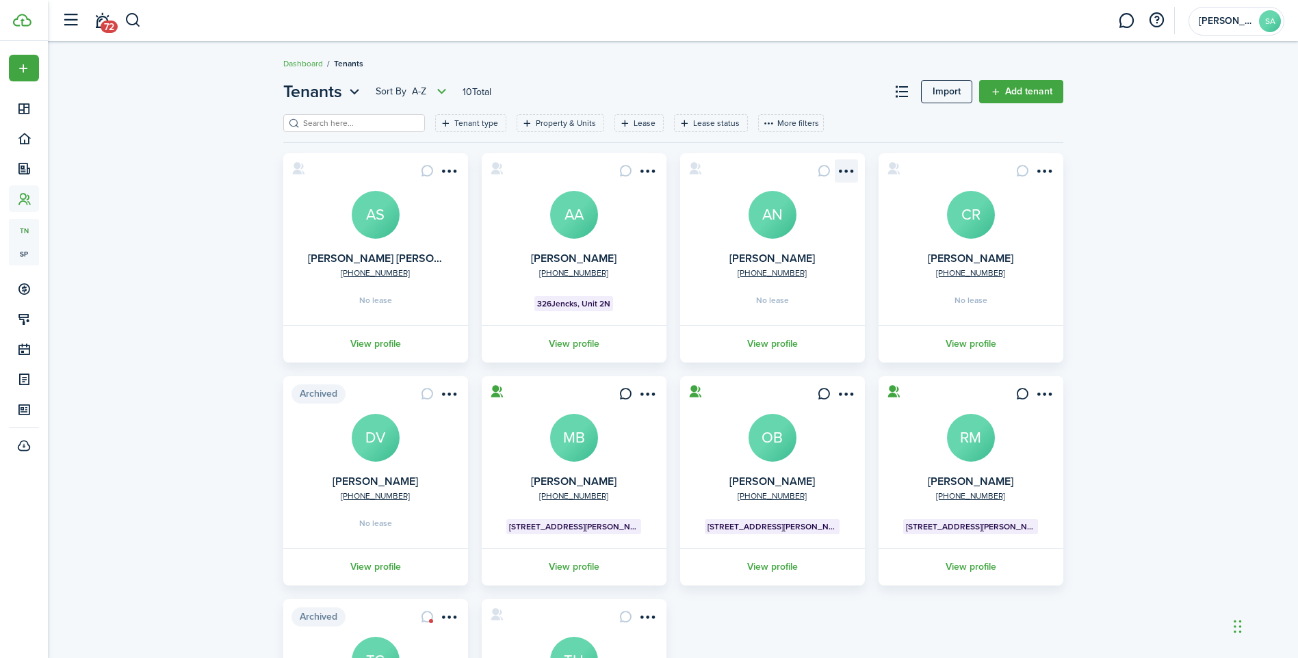
click at [847, 172] on menu-btn-icon "Open menu" at bounding box center [846, 170] width 23 height 23
click at [778, 246] on link "Move in" at bounding box center [797, 248] width 120 height 23
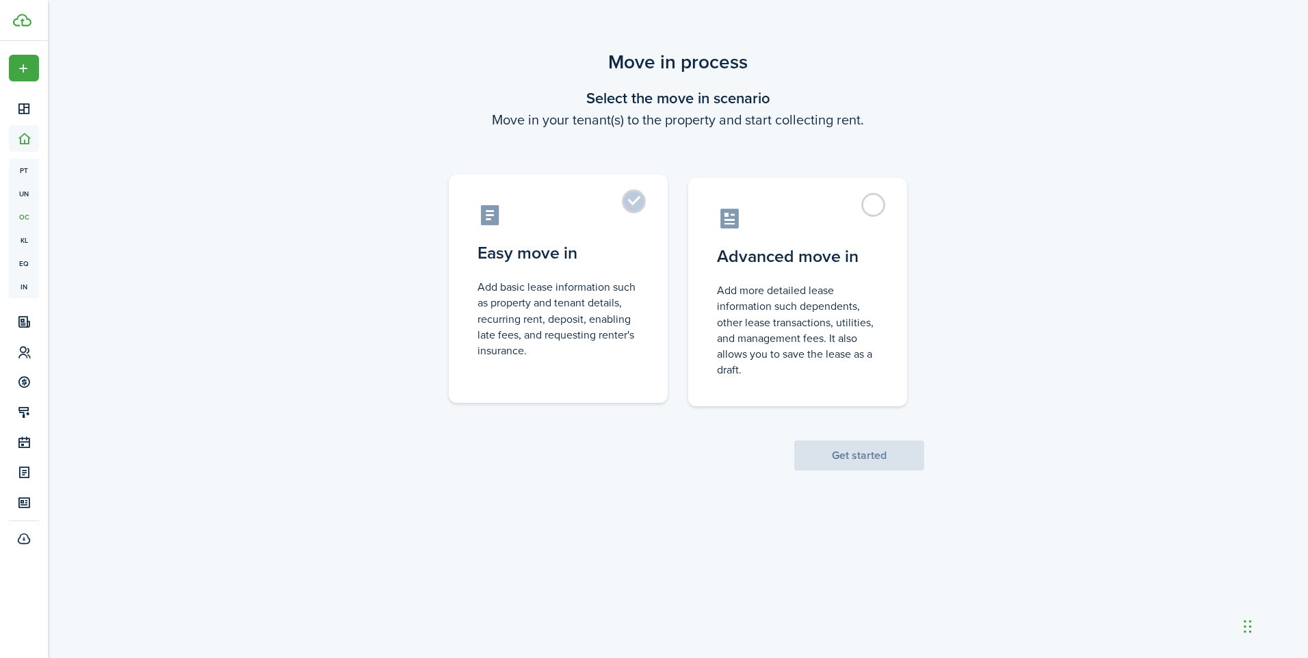
click at [537, 242] on control-radio-card-title "Easy move in" at bounding box center [558, 253] width 161 height 25
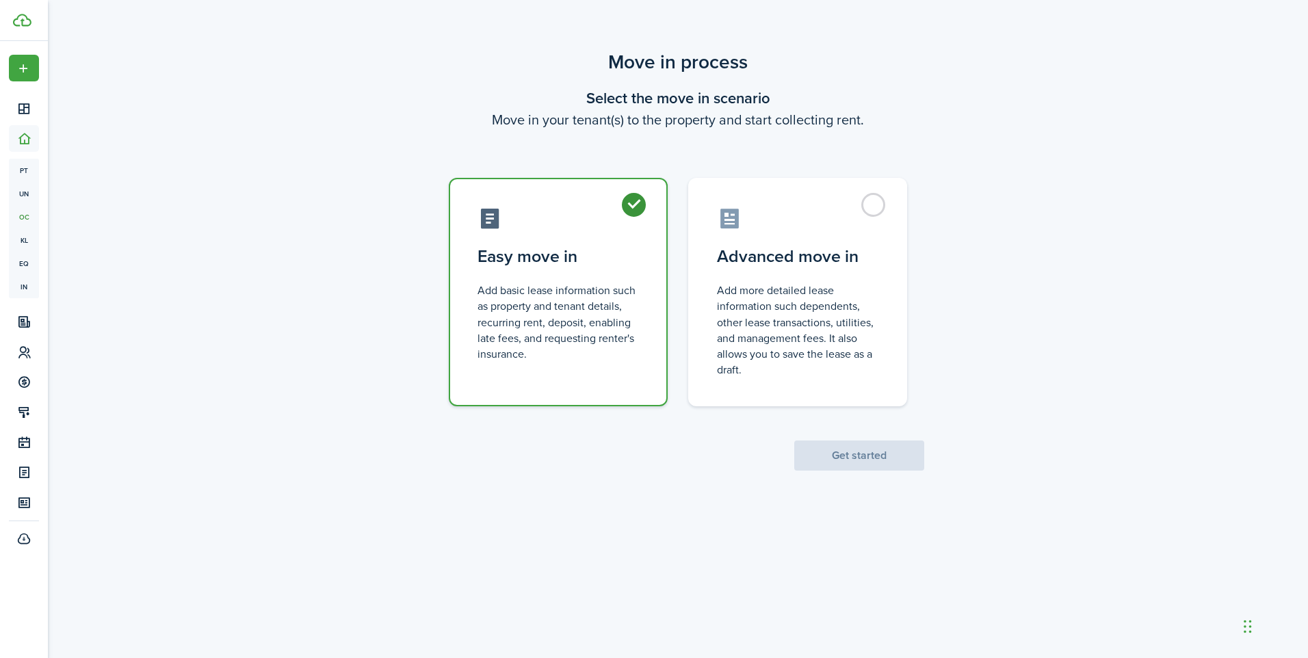
radio input "true"
click at [879, 462] on button "Get started" at bounding box center [859, 456] width 130 height 30
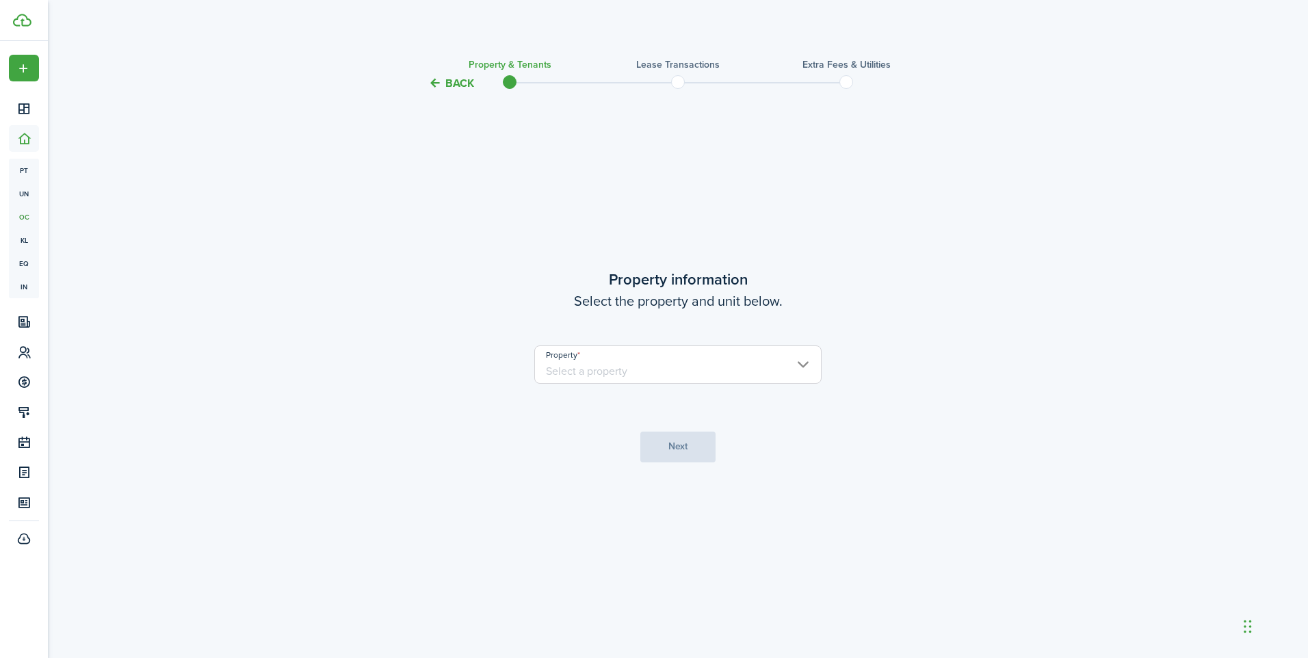
click at [585, 362] on input "Property" at bounding box center [677, 365] width 287 height 38
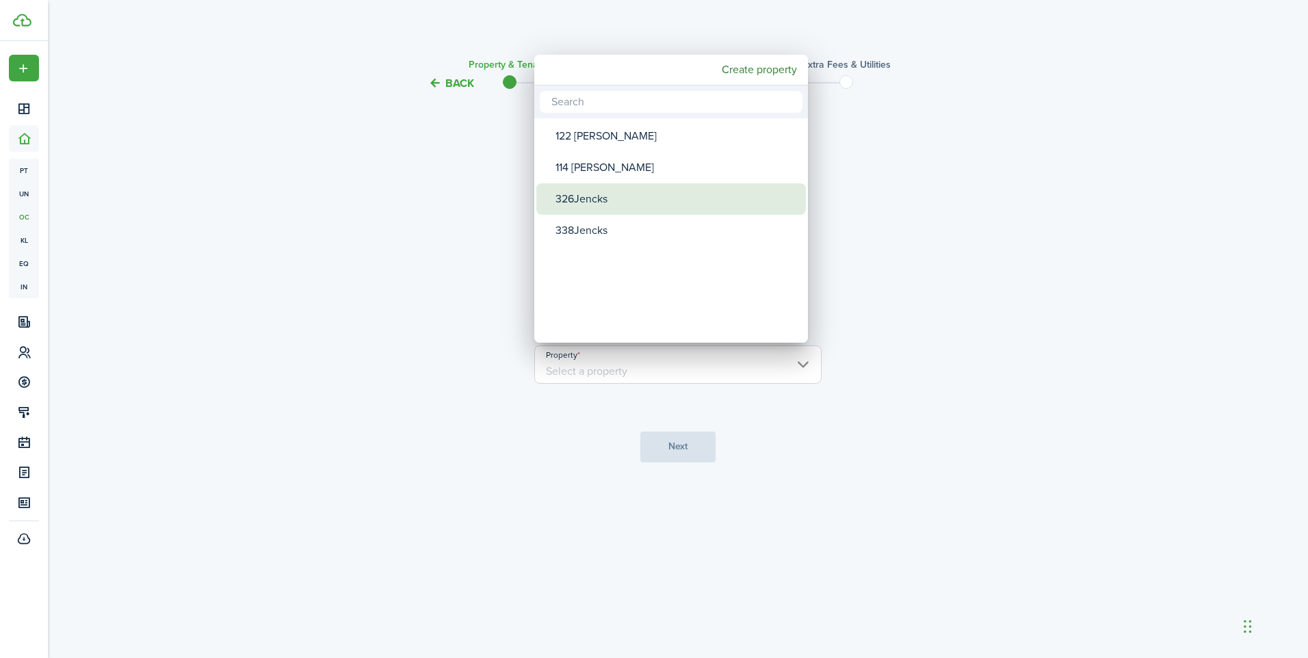
click at [588, 201] on div "326Jencks" at bounding box center [677, 198] width 242 height 31
type input "326Jencks"
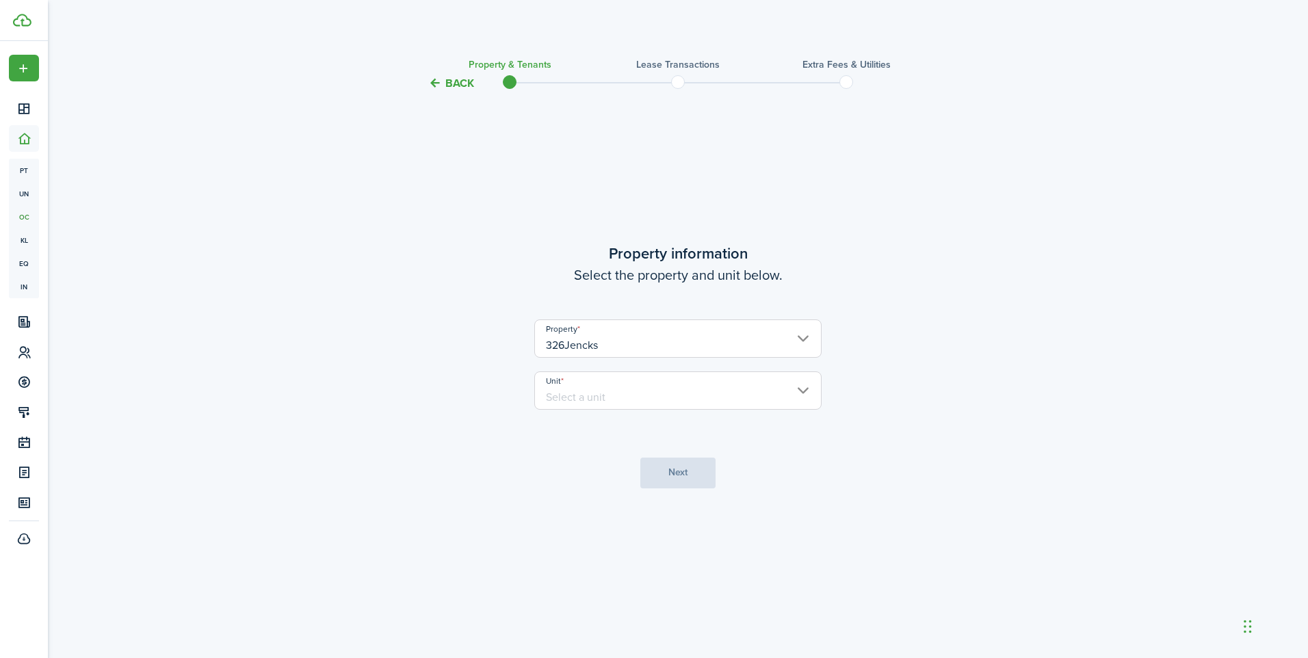
click at [647, 402] on input "Unit" at bounding box center [677, 391] width 287 height 38
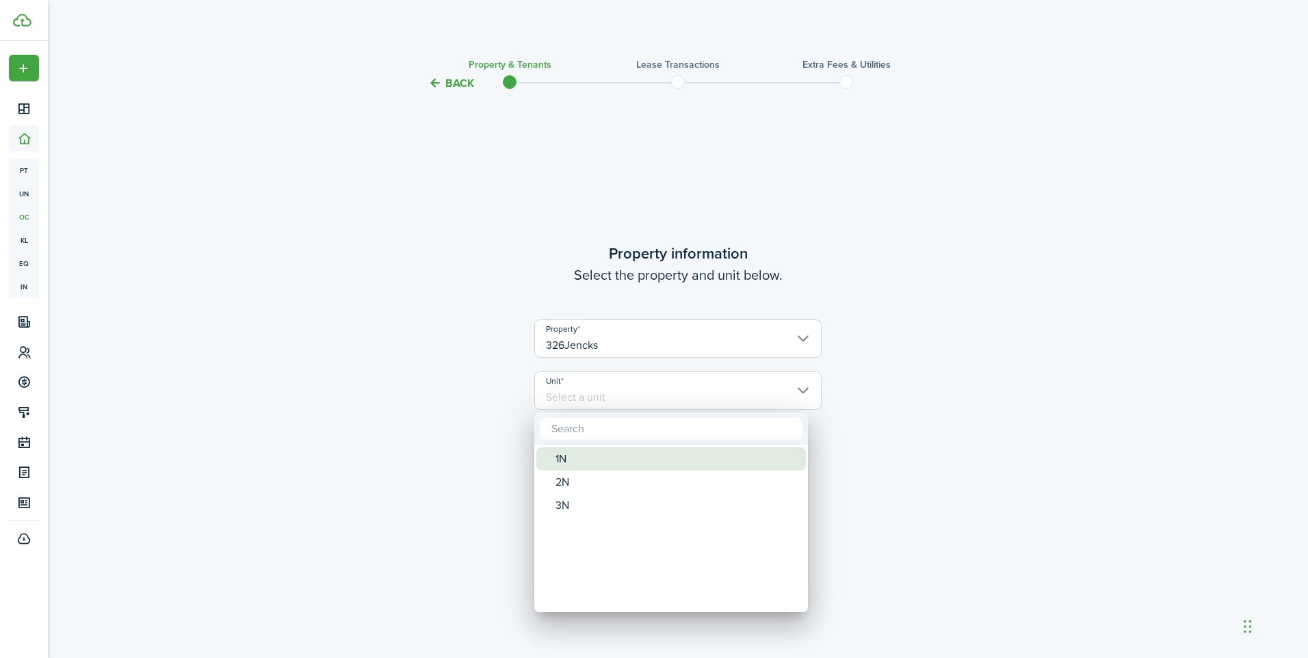
click at [599, 461] on div "1N" at bounding box center [677, 458] width 242 height 23
type input "1N"
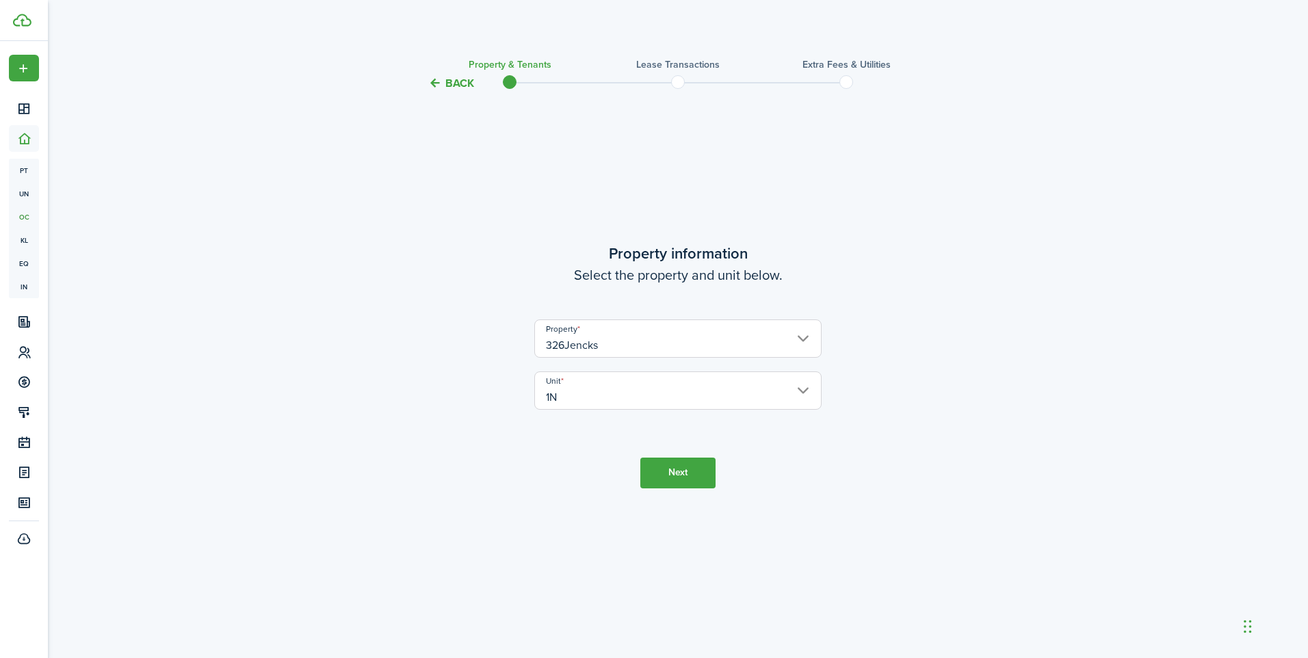
click at [658, 469] on button "Next" at bounding box center [677, 473] width 75 height 31
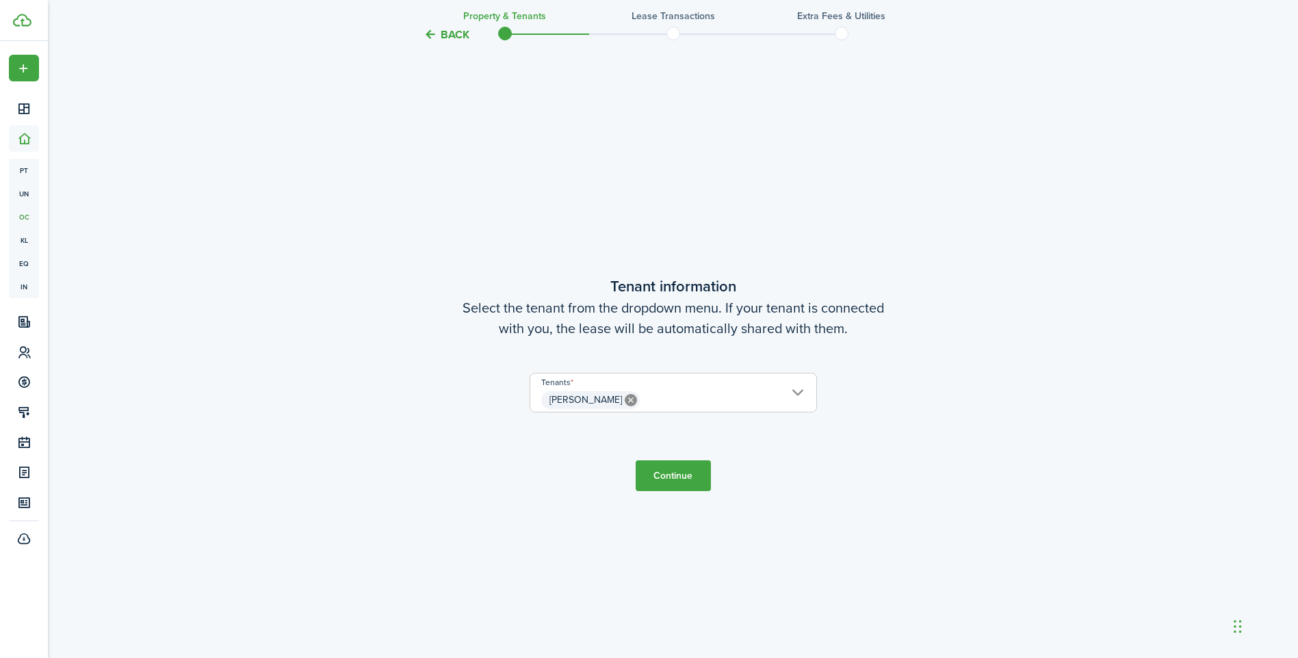
click at [663, 479] on button "Continue" at bounding box center [673, 475] width 75 height 31
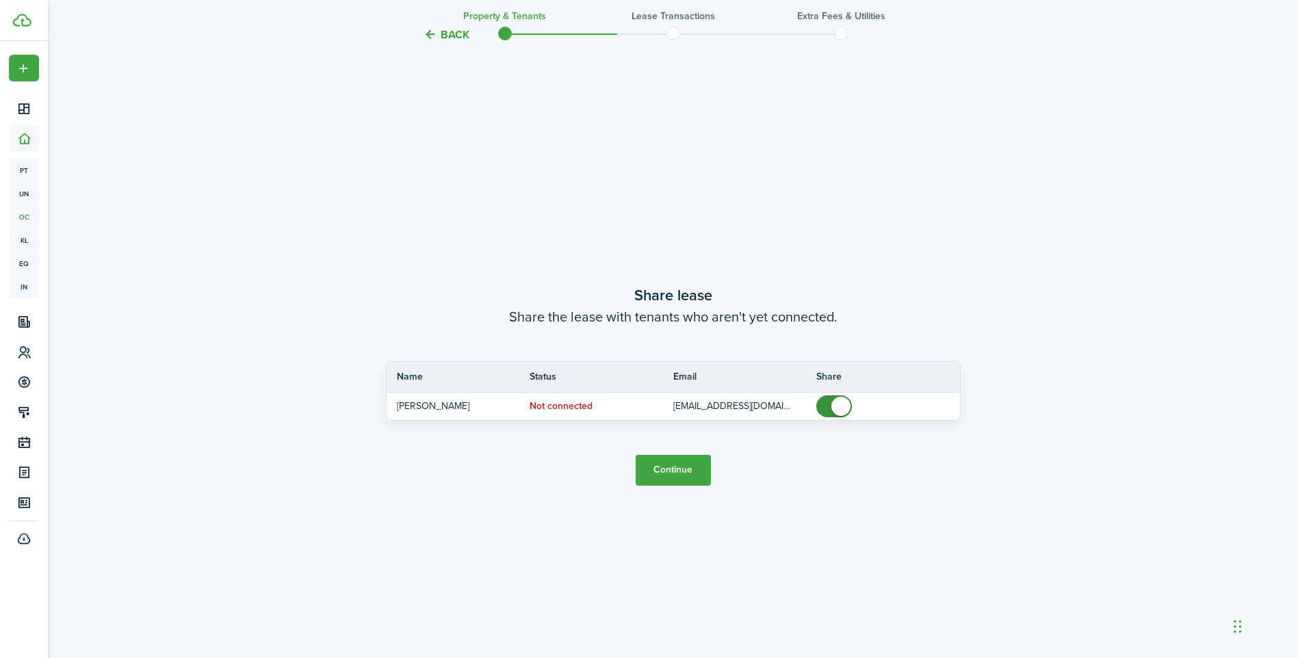
scroll to position [1225, 0]
click at [663, 479] on button "Continue" at bounding box center [673, 469] width 75 height 31
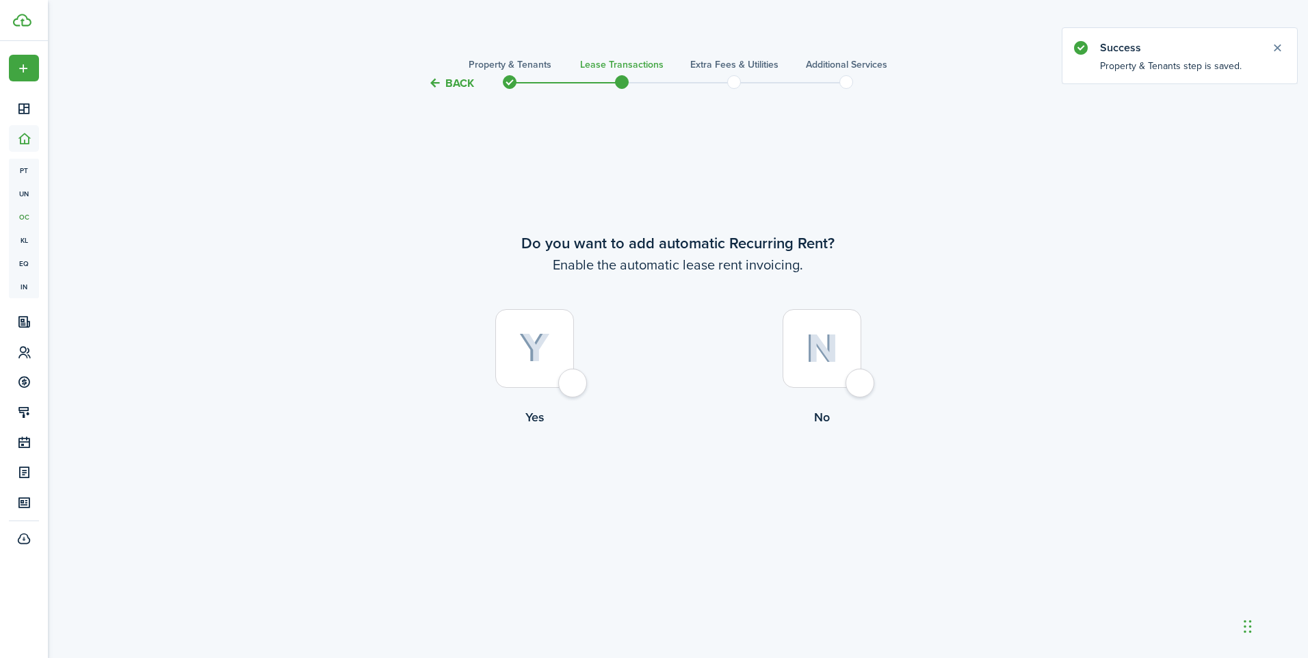
click at [556, 379] on div at bounding box center [534, 348] width 79 height 79
radio input "true"
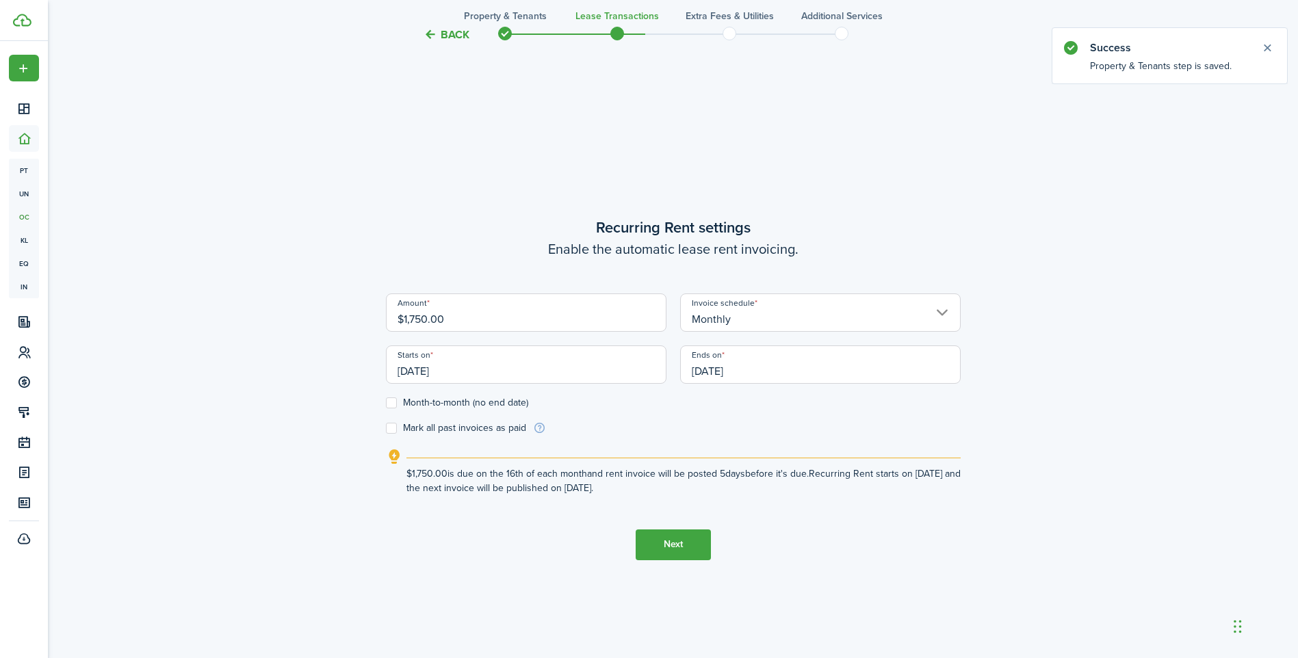
scroll to position [567, 0]
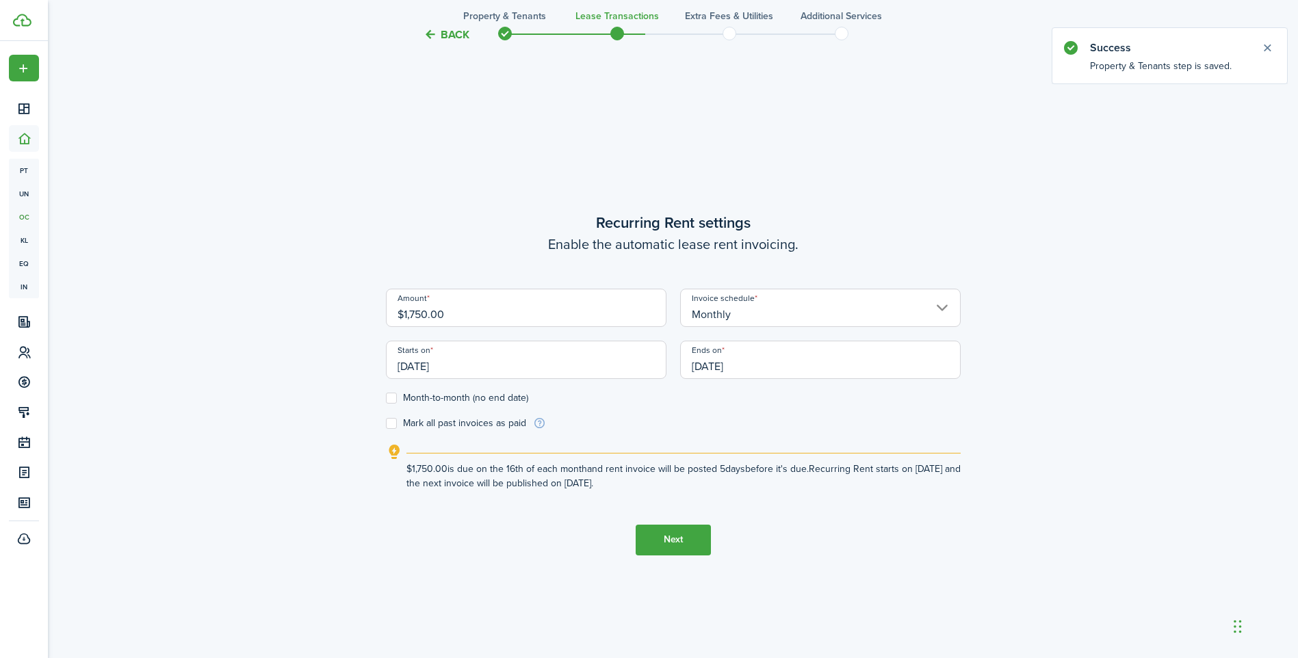
click at [394, 389] on div "Starts on [DATE]" at bounding box center [526, 367] width 294 height 52
click at [400, 395] on label "Month-to-month (no end date)" at bounding box center [457, 398] width 142 height 11
click at [386, 398] on input "Month-to-month (no end date)" at bounding box center [385, 398] width 1 height 1
checkbox input "true"
click at [446, 363] on input "[DATE]" at bounding box center [526, 360] width 281 height 38
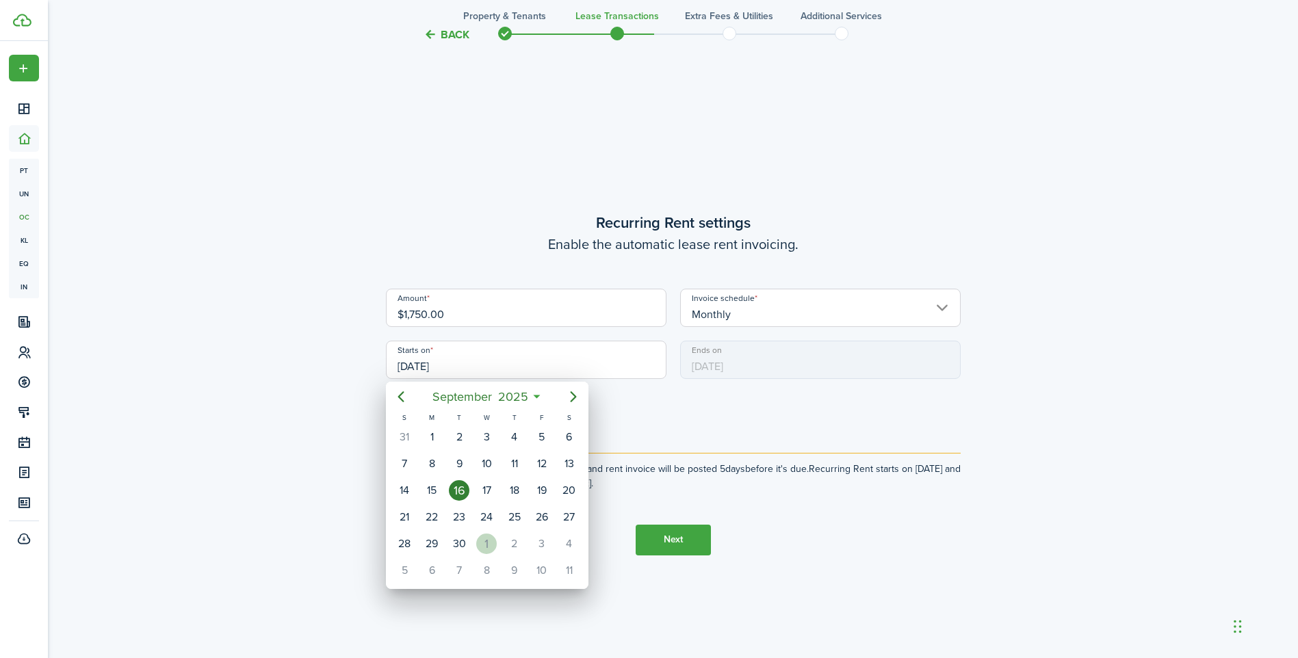
click at [491, 545] on div "1" at bounding box center [486, 544] width 21 height 21
type input "[DATE]"
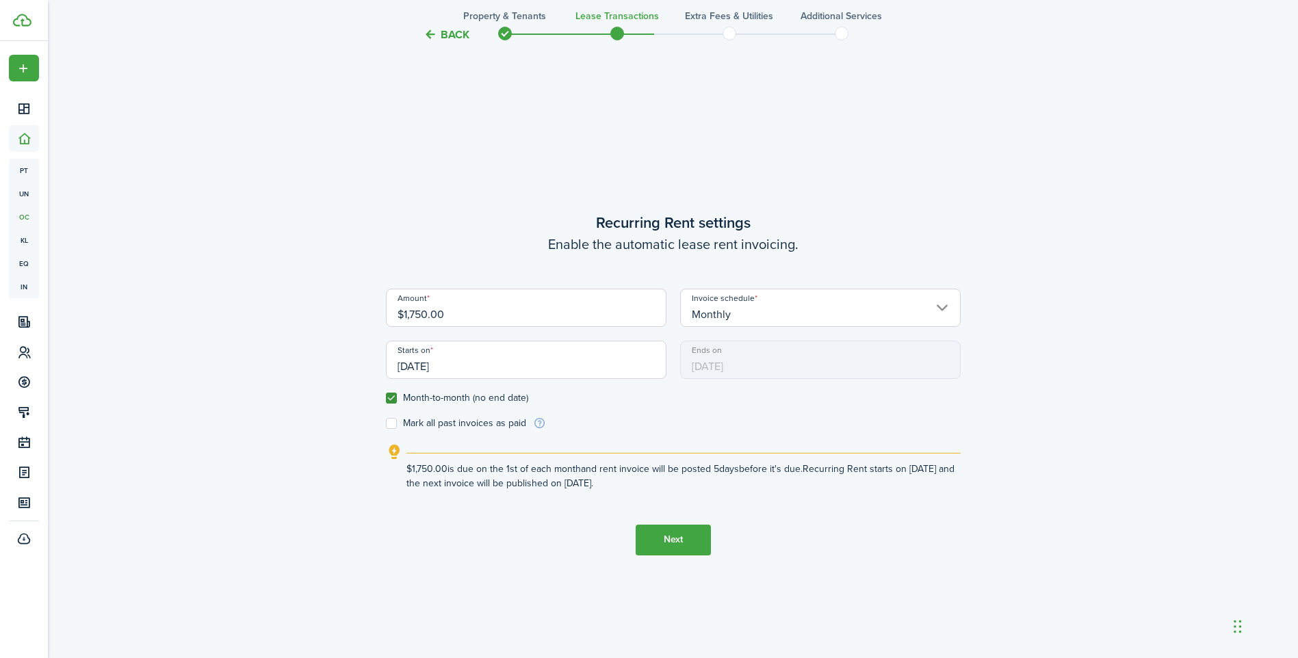
scroll to position [0, 0]
click at [655, 543] on button "Next" at bounding box center [673, 540] width 75 height 31
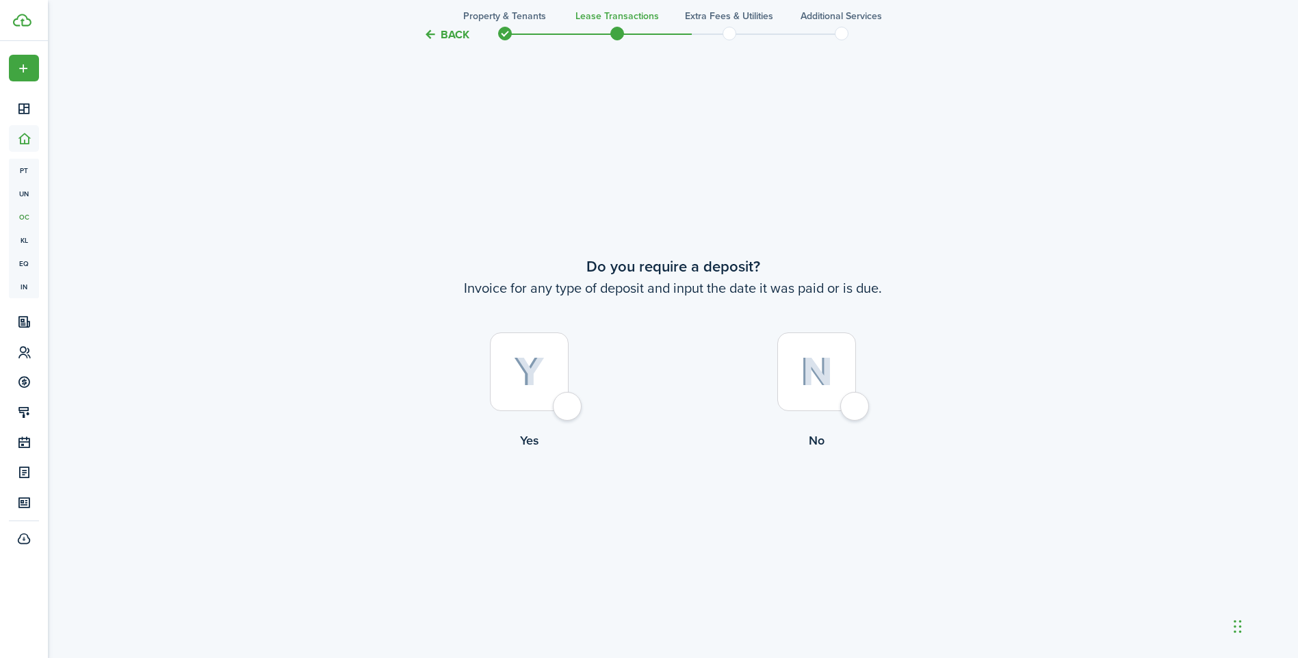
scroll to position [1225, 0]
click at [849, 398] on div at bounding box center [816, 366] width 79 height 79
radio input "true"
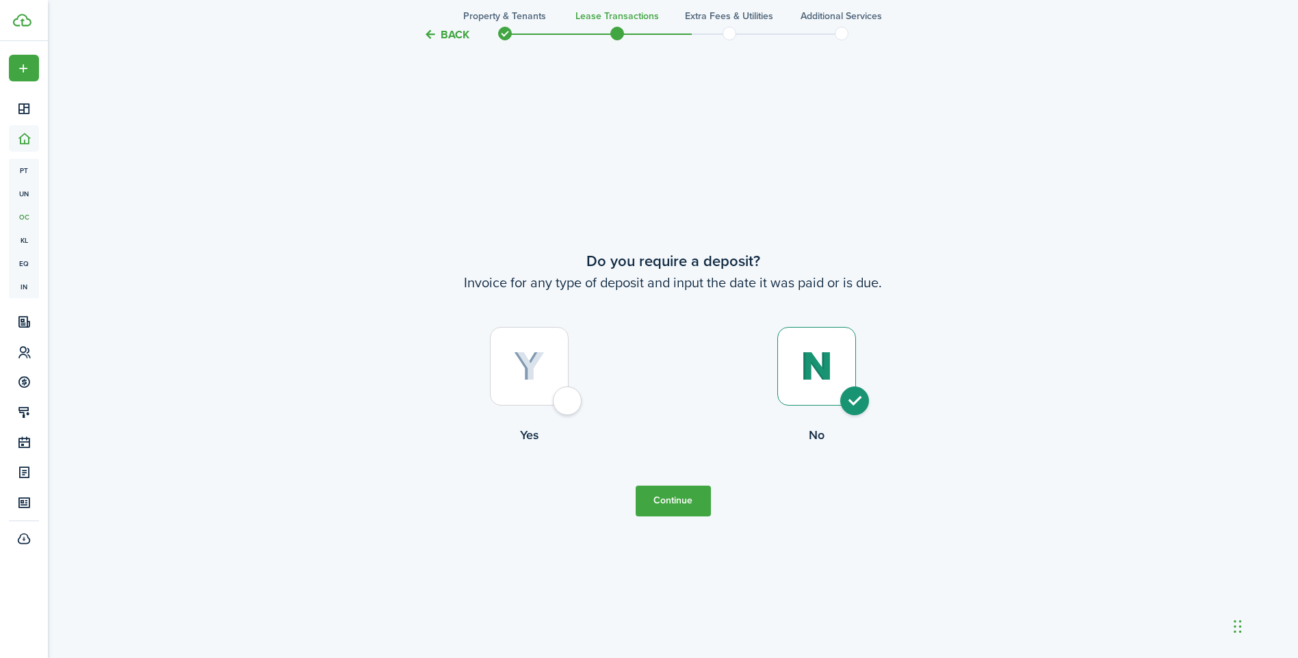
click at [688, 499] on button "Continue" at bounding box center [673, 501] width 75 height 31
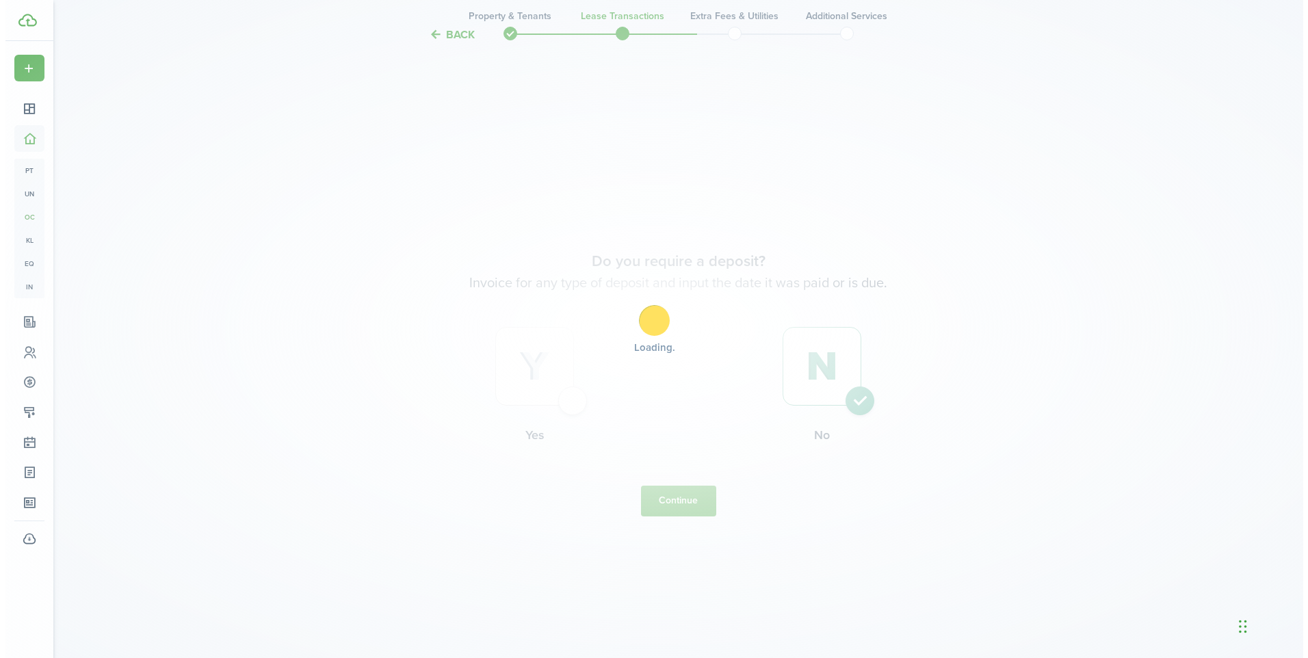
scroll to position [0, 0]
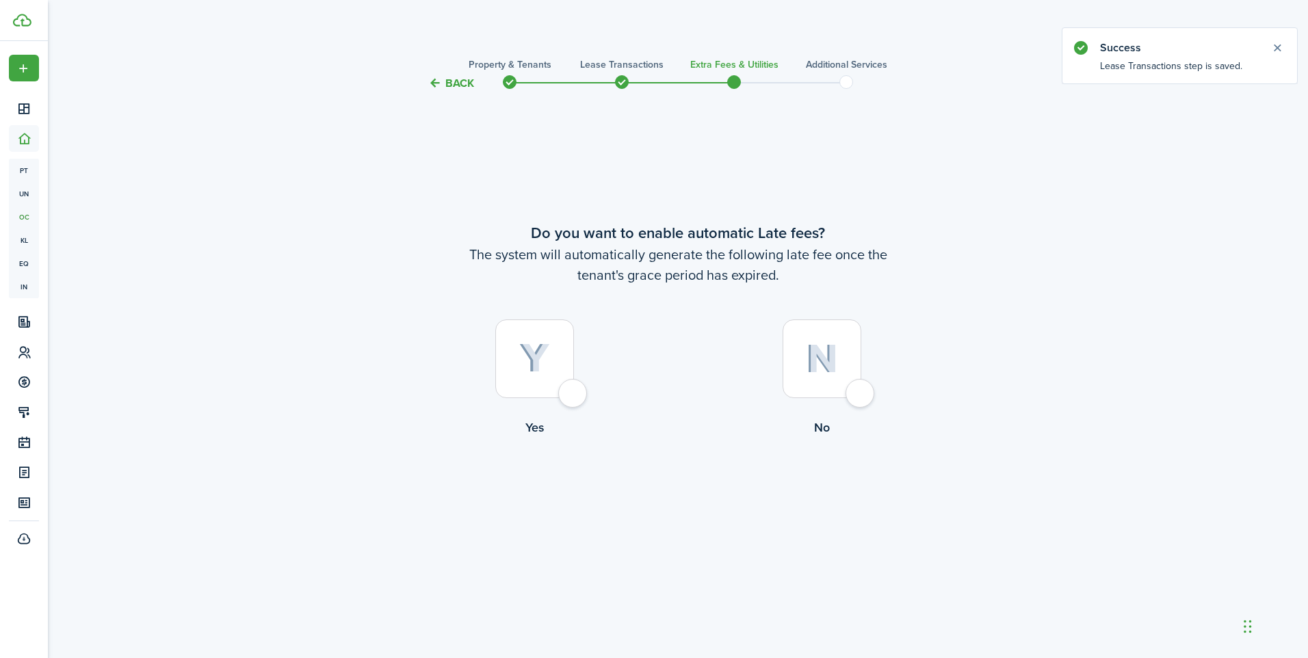
click at [558, 388] on div at bounding box center [534, 359] width 79 height 79
radio input "true"
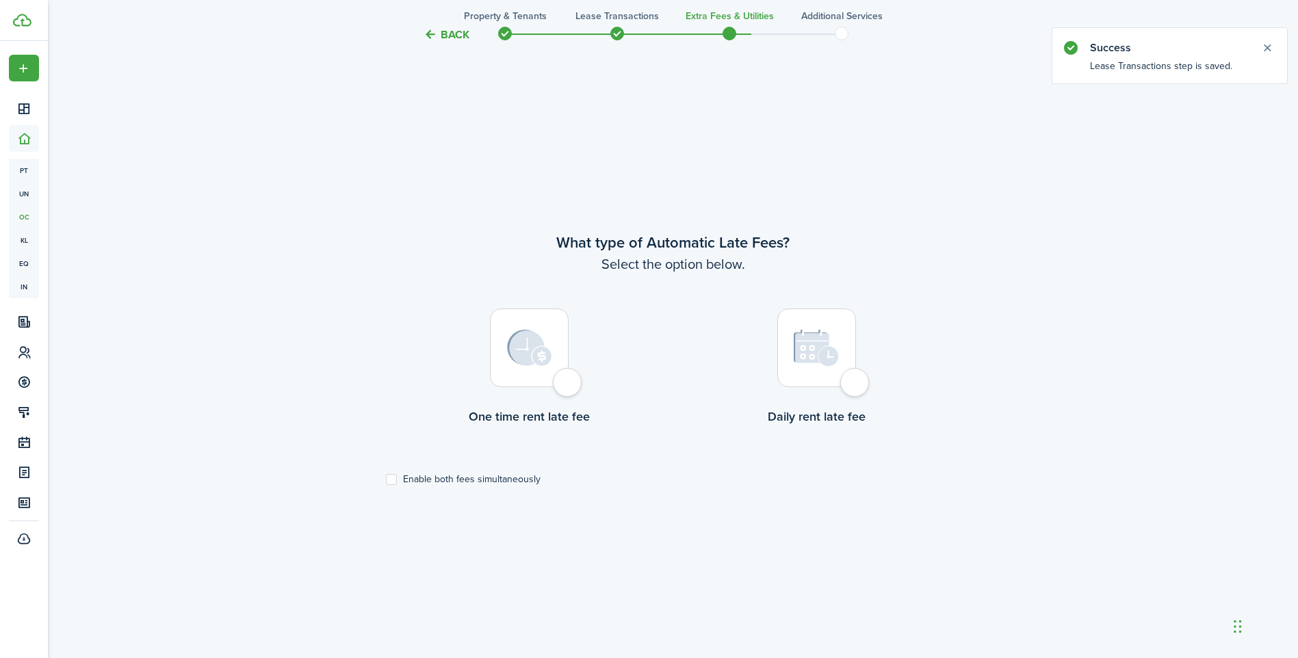
scroll to position [567, 0]
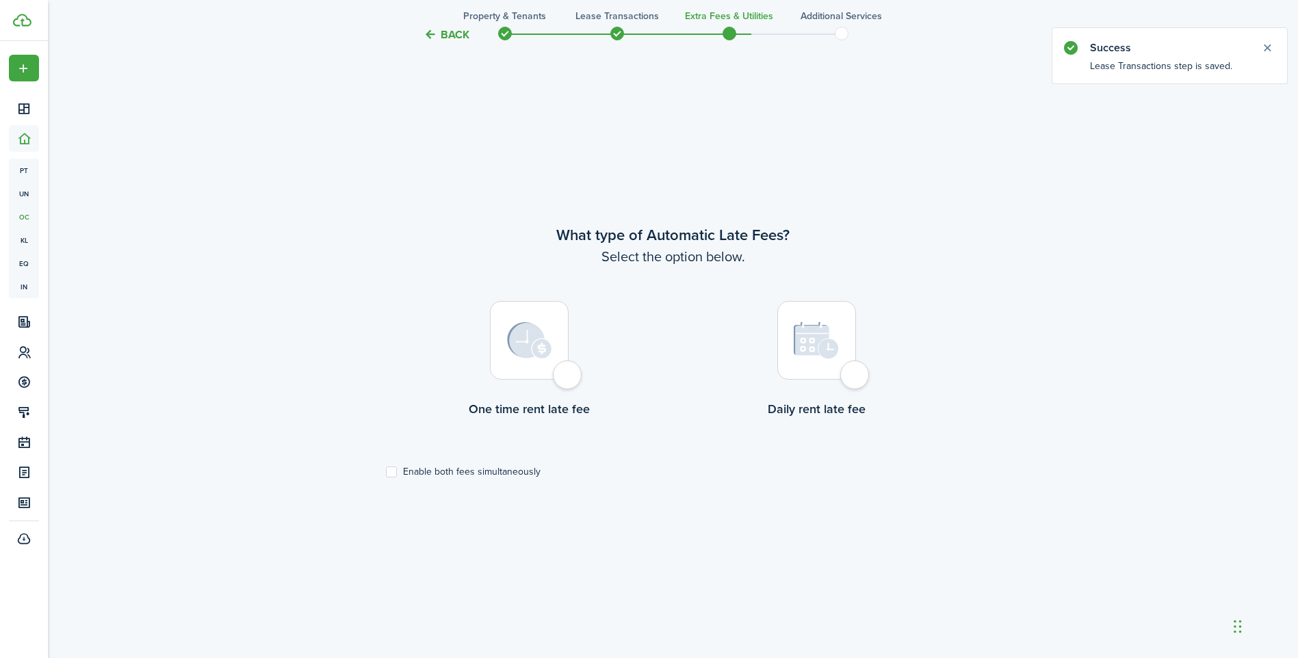
click at [567, 378] on div at bounding box center [529, 340] width 79 height 79
radio input "true"
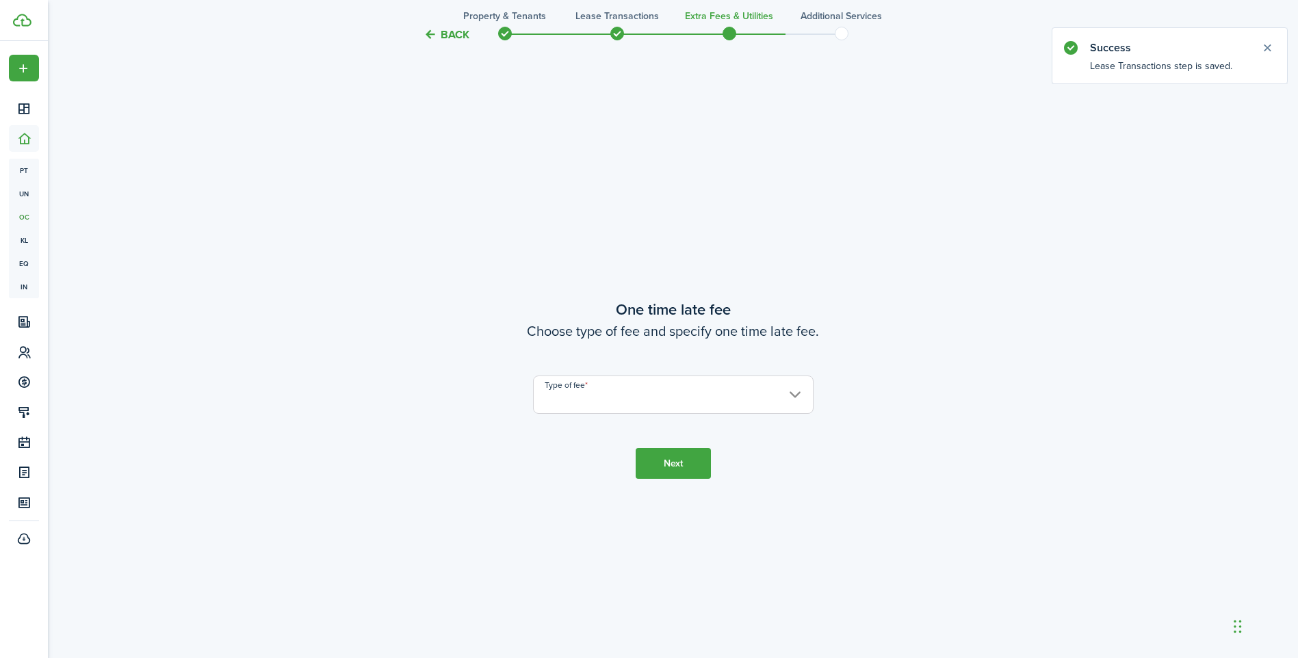
scroll to position [1225, 0]
click at [612, 384] on input "Type of fee" at bounding box center [673, 389] width 281 height 38
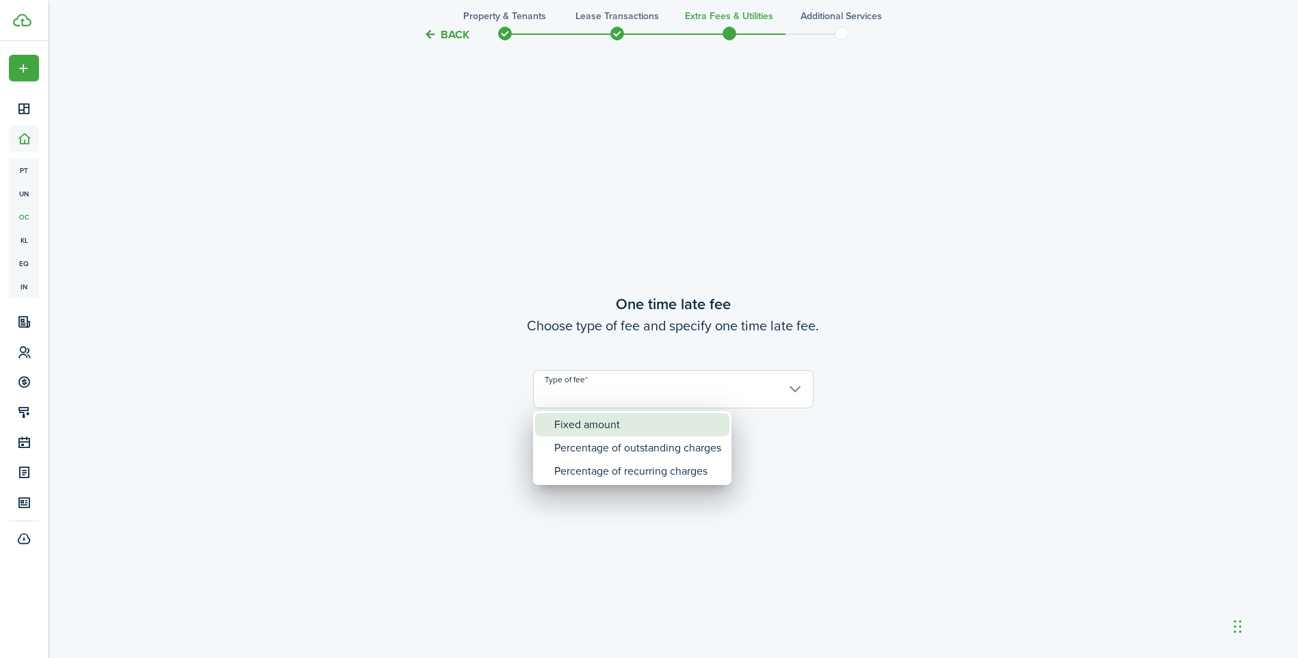
click at [609, 417] on div "Fixed amount" at bounding box center [637, 424] width 167 height 23
type input "Fixed amount"
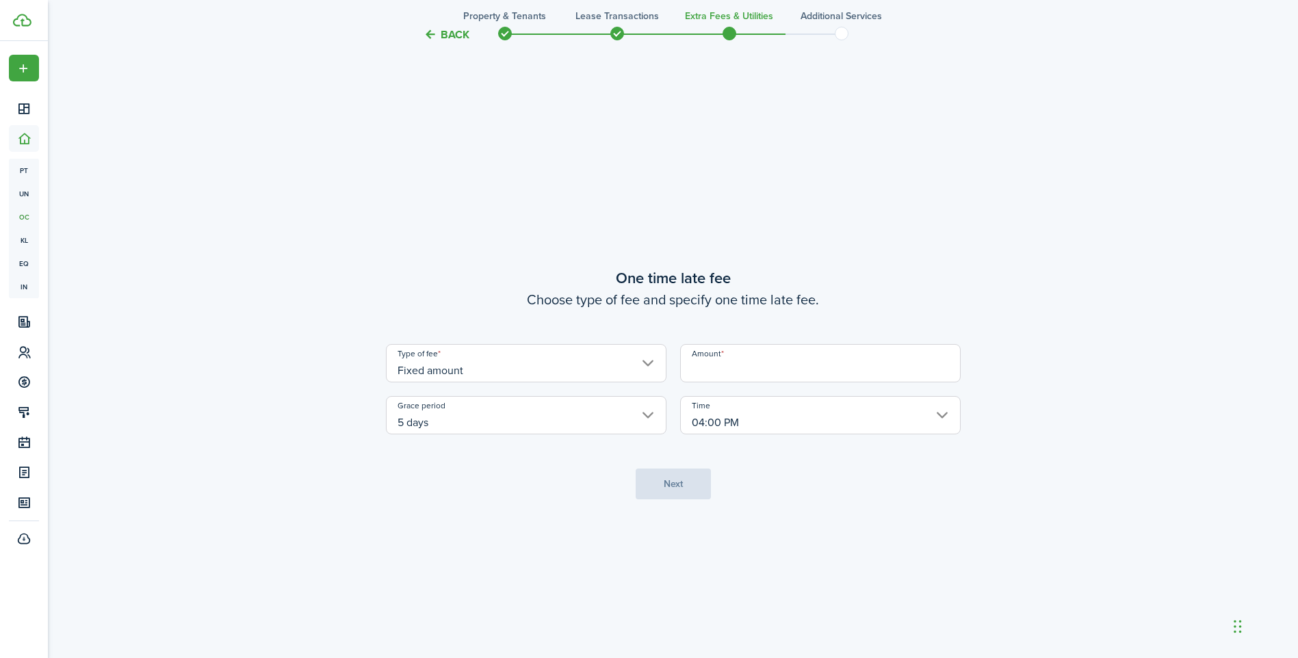
click at [701, 367] on input "Amount" at bounding box center [820, 363] width 281 height 38
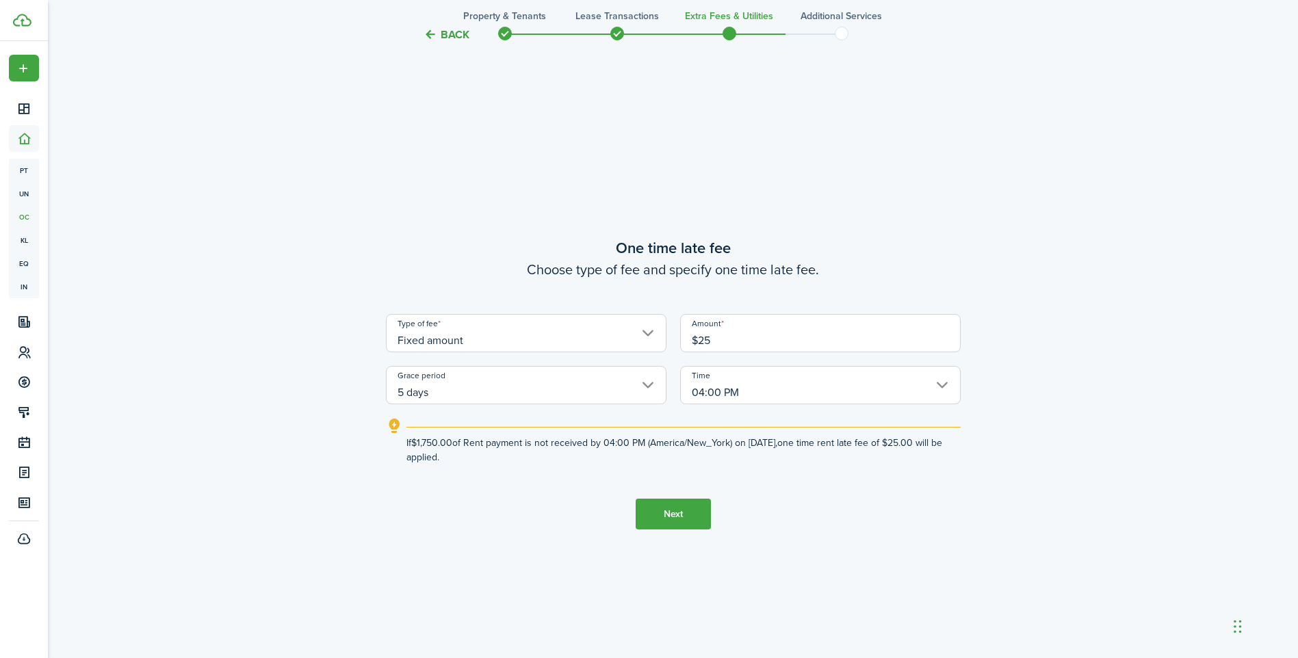
click at [730, 385] on input "04:00 PM" at bounding box center [820, 385] width 281 height 38
type input "$25.00"
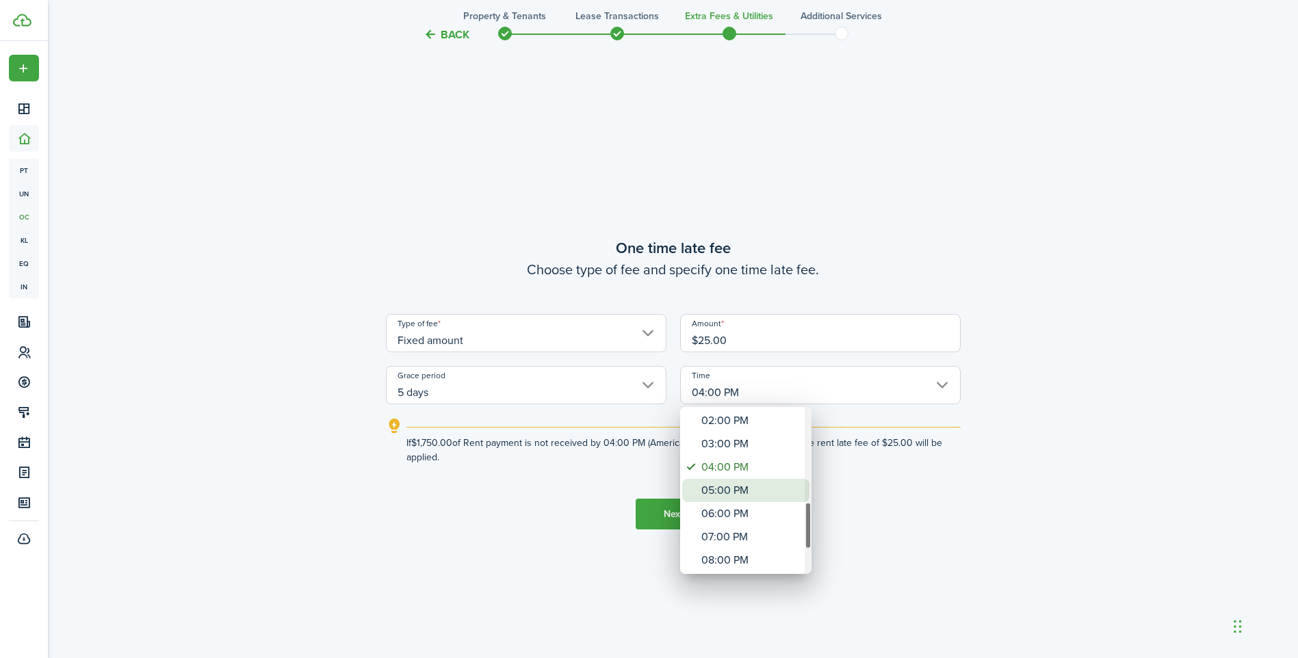
click at [744, 491] on div "05:00 PM" at bounding box center [751, 490] width 100 height 23
type input "05:00 PM"
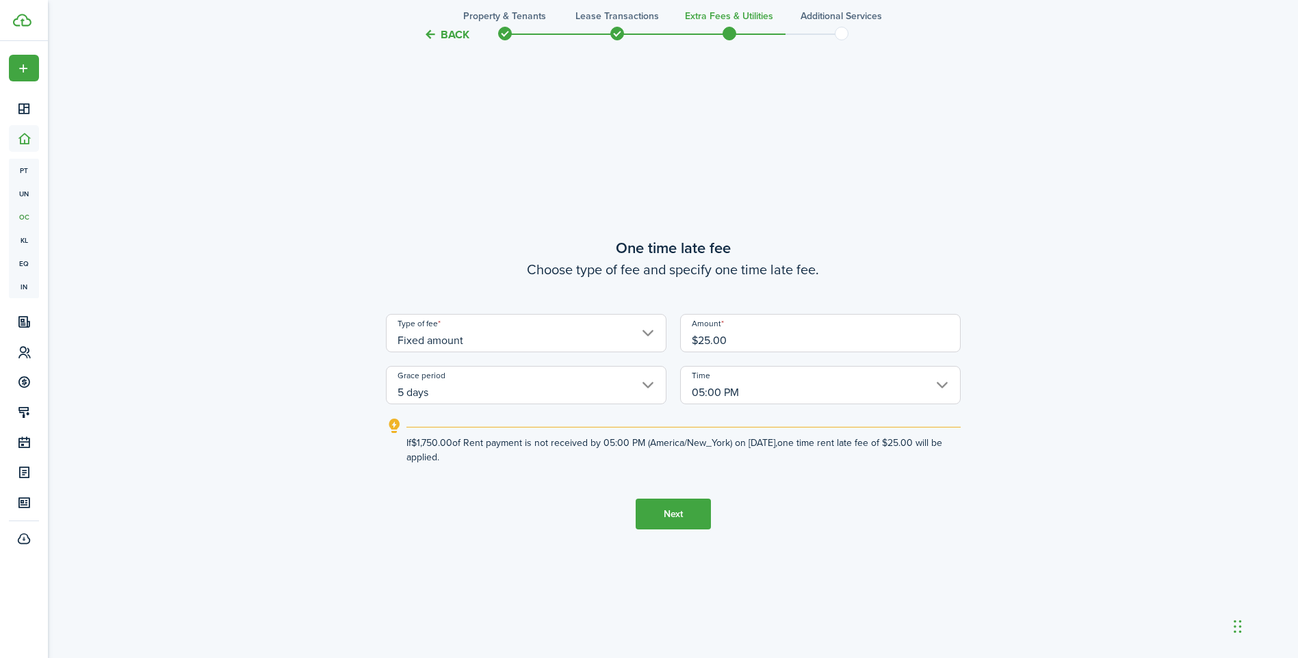
click at [679, 510] on button "Next" at bounding box center [673, 514] width 75 height 31
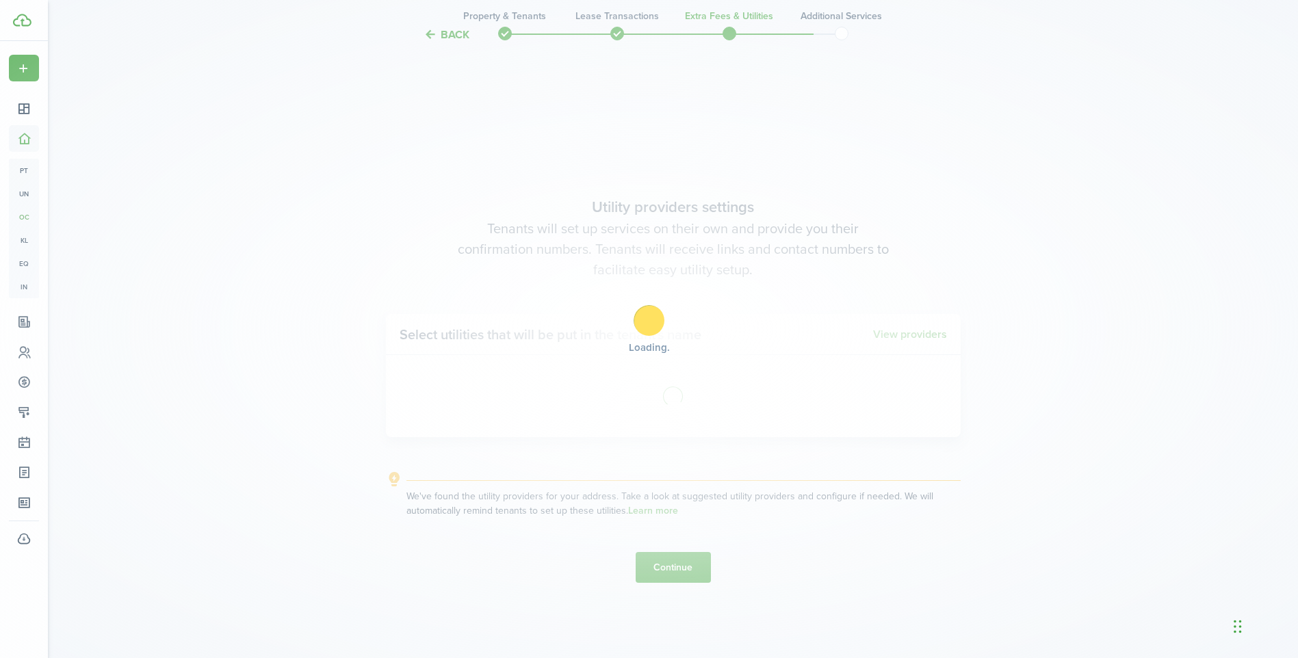
scroll to position [1883, 0]
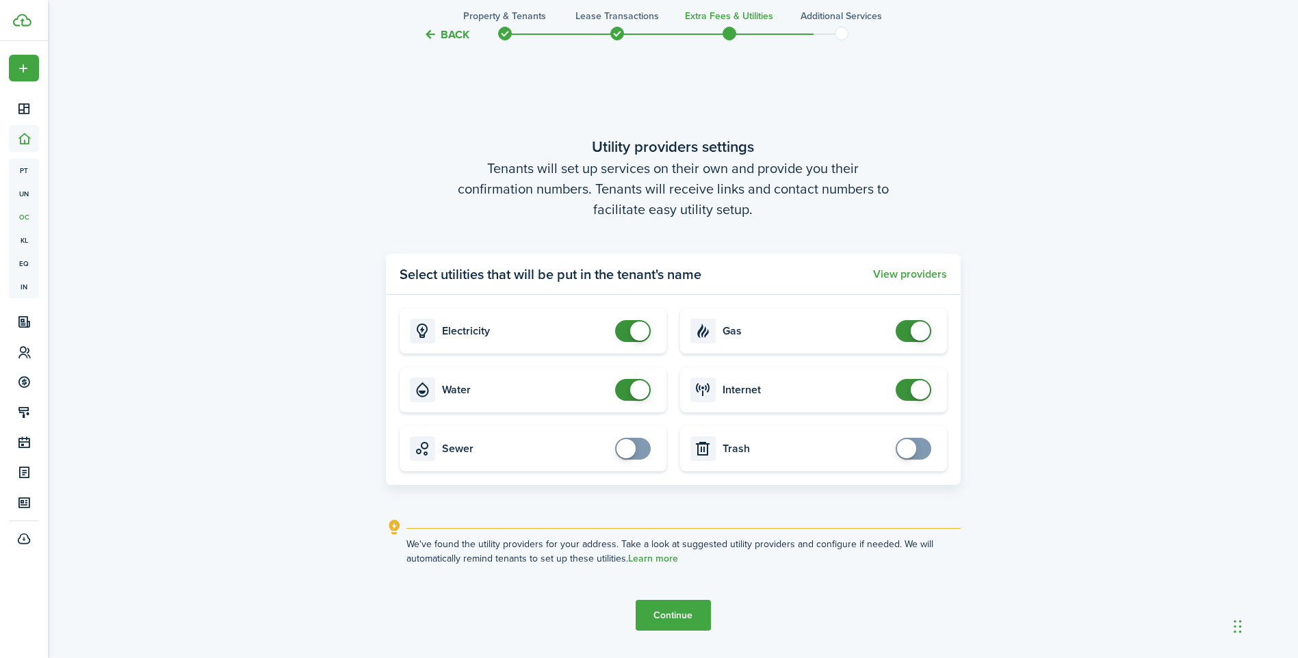
click at [647, 400] on input "checkbox" at bounding box center [635, 390] width 41 height 22
checkbox input "false"
click at [691, 623] on button "Continue" at bounding box center [673, 615] width 75 height 31
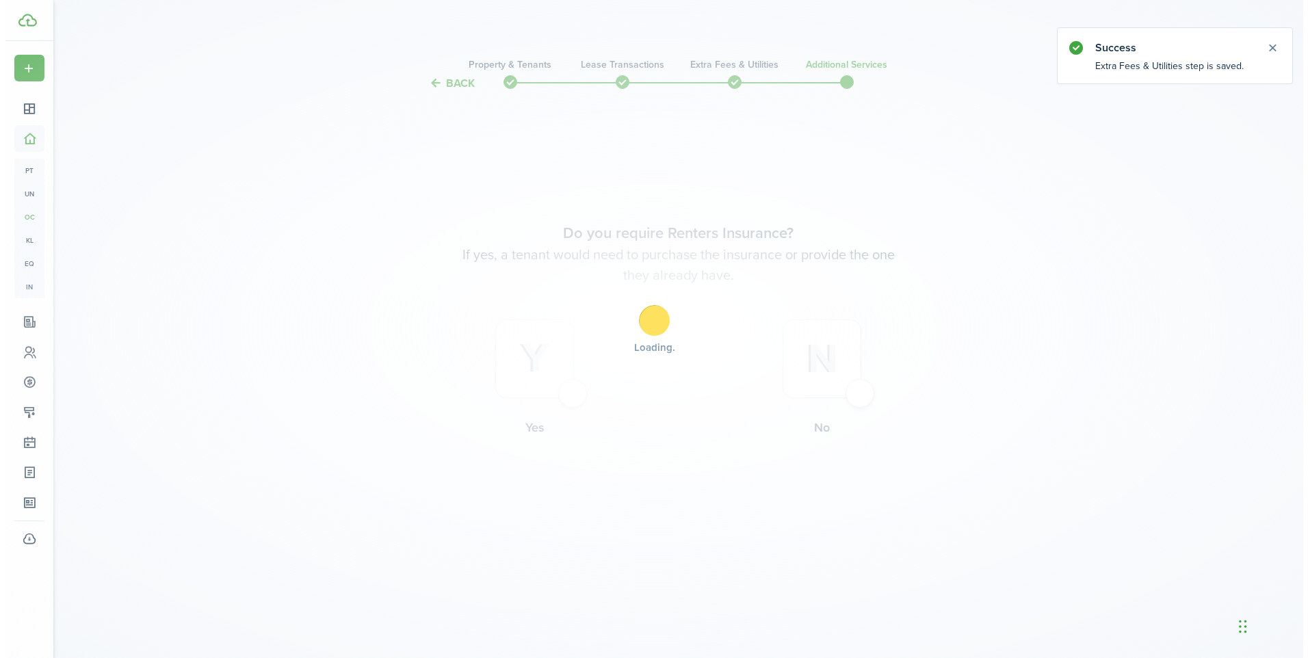
scroll to position [0, 0]
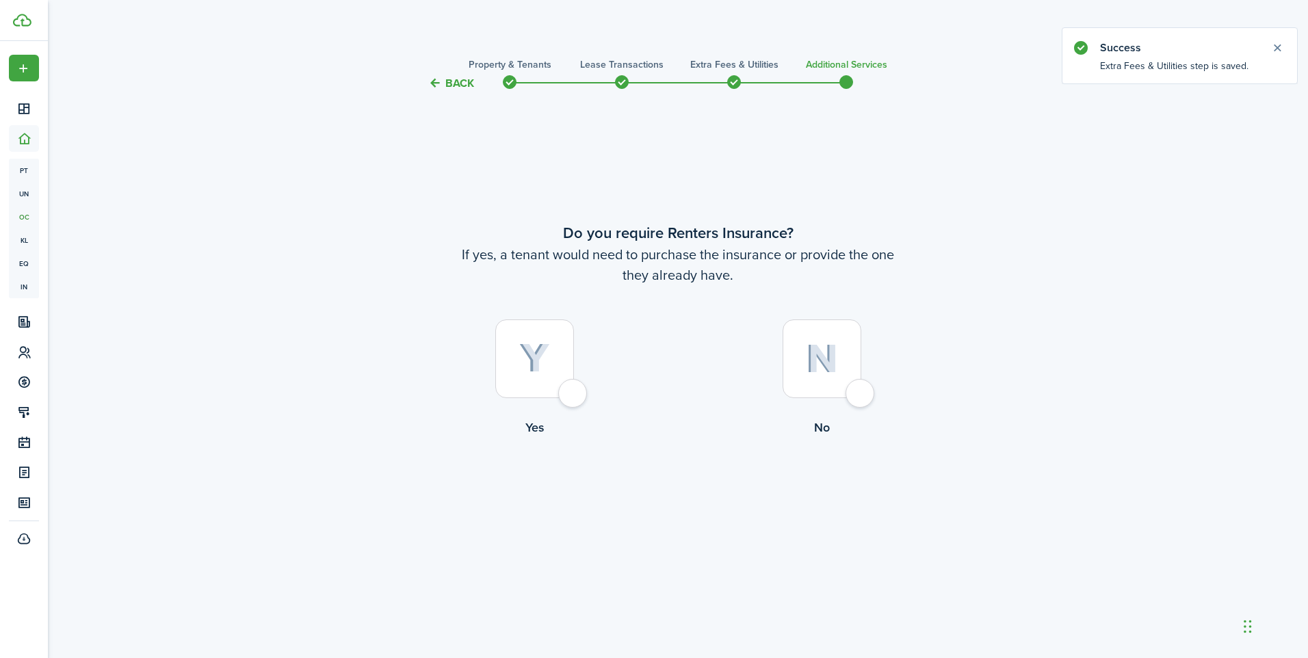
click at [564, 394] on div at bounding box center [534, 359] width 79 height 79
radio input "true"
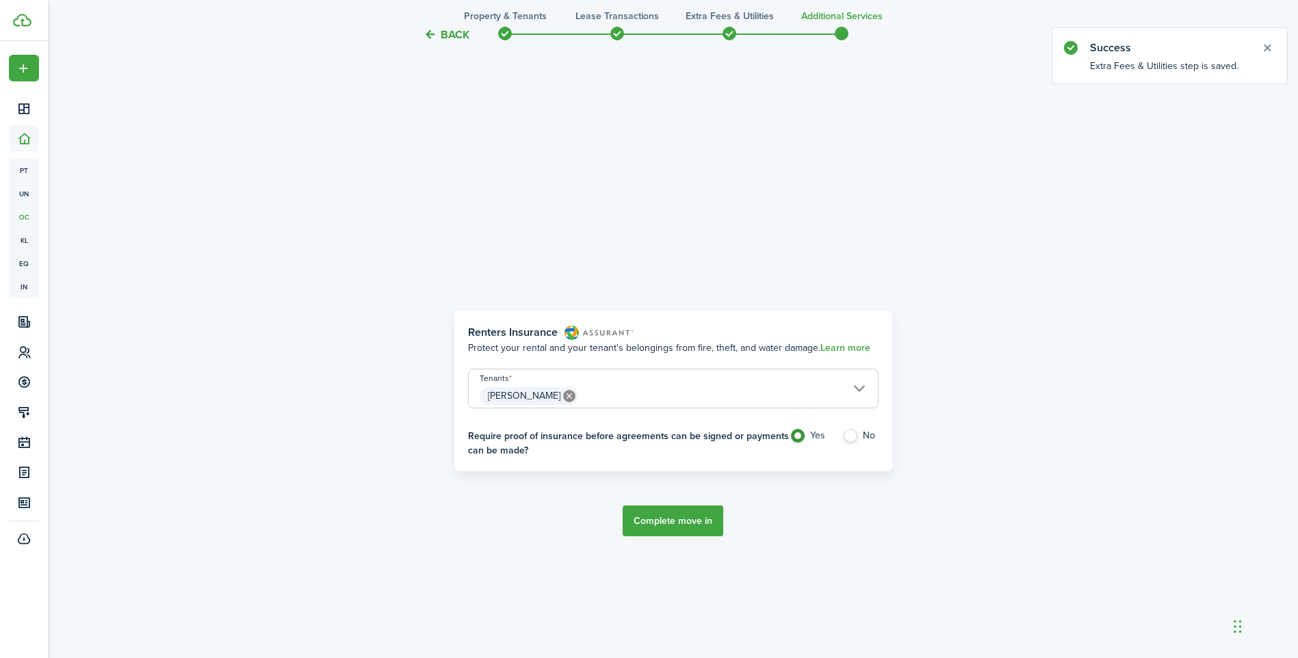
scroll to position [567, 0]
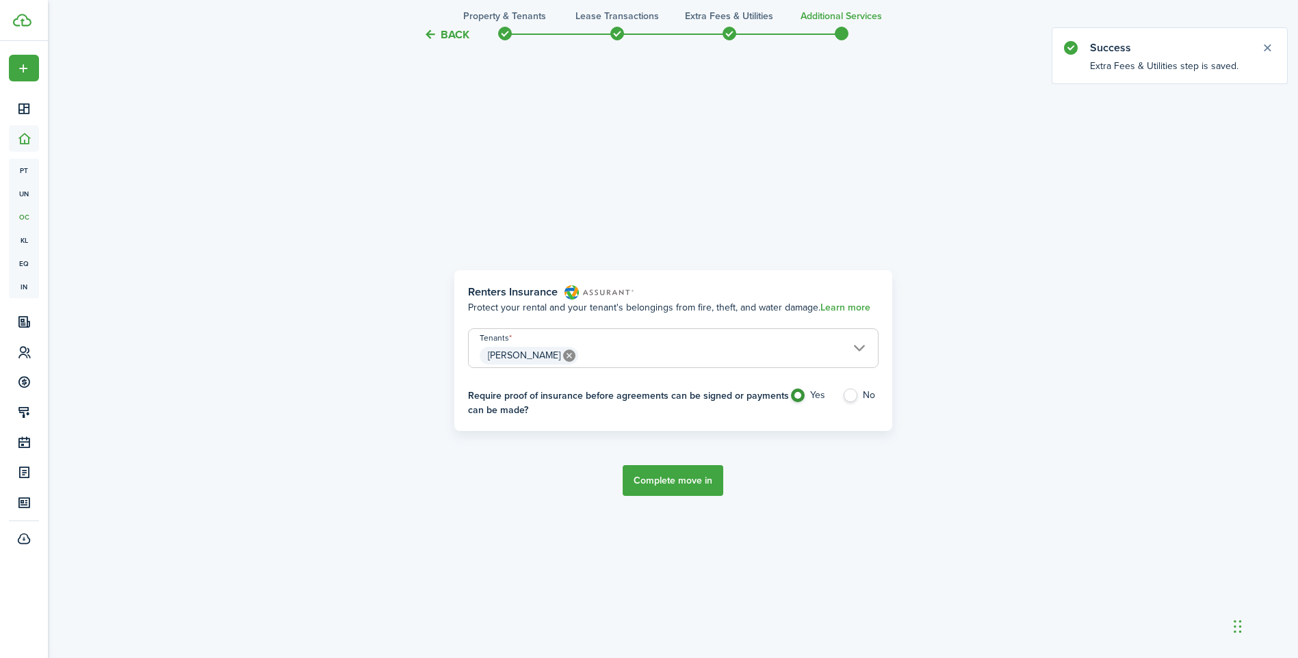
click at [853, 398] on label "No" at bounding box center [860, 399] width 36 height 21
radio input "false"
radio input "true"
click at [690, 475] on button "Complete move in" at bounding box center [673, 480] width 101 height 31
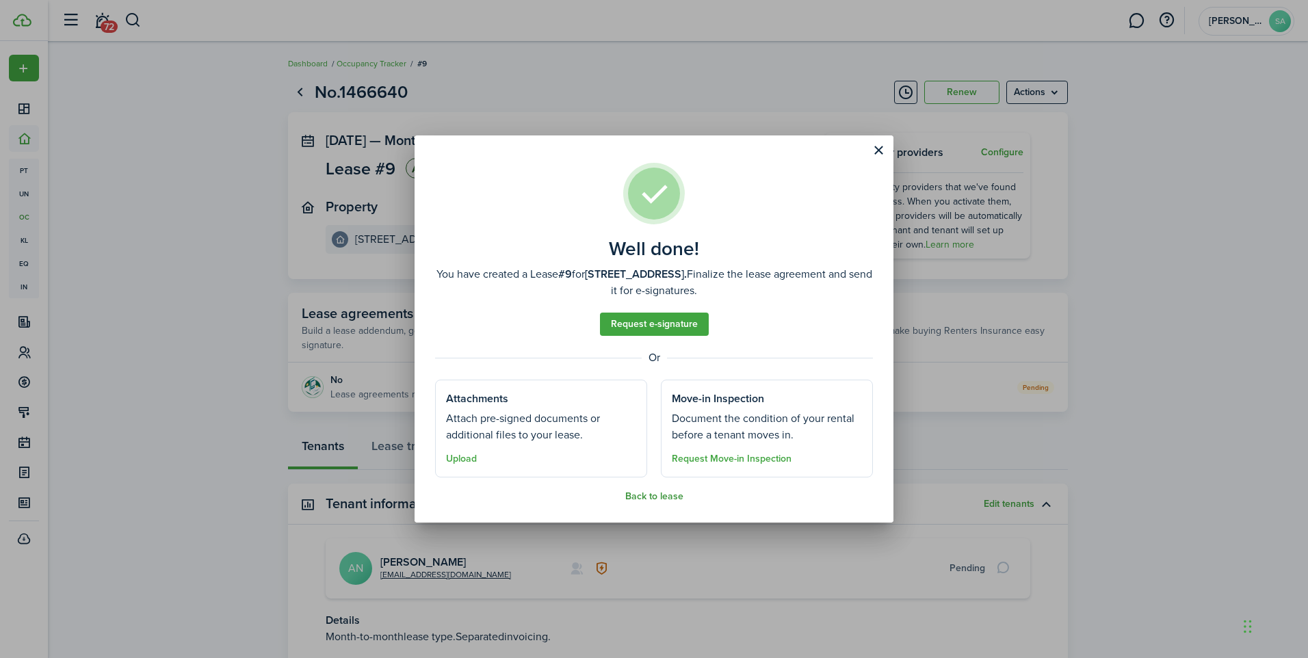
click at [654, 500] on button "Back to lease" at bounding box center [654, 496] width 58 height 11
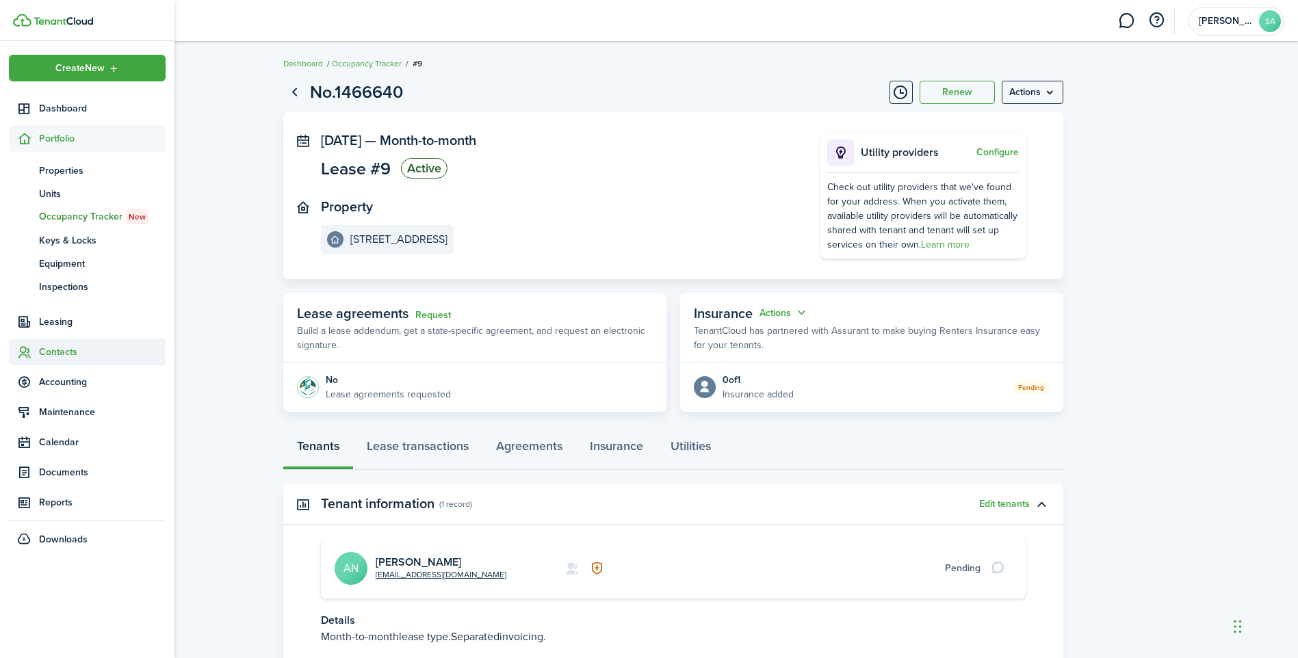
click at [73, 346] on span "Contacts" at bounding box center [102, 352] width 127 height 14
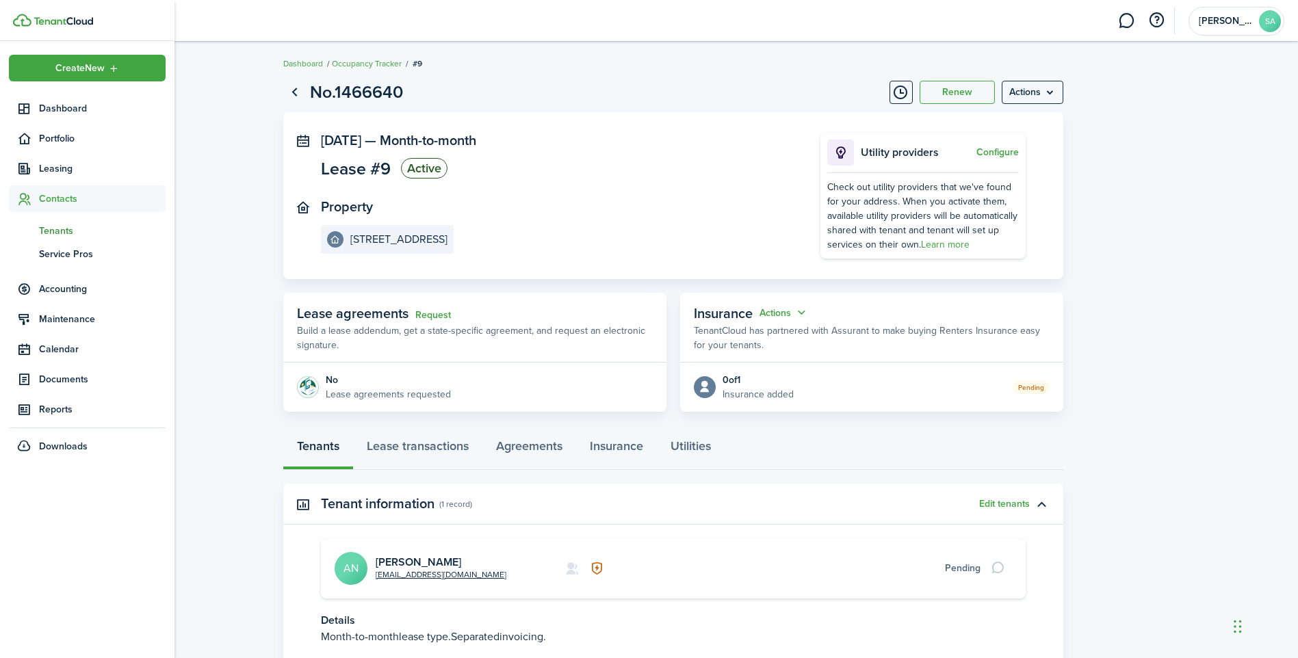
click at [63, 239] on link "tn Tenants" at bounding box center [87, 230] width 157 height 23
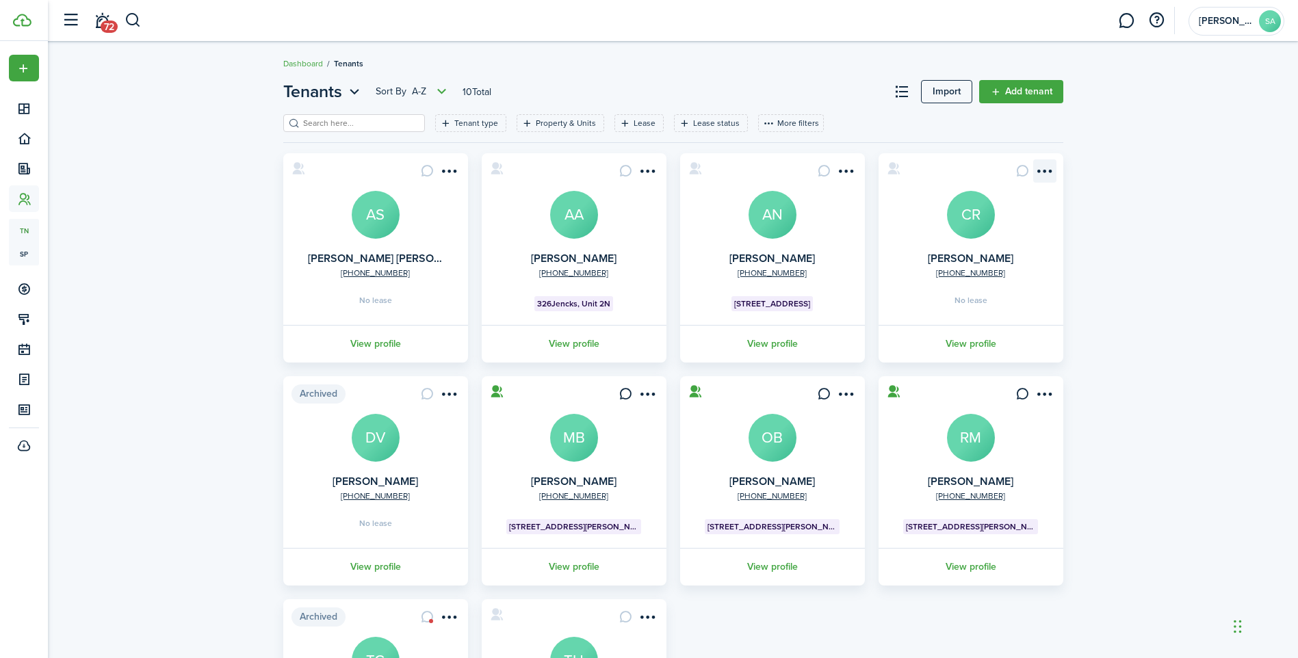
click at [1046, 169] on menu-btn-icon "Open menu" at bounding box center [1044, 170] width 23 height 23
click at [1004, 252] on link "Move in" at bounding box center [995, 248] width 120 height 23
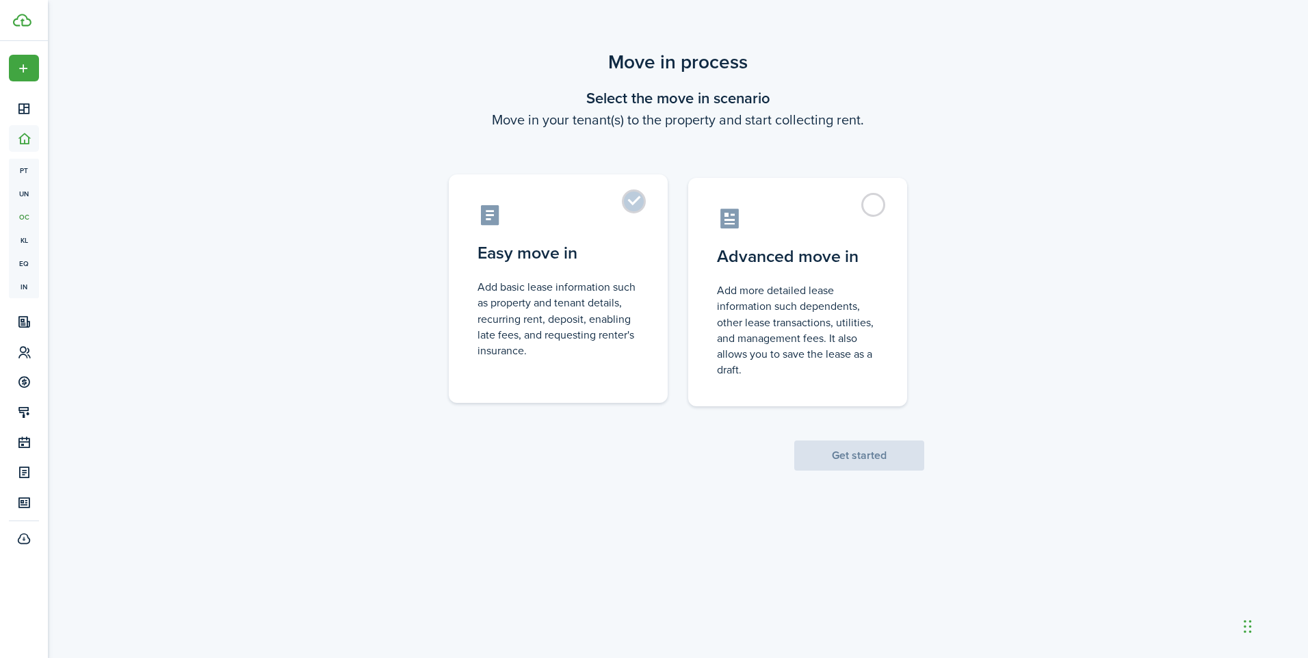
click at [608, 202] on label "Easy move in Add basic lease information such as property and tenant details, r…" at bounding box center [558, 288] width 219 height 229
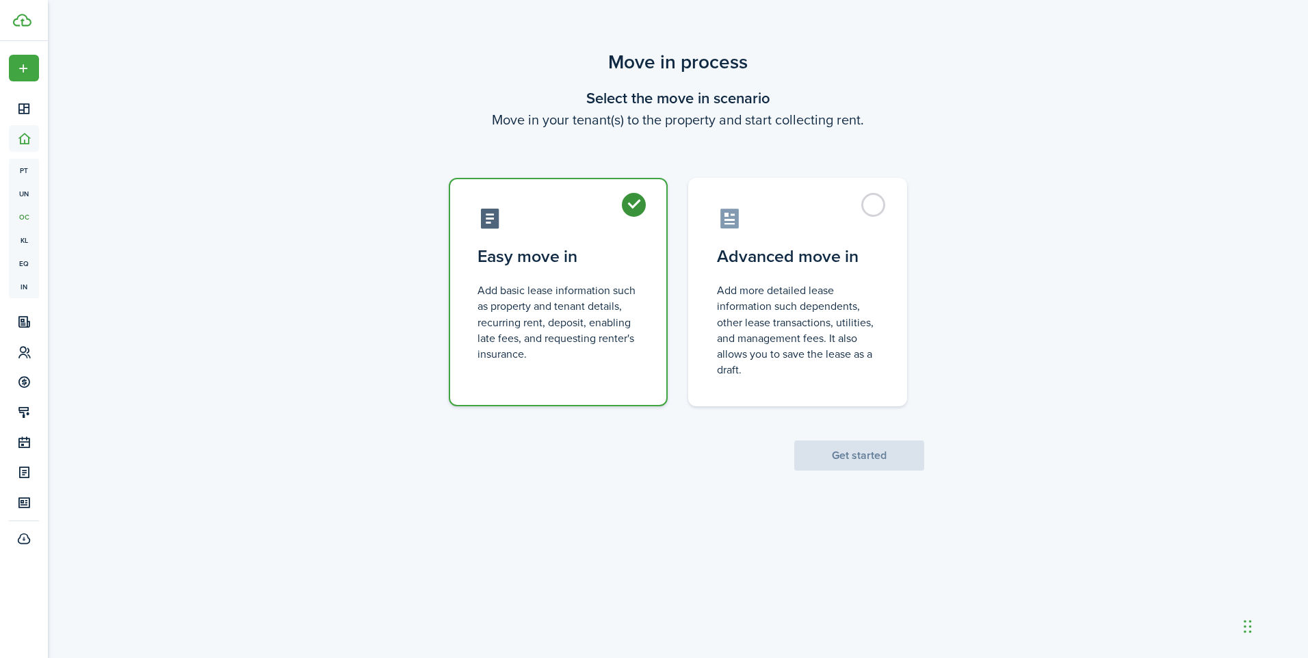
radio input "true"
click at [913, 455] on button "Get started" at bounding box center [859, 456] width 130 height 30
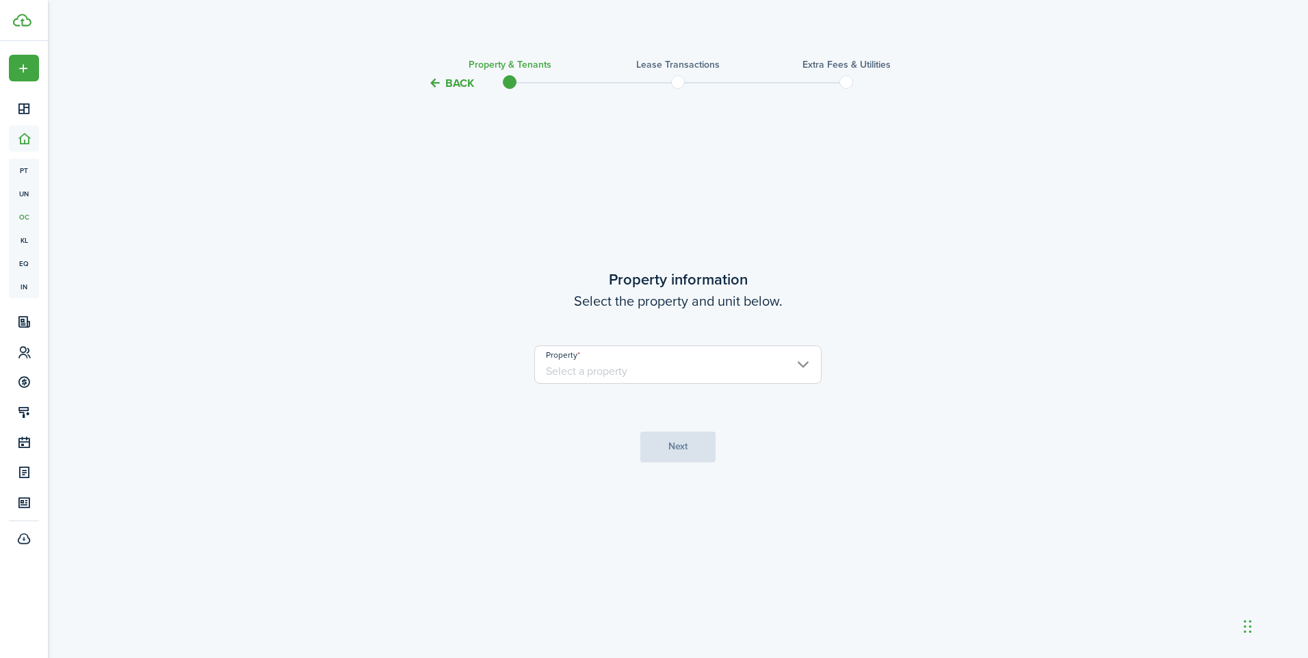
click at [716, 382] on input "Property" at bounding box center [677, 365] width 287 height 38
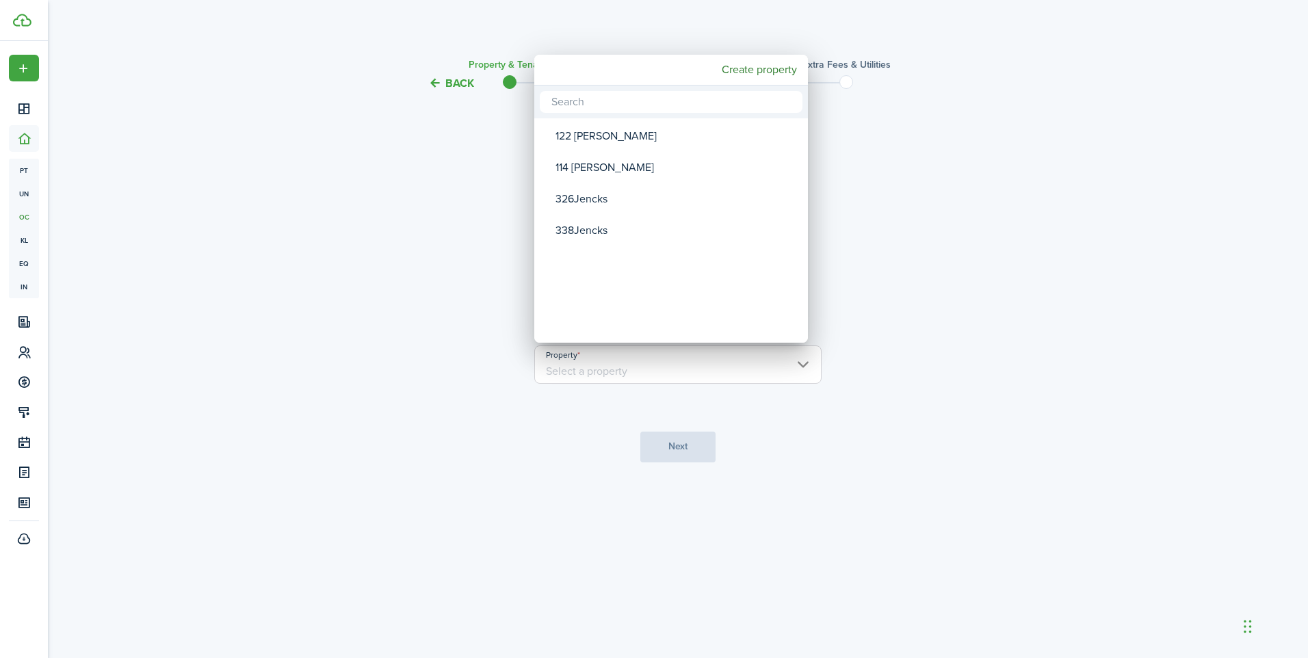
click at [701, 363] on div at bounding box center [654, 329] width 1527 height 877
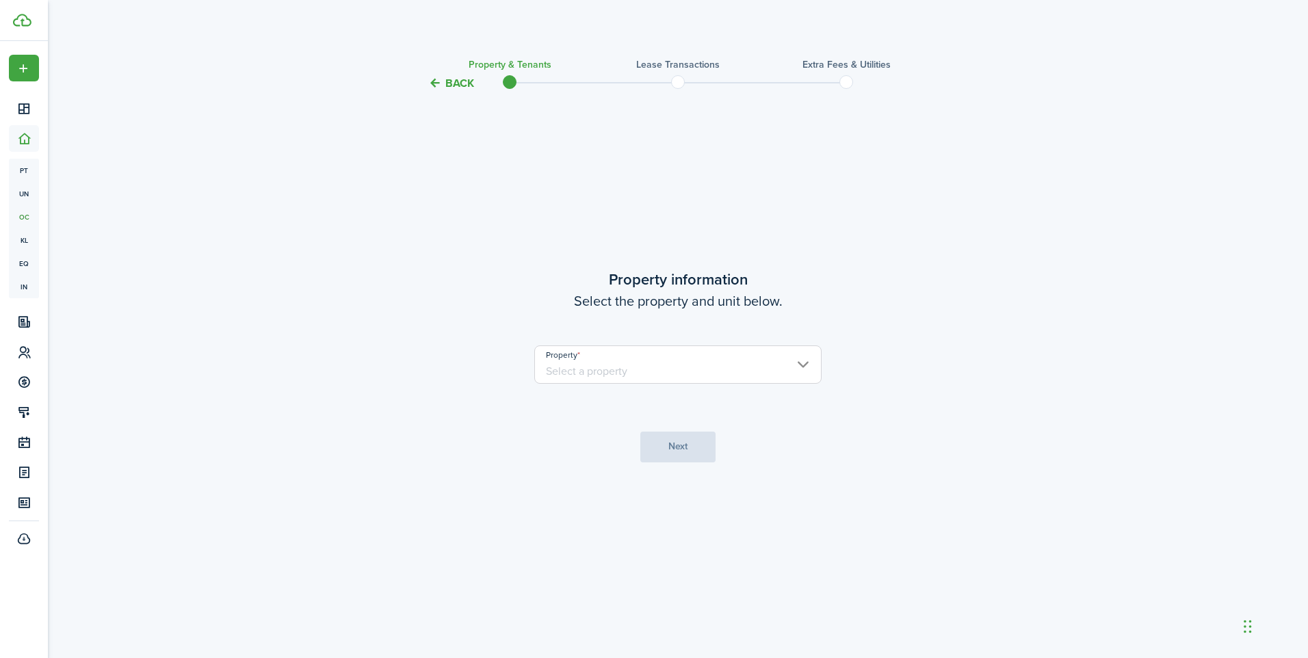
click at [698, 362] on input "Property" at bounding box center [677, 365] width 287 height 38
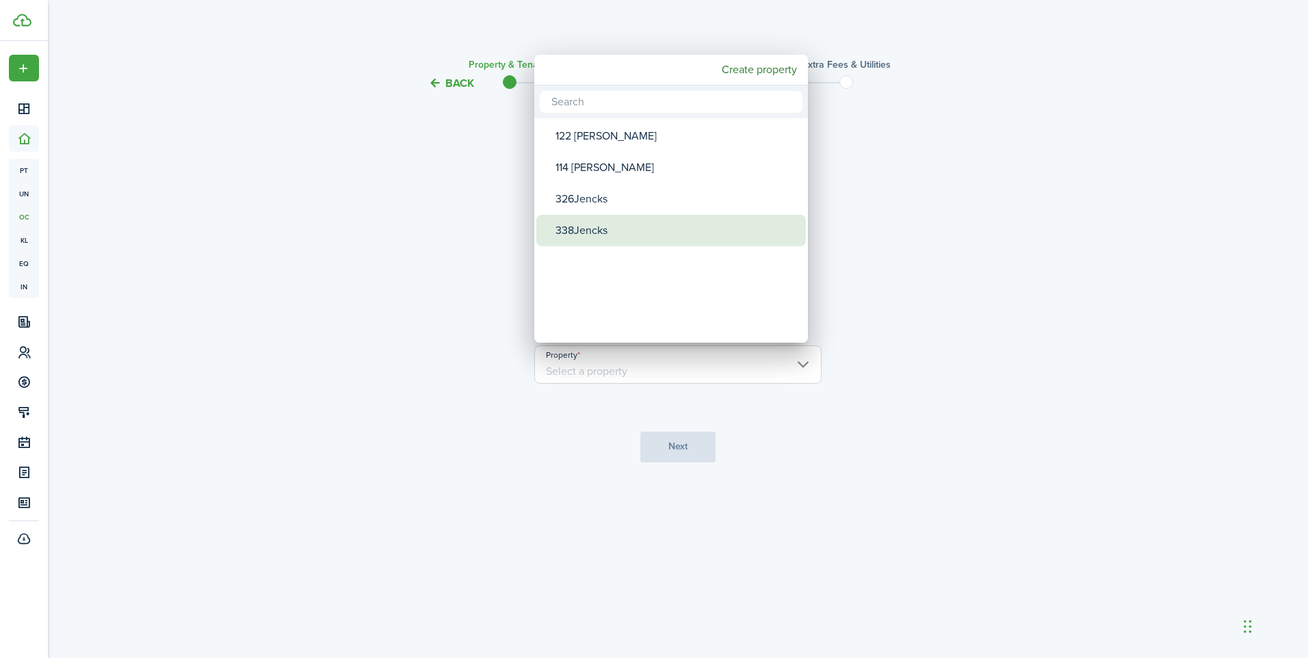
click at [577, 231] on div "338Jencks" at bounding box center [677, 230] width 242 height 31
type input "338Jencks"
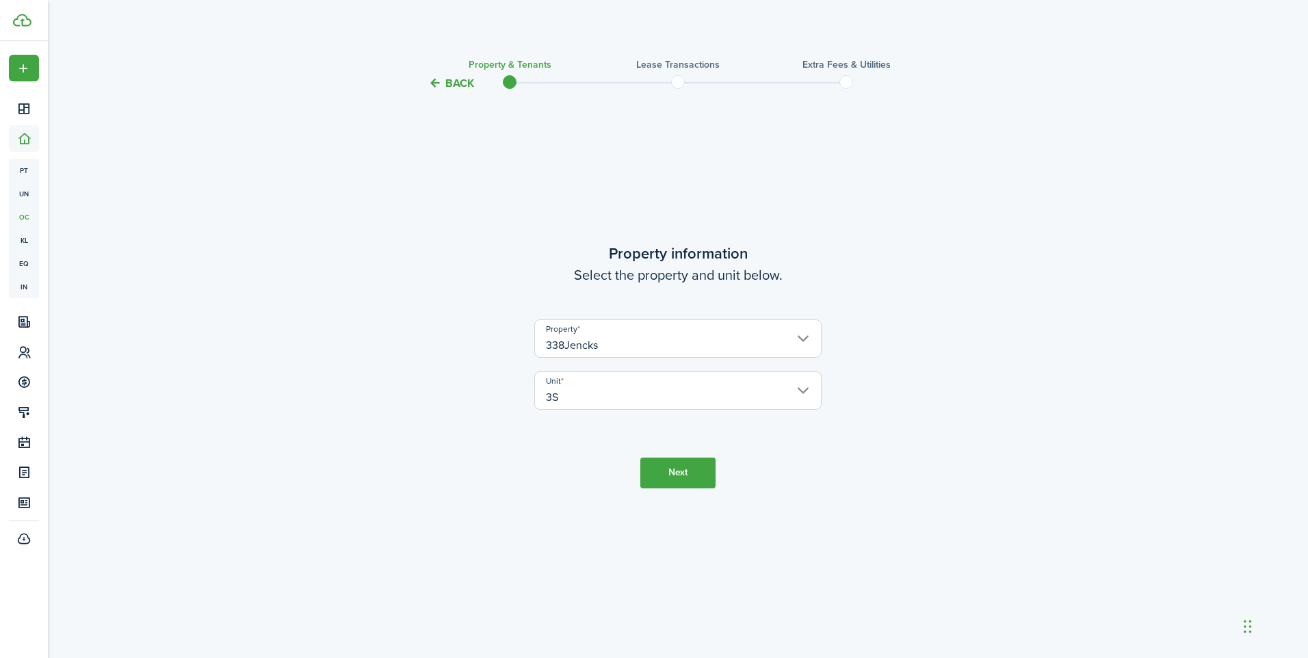
click at [680, 471] on button "Next" at bounding box center [677, 473] width 75 height 31
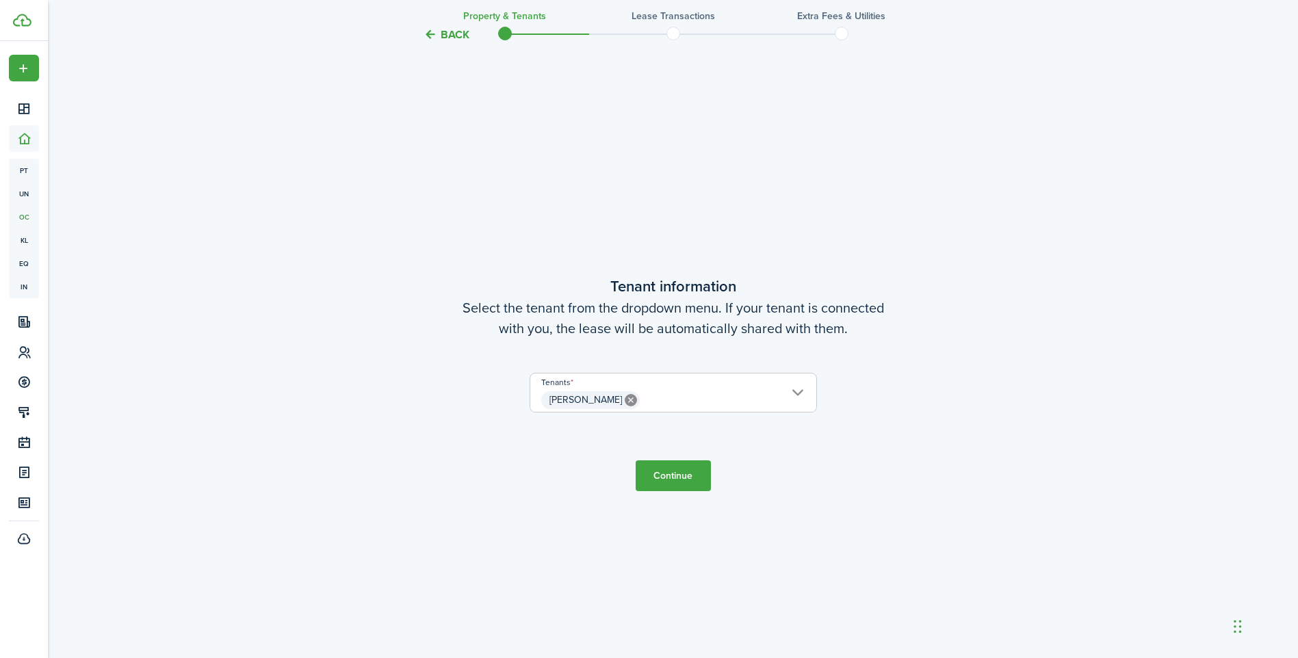
click at [680, 478] on button "Continue" at bounding box center [673, 475] width 75 height 31
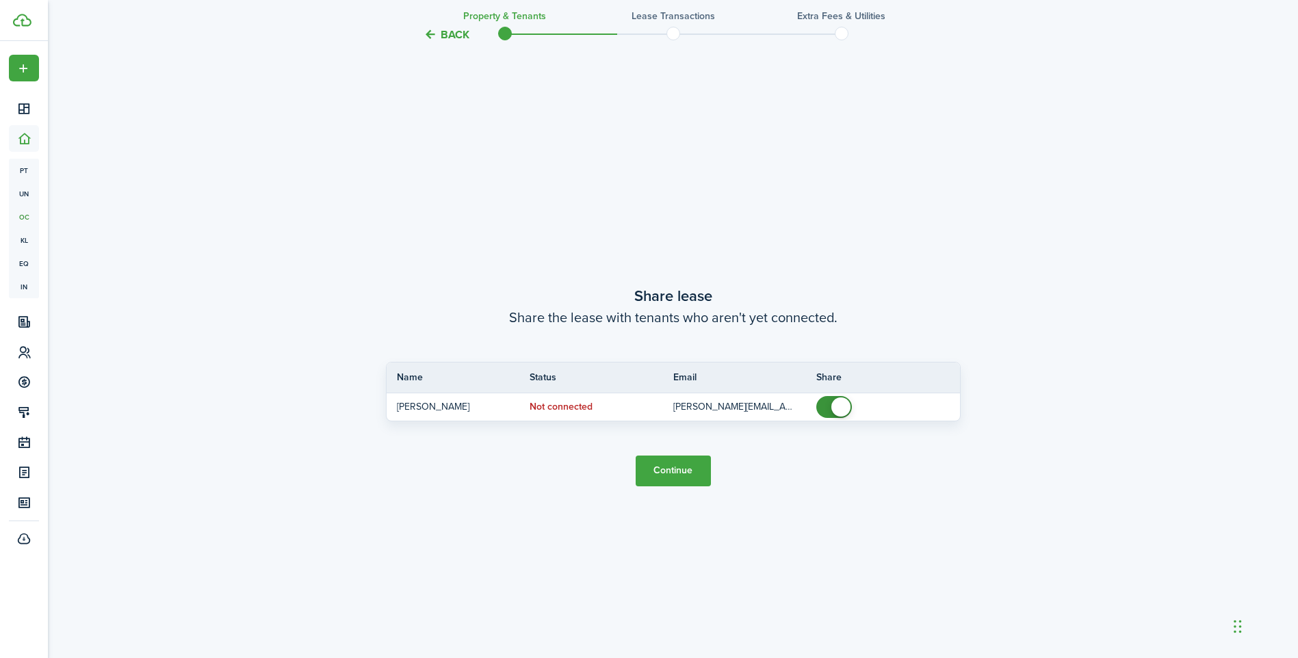
scroll to position [1225, 0]
click at [678, 473] on button "Continue" at bounding box center [673, 469] width 75 height 31
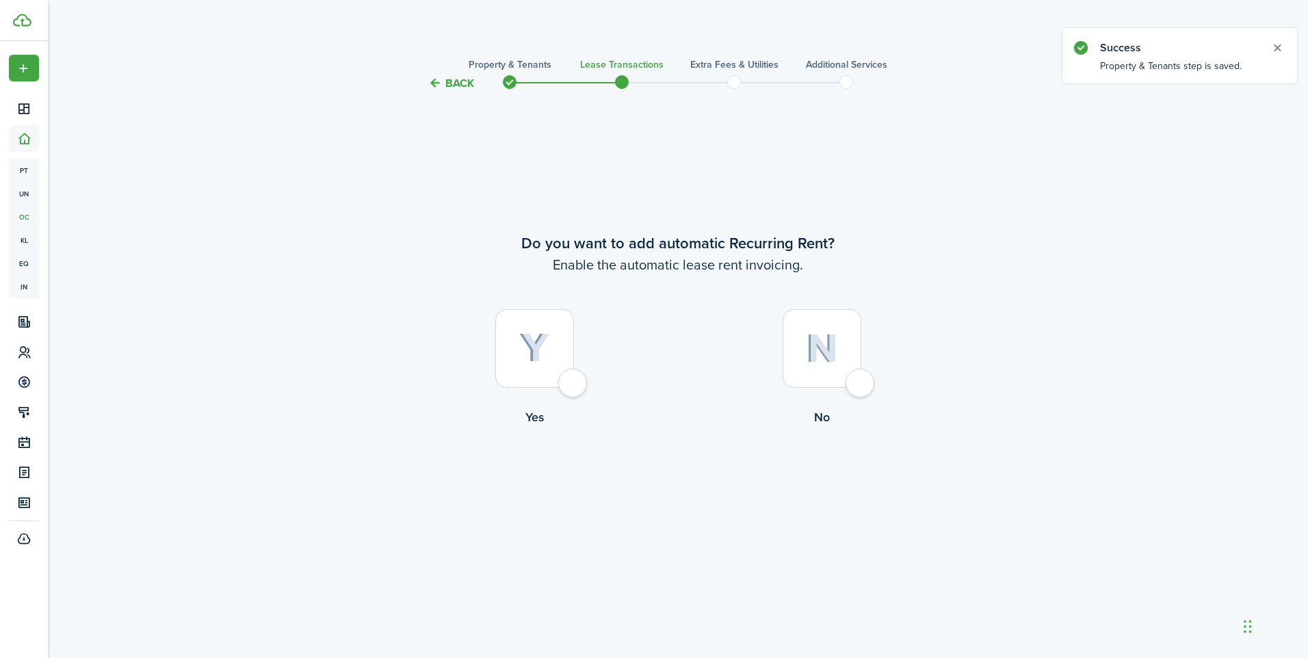
click at [552, 381] on div at bounding box center [534, 348] width 79 height 79
radio input "true"
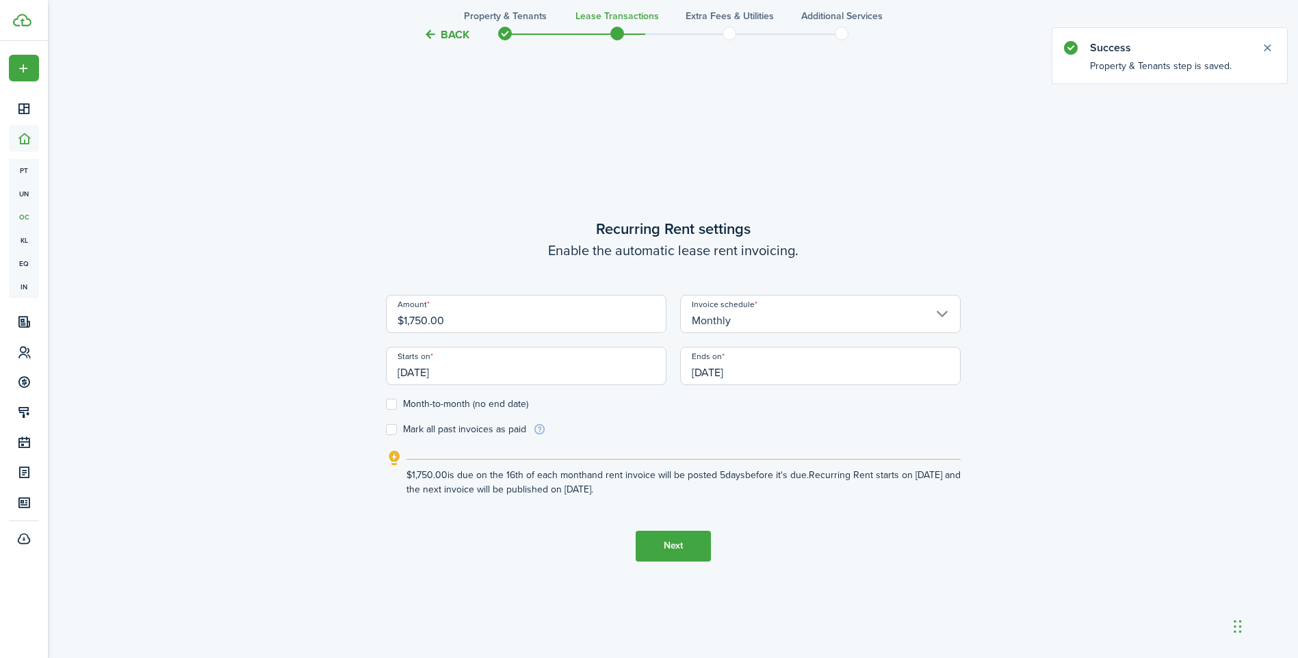
scroll to position [567, 0]
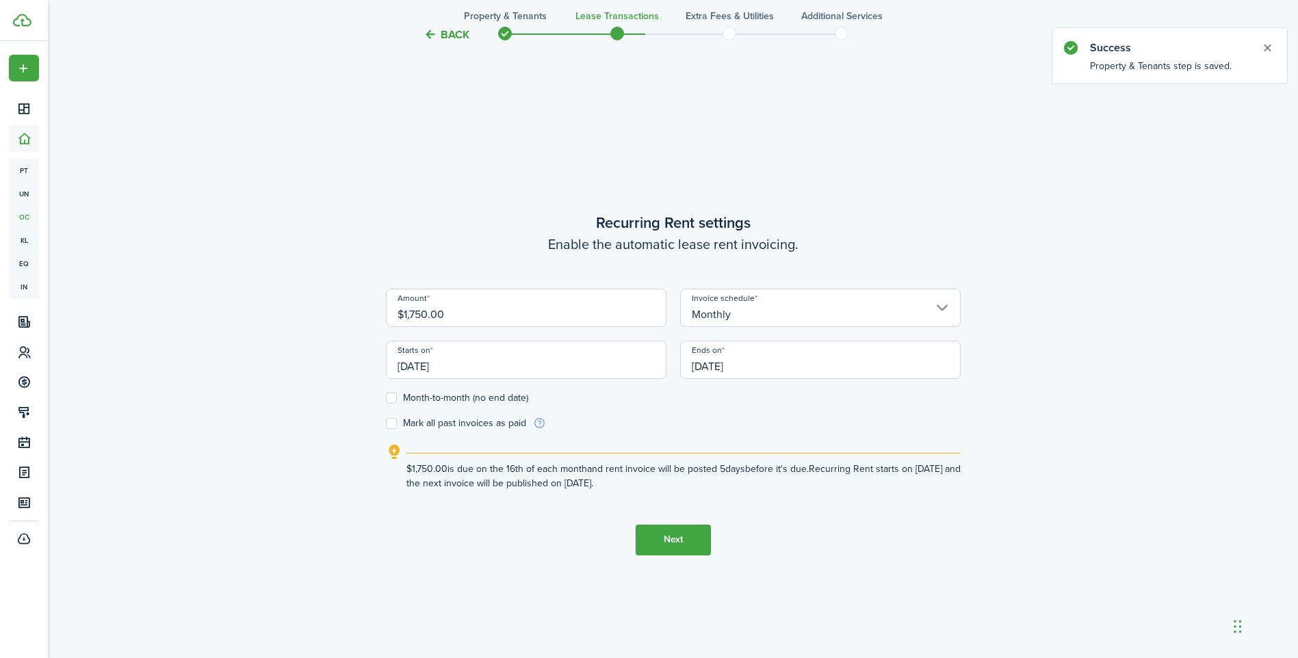
click at [530, 365] on input "[DATE]" at bounding box center [526, 360] width 281 height 38
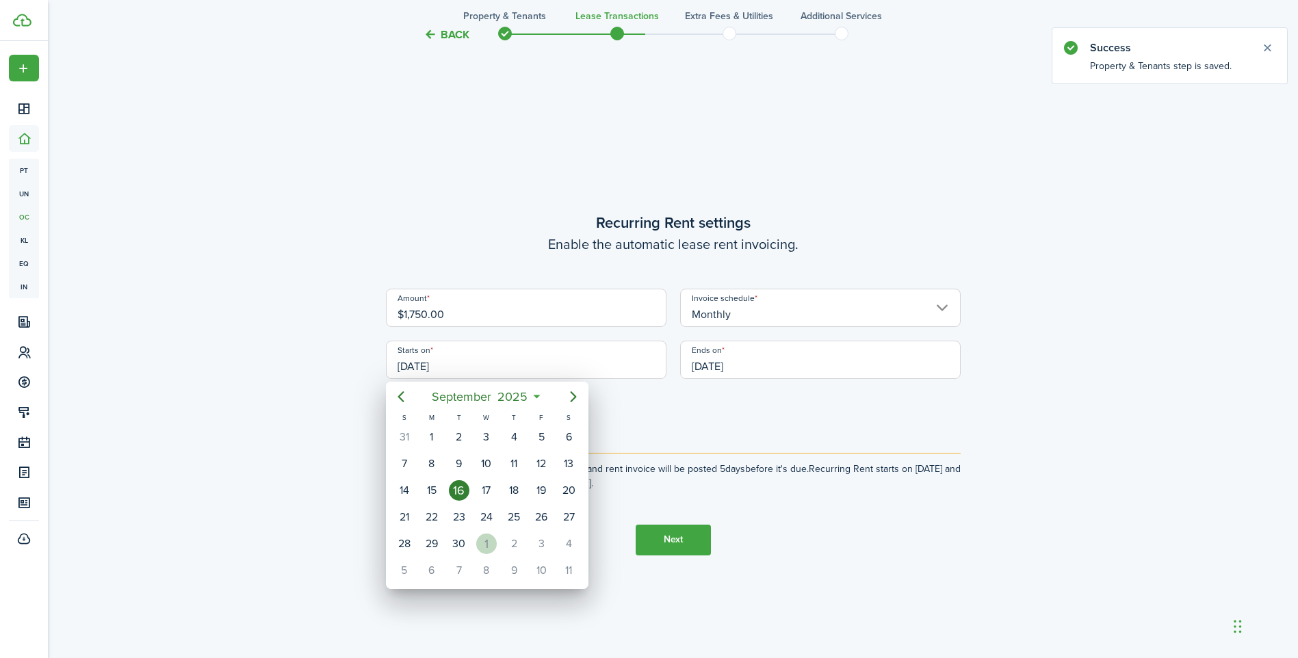
click at [487, 543] on div "1" at bounding box center [486, 544] width 21 height 21
type input "[DATE]"
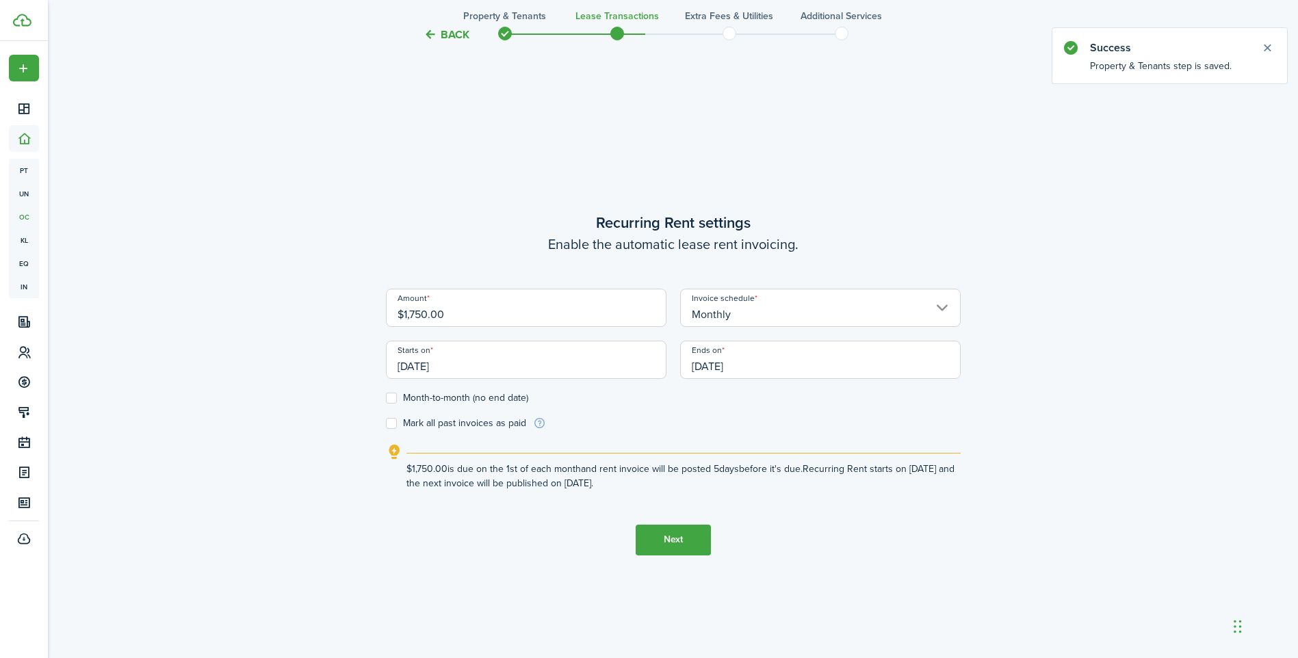
click at [408, 400] on label "Month-to-month (no end date)" at bounding box center [457, 398] width 142 height 11
click at [386, 398] on input "Month-to-month (no end date)" at bounding box center [385, 398] width 1 height 1
checkbox input "true"
click at [673, 551] on button "Next" at bounding box center [673, 540] width 75 height 31
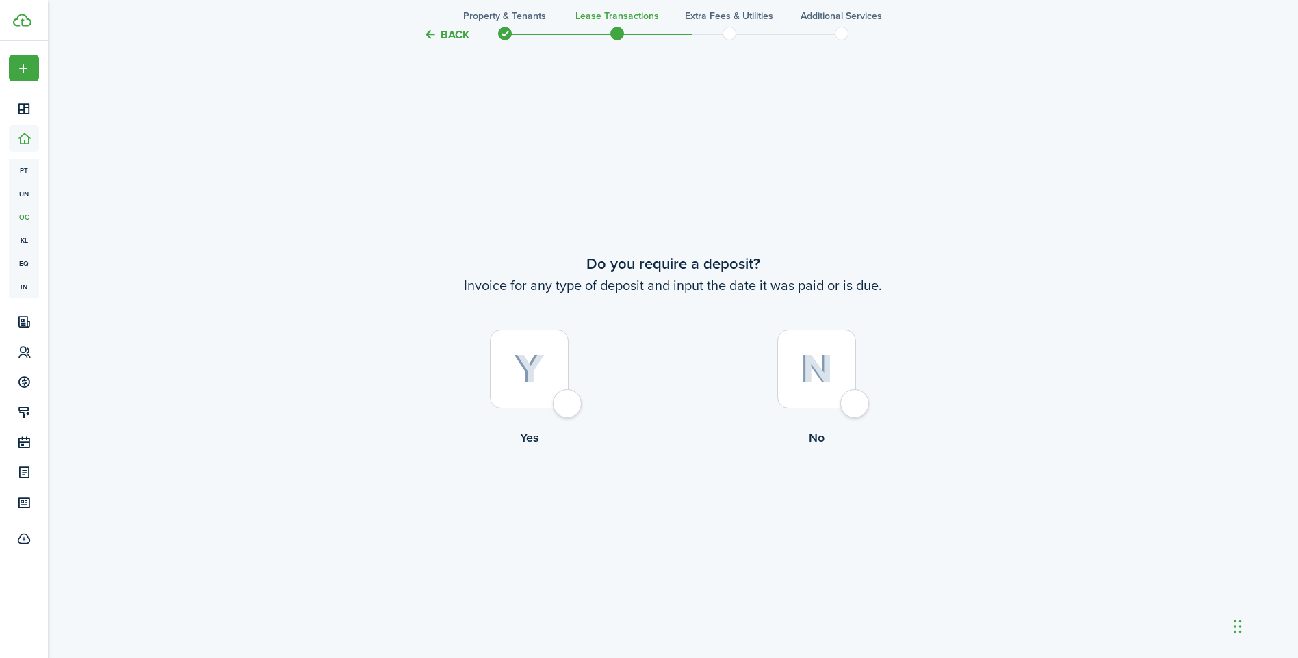
scroll to position [1225, 0]
click at [840, 387] on div at bounding box center [816, 366] width 79 height 79
radio input "true"
click at [719, 494] on tc-wizard-step "Do you require a deposit? Invoice for any type of deposit and input the date it…" at bounding box center [673, 383] width 575 height 658
click at [636, 500] on button "Continue" at bounding box center [673, 501] width 75 height 31
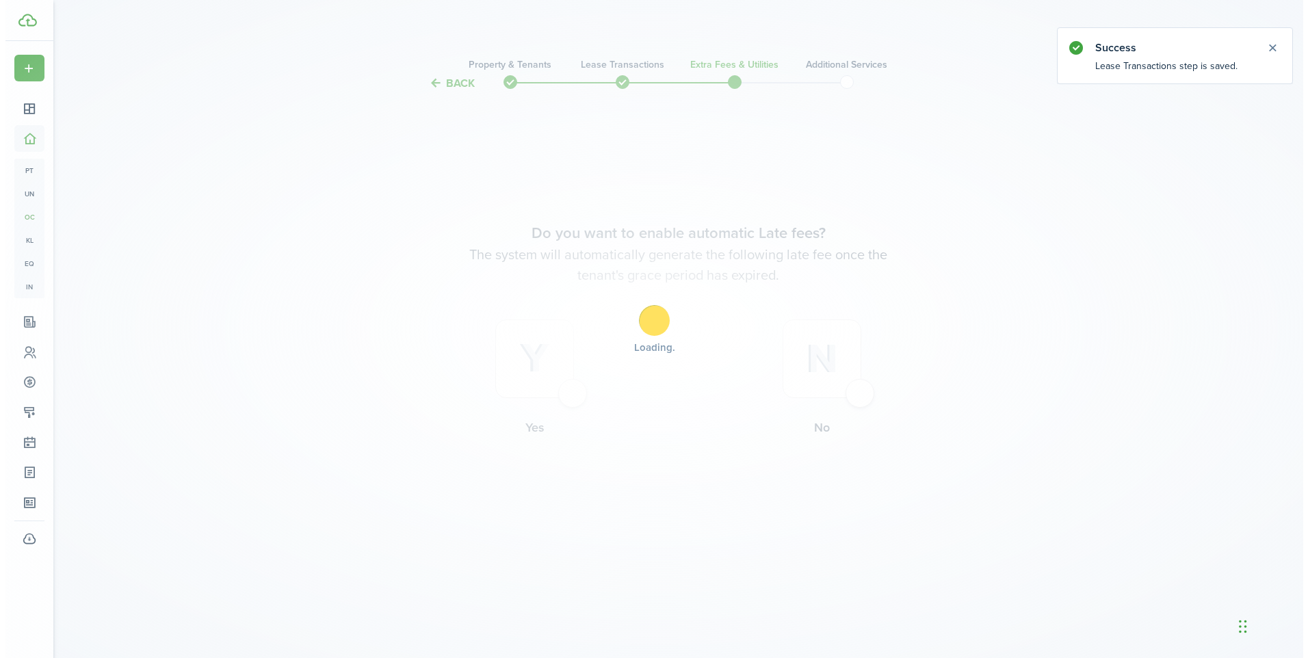
scroll to position [0, 0]
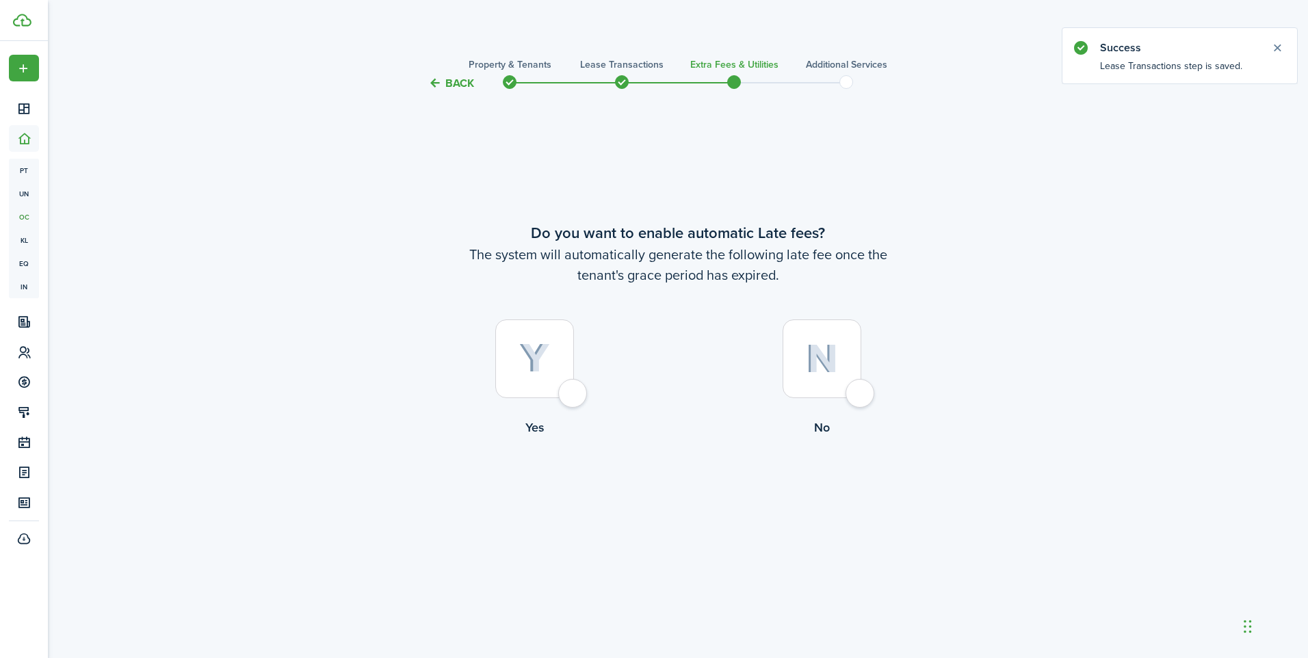
click at [562, 394] on div at bounding box center [534, 359] width 79 height 79
radio input "true"
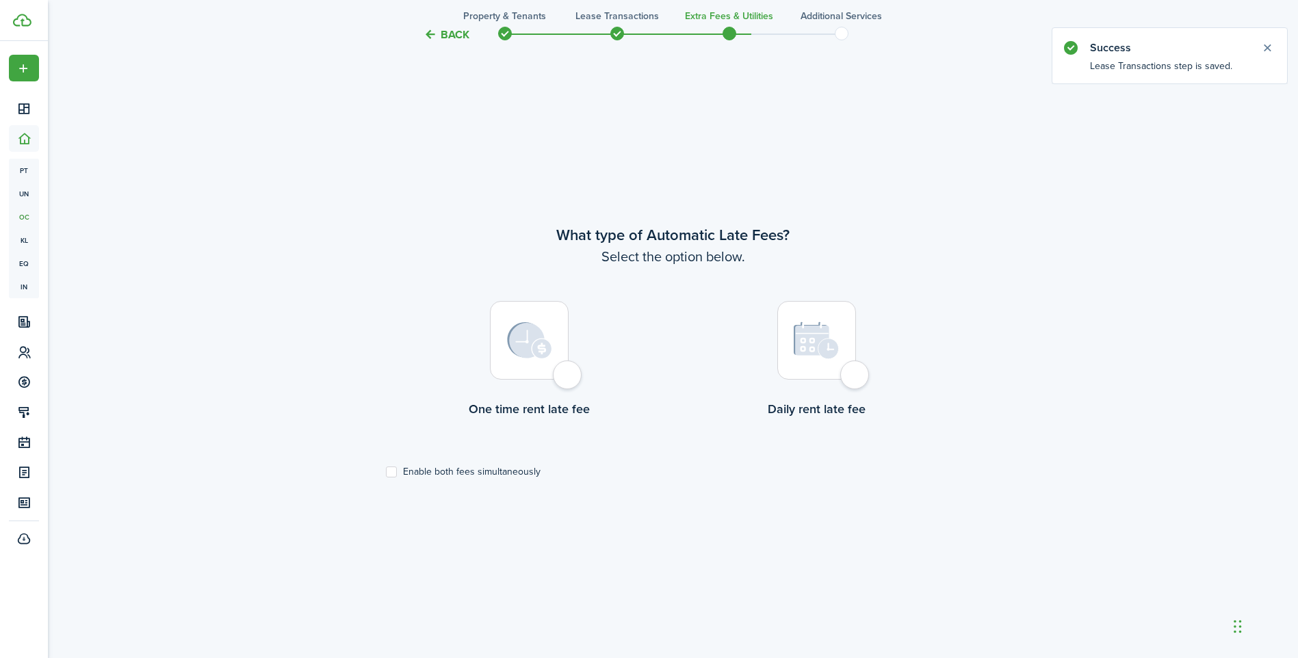
click at [562, 380] on div at bounding box center [529, 340] width 79 height 79
radio input "true"
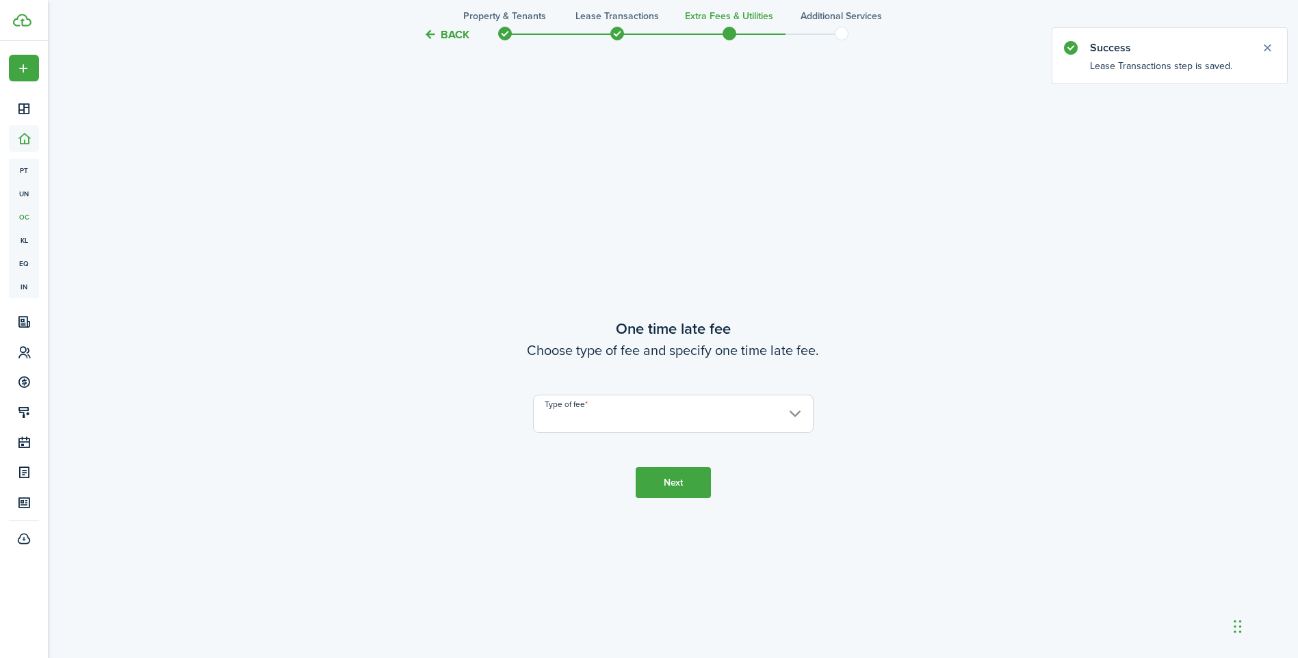
scroll to position [1225, 0]
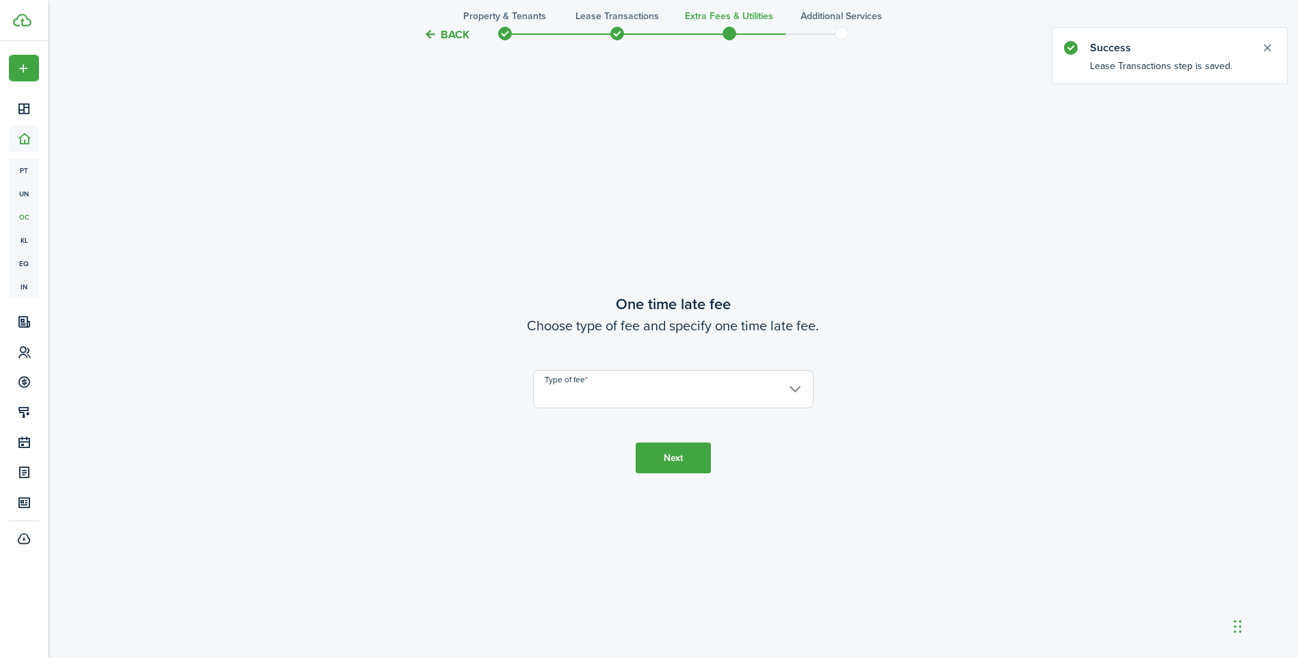
click at [562, 380] on input "Type of fee" at bounding box center [673, 389] width 281 height 38
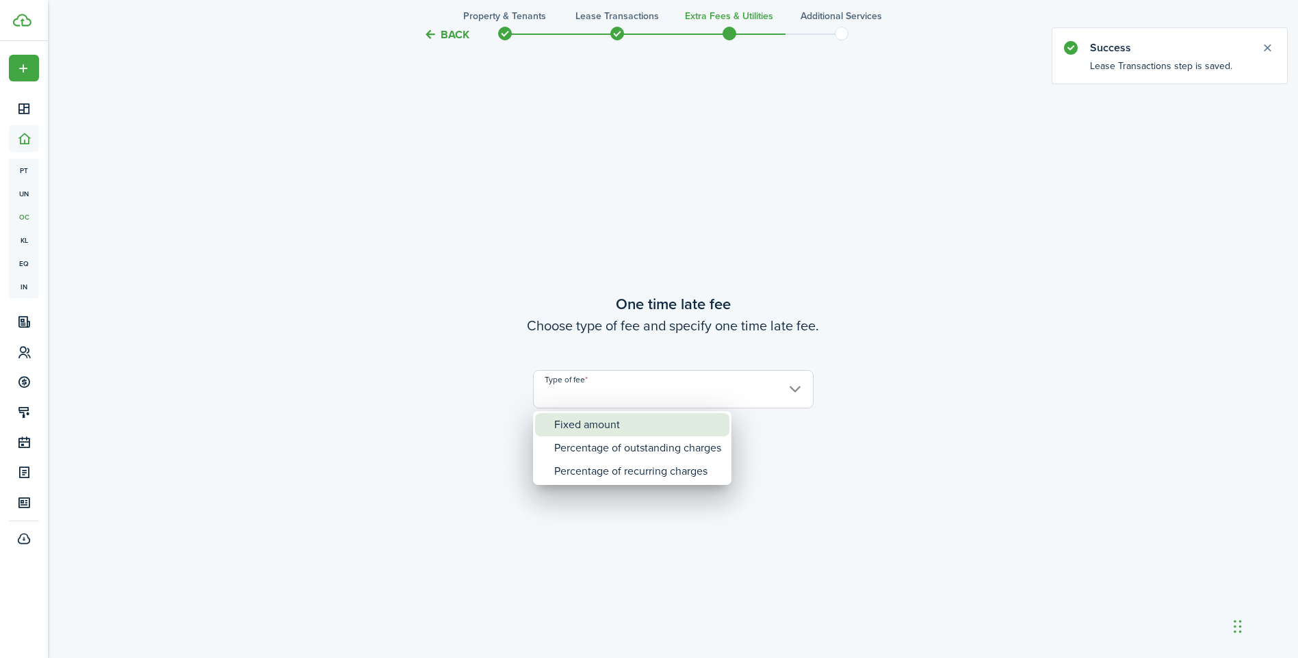
click at [578, 427] on div "Fixed amount" at bounding box center [637, 424] width 167 height 23
type input "Fixed amount"
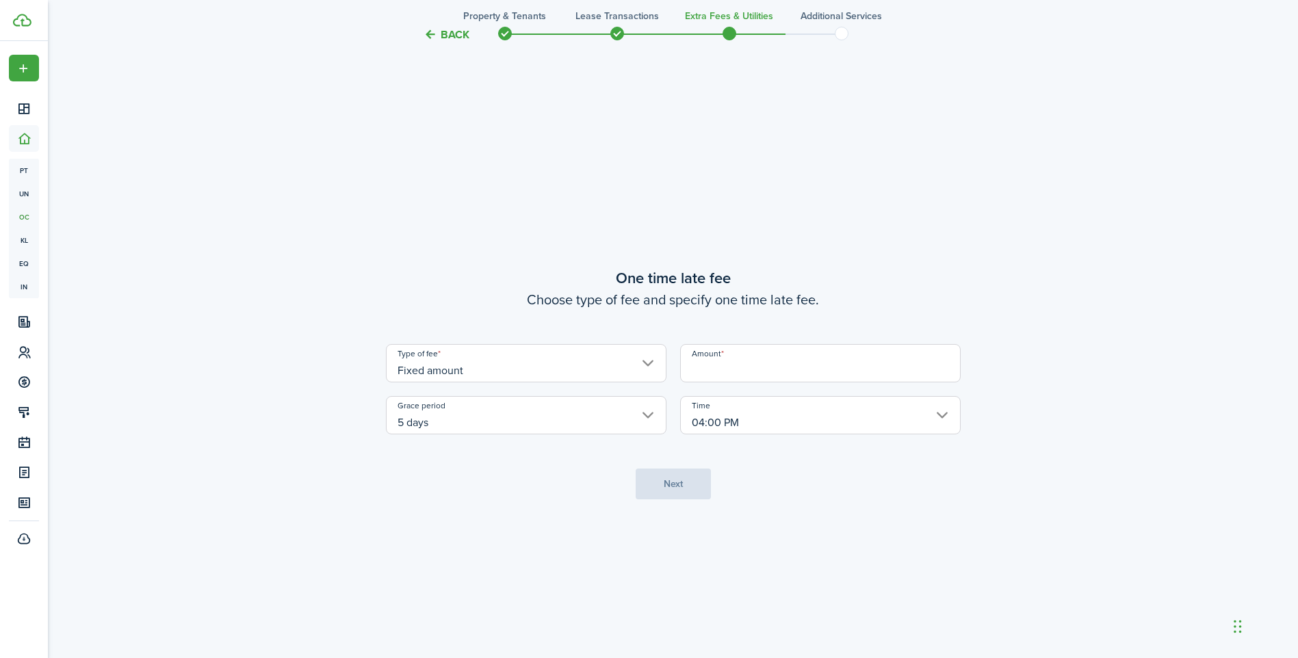
click at [698, 354] on input "Amount" at bounding box center [820, 363] width 281 height 38
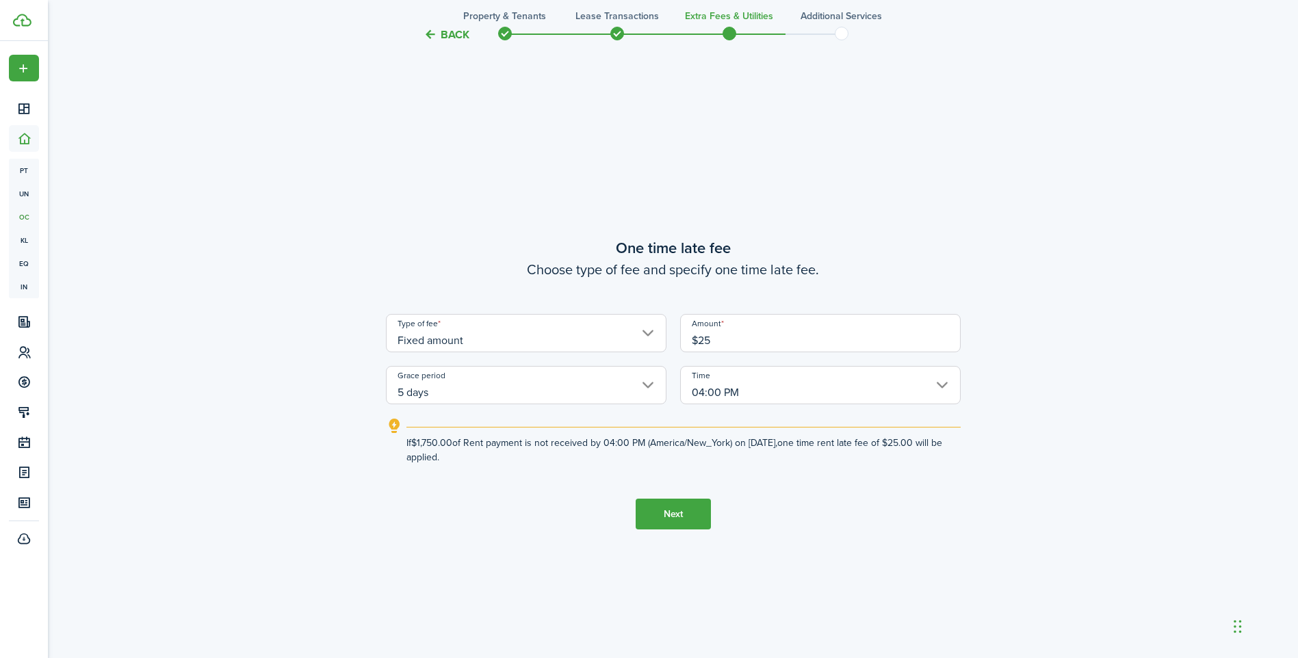
click at [785, 383] on input "04:00 PM" at bounding box center [820, 385] width 281 height 38
type input "$25.00"
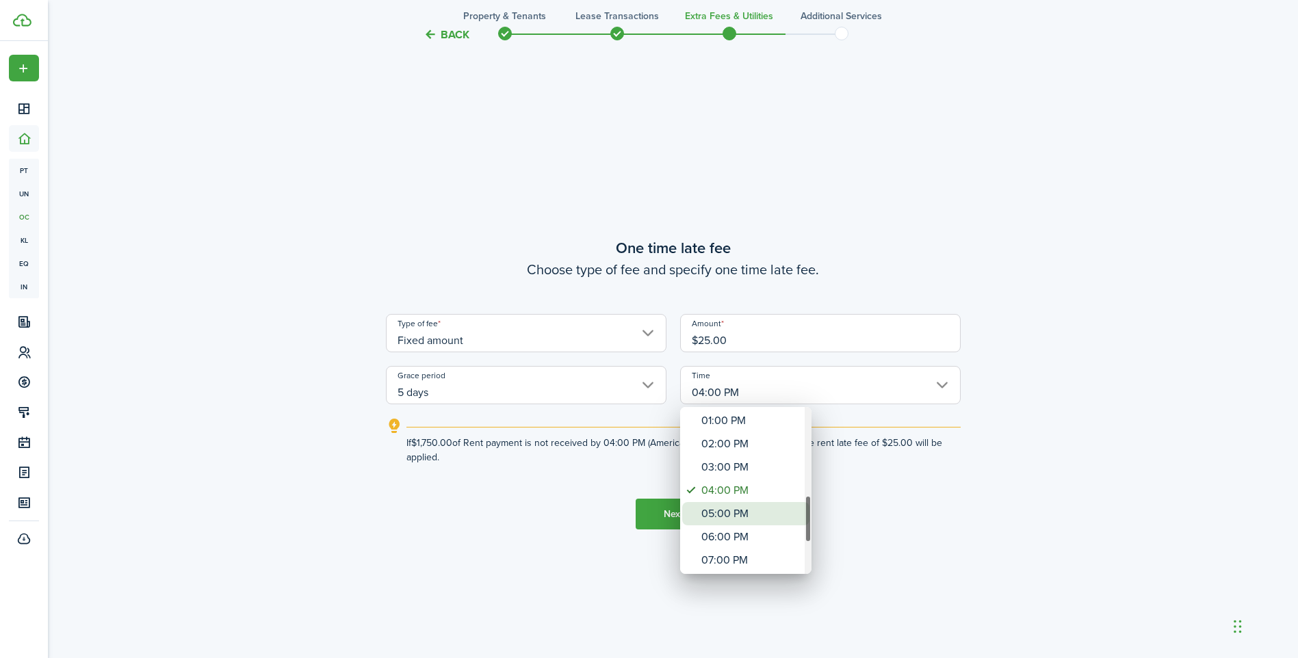
click at [731, 512] on div "05:00 PM" at bounding box center [751, 513] width 100 height 23
type input "05:00 PM"
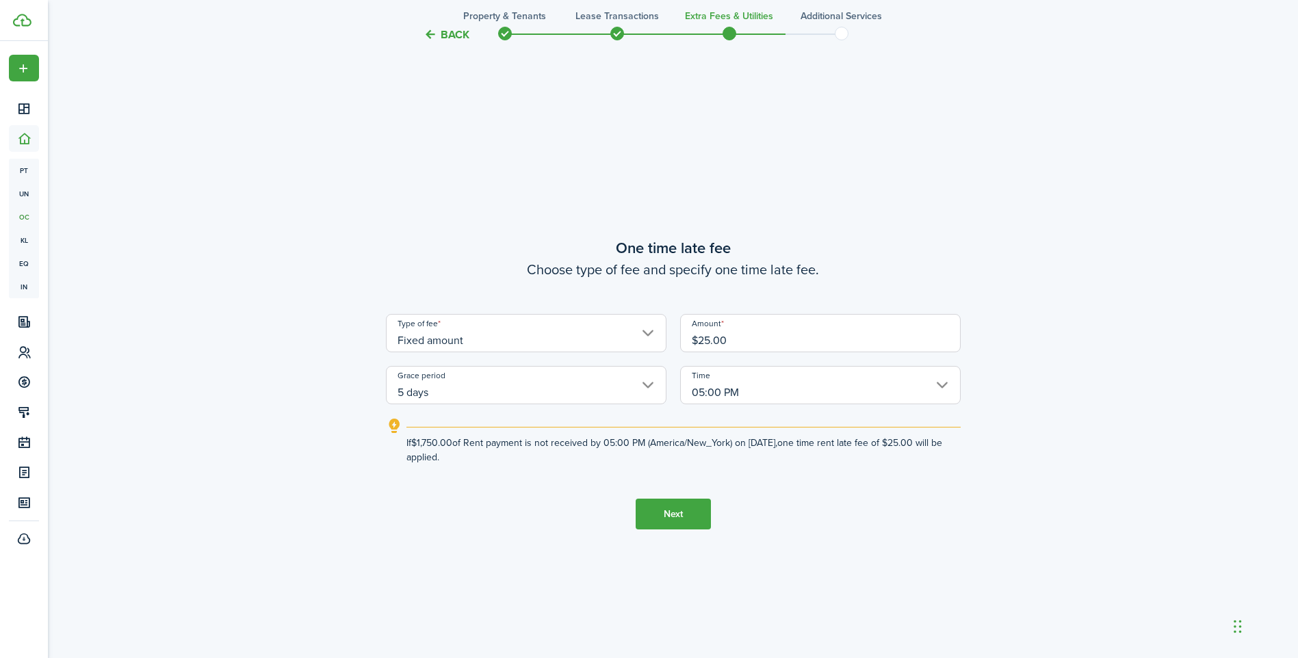
click at [679, 510] on button "Next" at bounding box center [673, 514] width 75 height 31
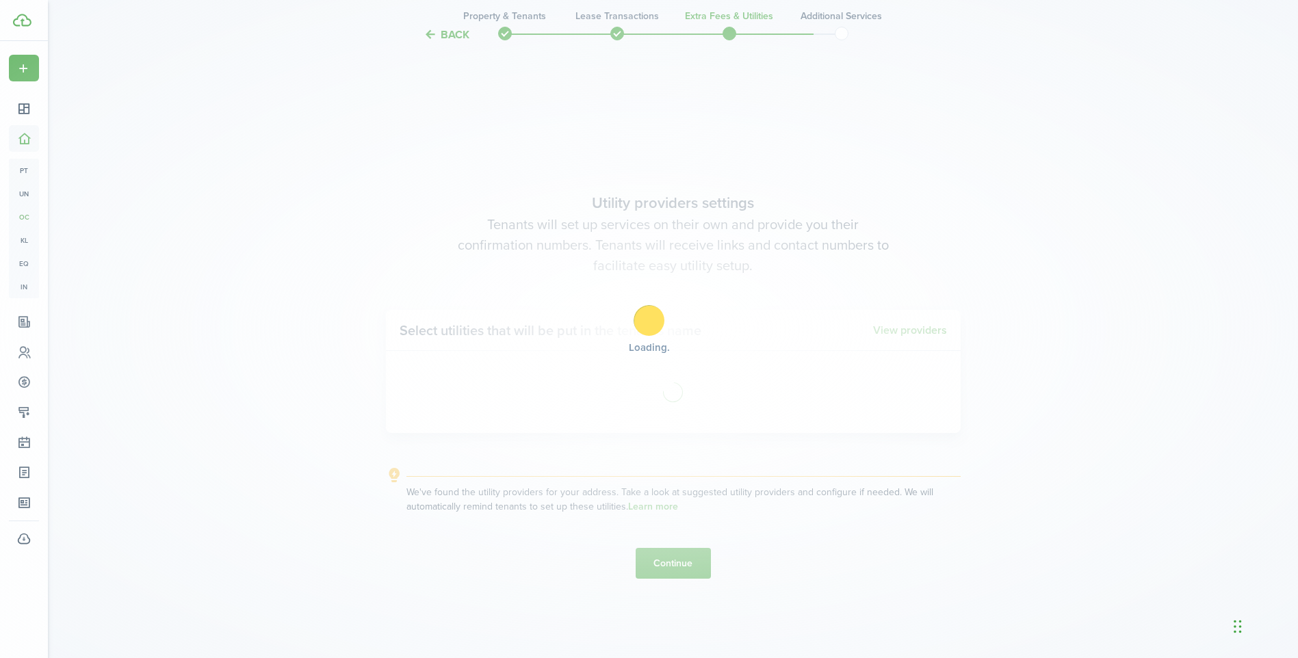
scroll to position [1883, 0]
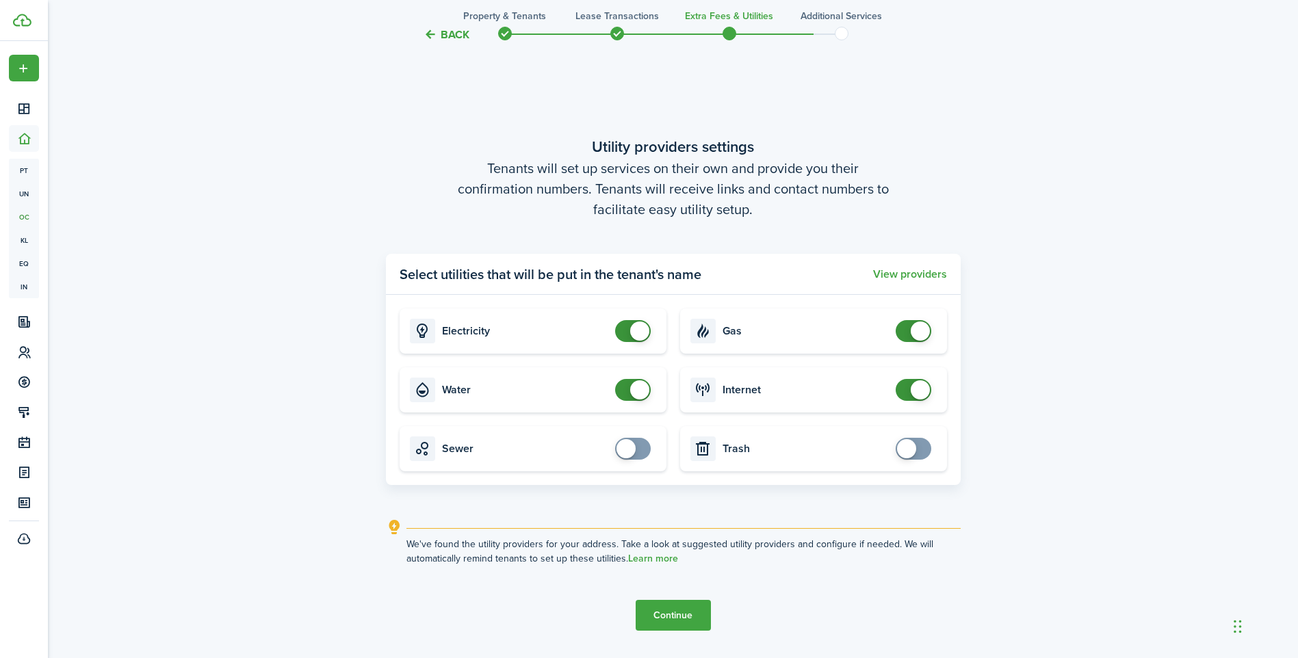
checkbox input "false"
click at [632, 383] on span at bounding box center [633, 390] width 14 height 22
click at [688, 612] on button "Continue" at bounding box center [673, 615] width 75 height 31
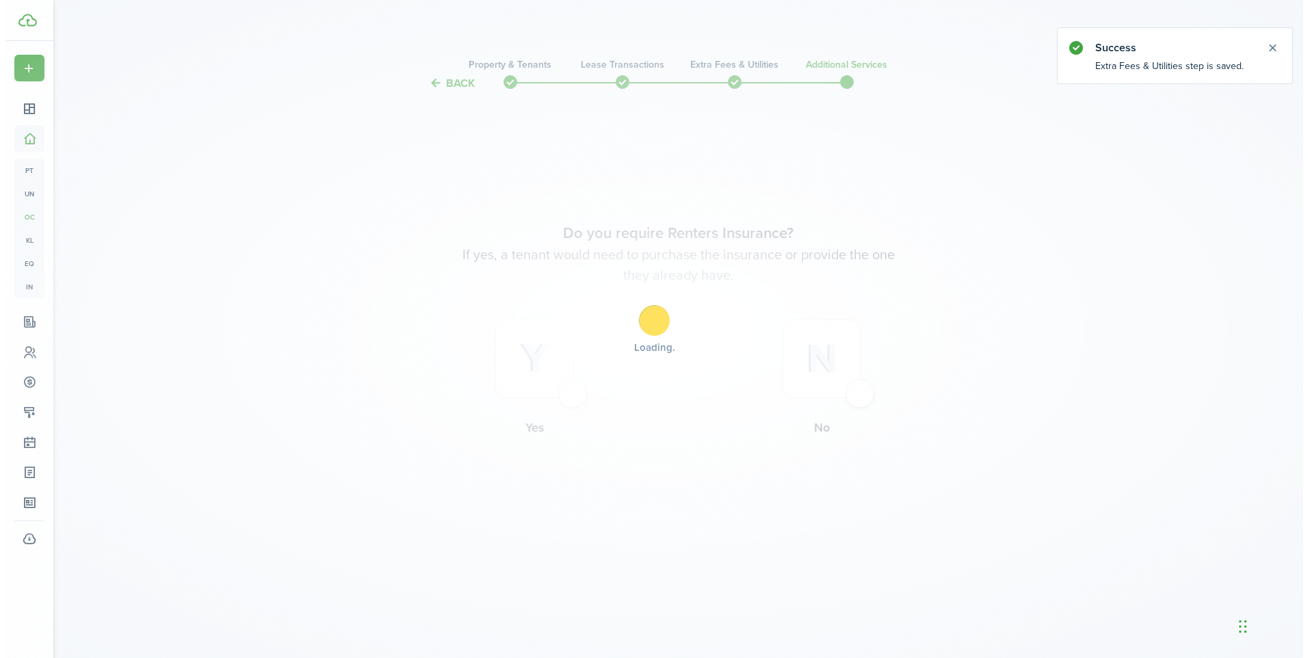
scroll to position [0, 0]
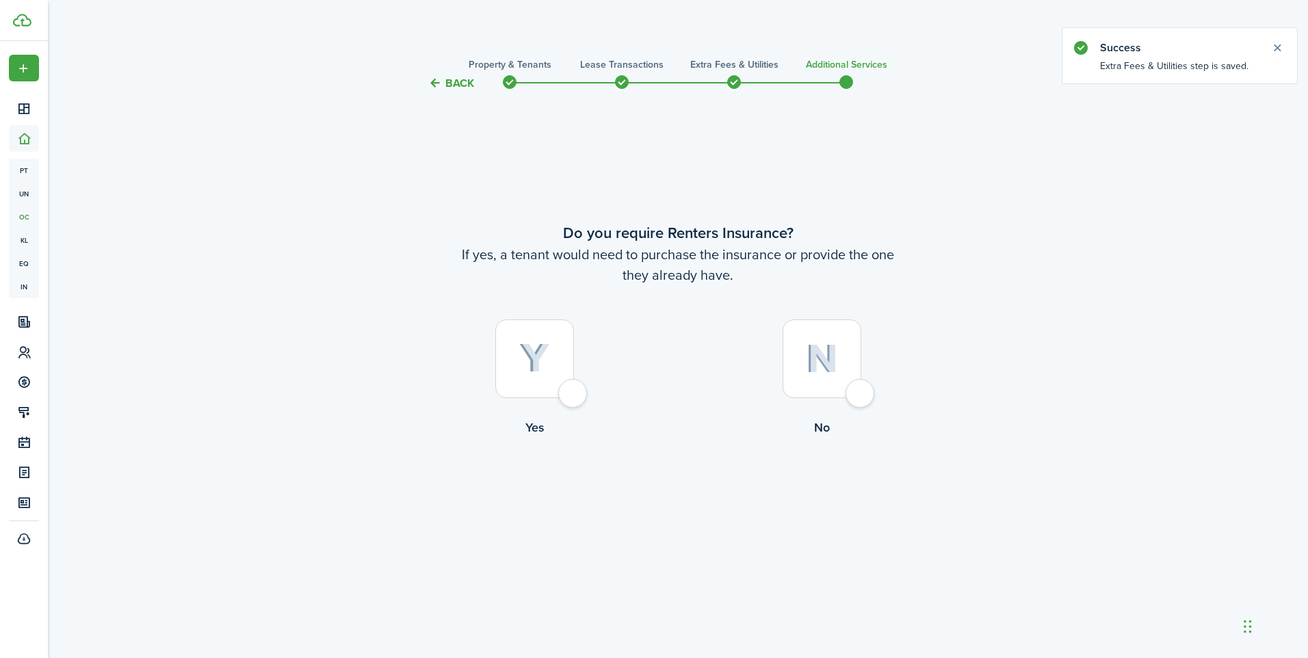
click at [590, 400] on label "Yes" at bounding box center [534, 382] width 287 height 124
radio input "true"
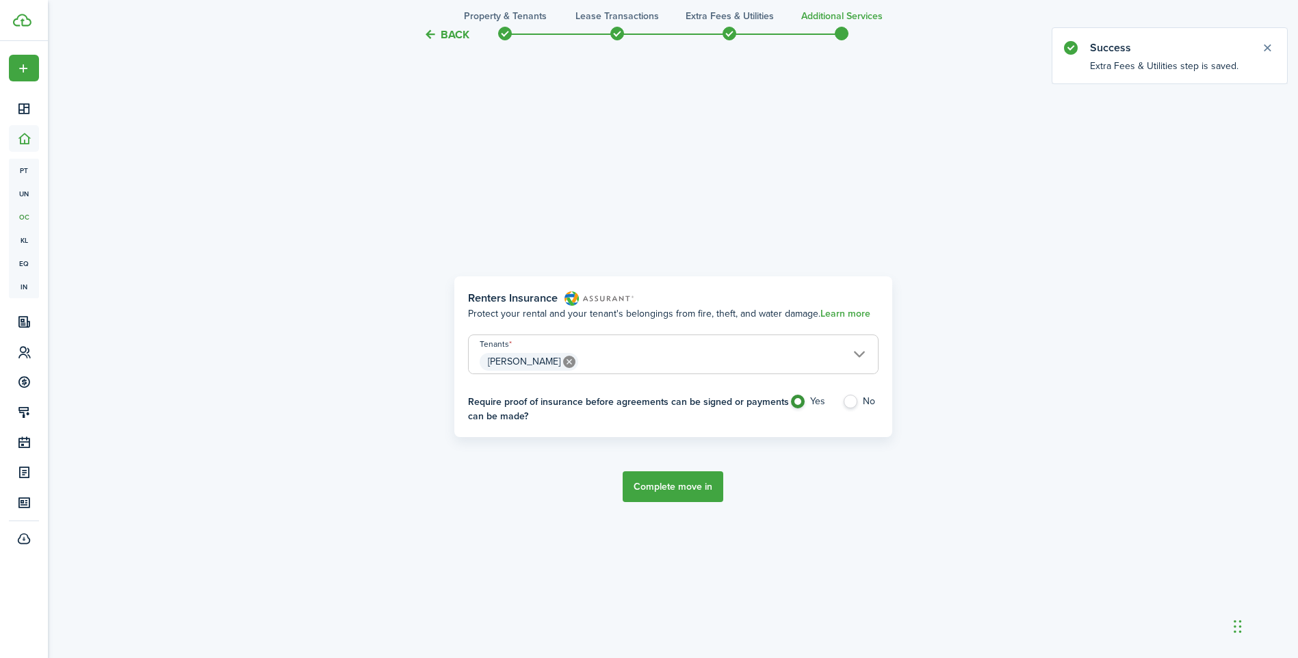
scroll to position [567, 0]
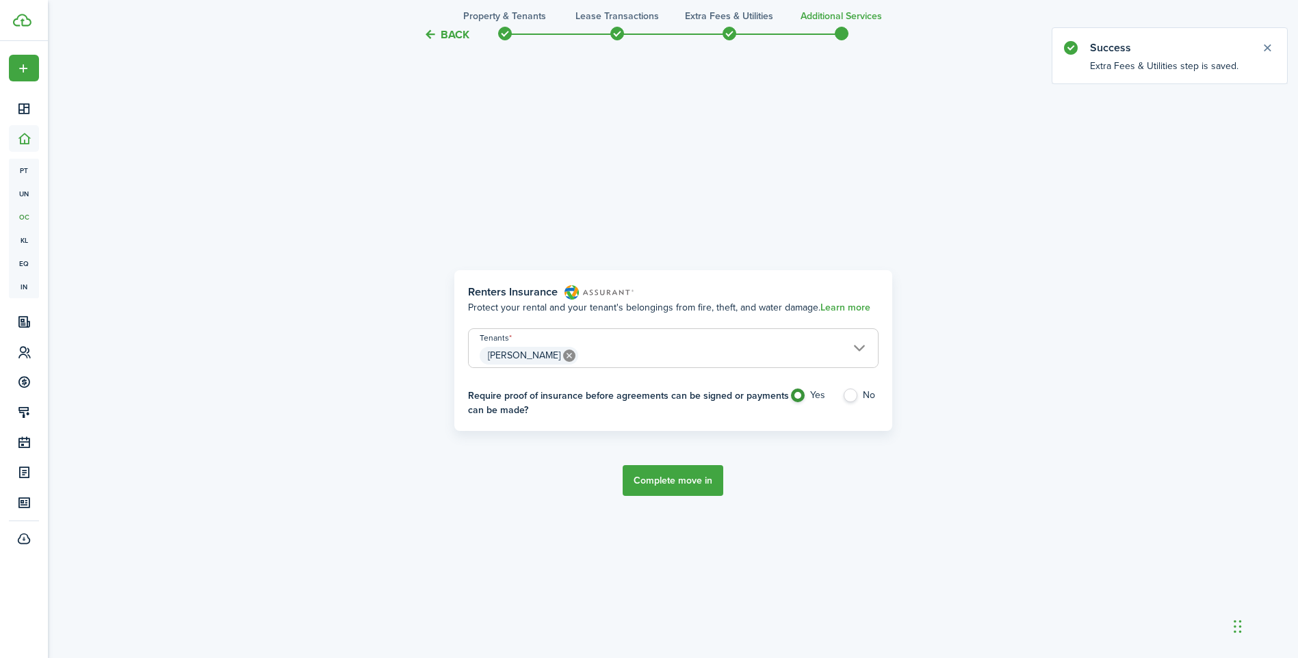
click at [852, 393] on label "No" at bounding box center [860, 399] width 36 height 21
radio input "false"
radio input "true"
click at [679, 473] on button "Complete move in" at bounding box center [673, 480] width 101 height 31
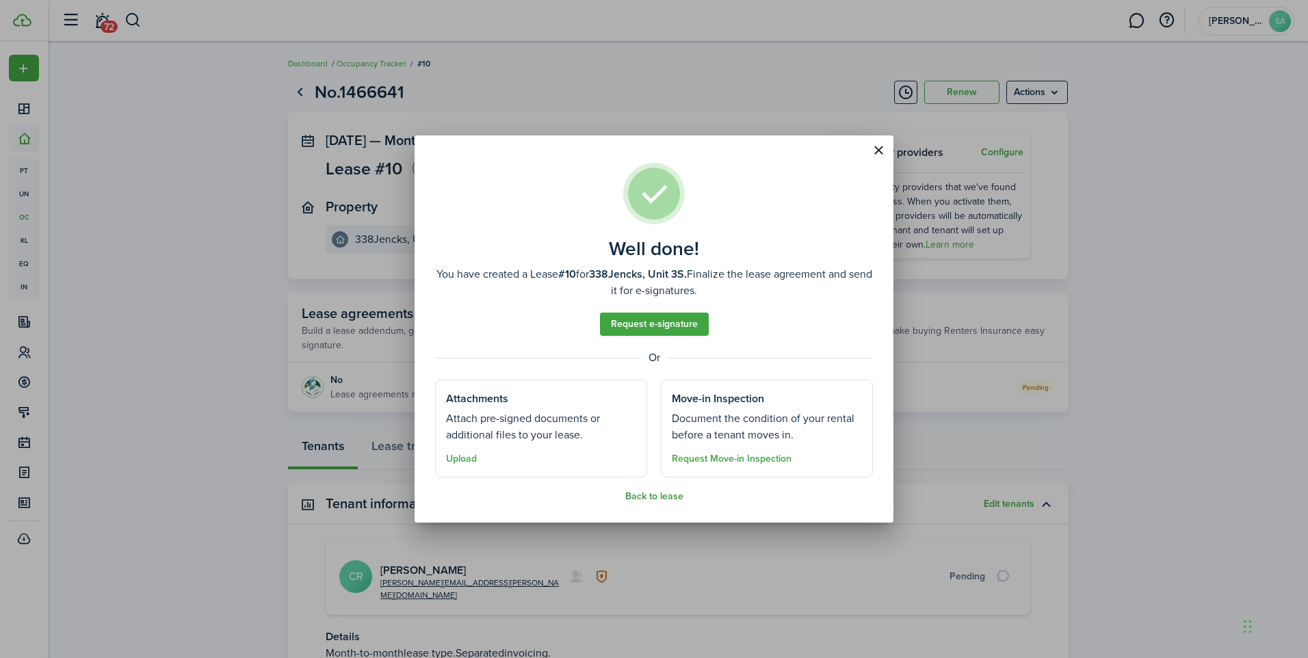
click at [656, 501] on button "Back to lease" at bounding box center [654, 496] width 58 height 11
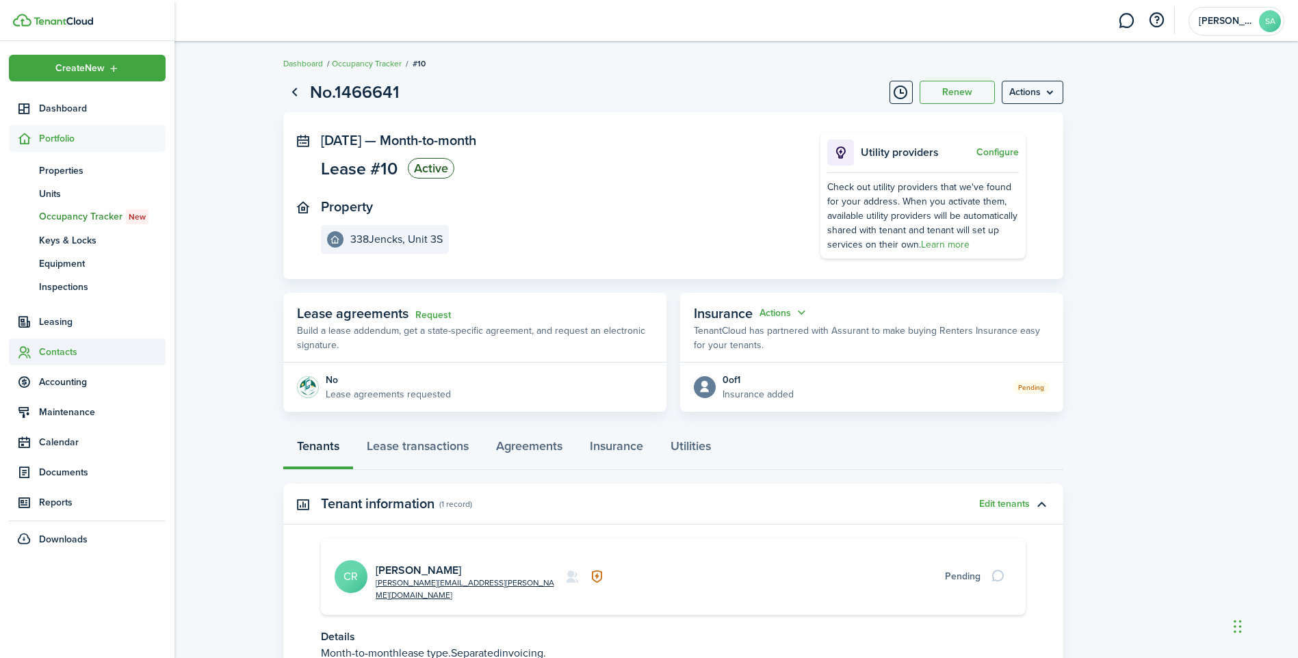
click at [72, 352] on span "Contacts" at bounding box center [102, 352] width 127 height 14
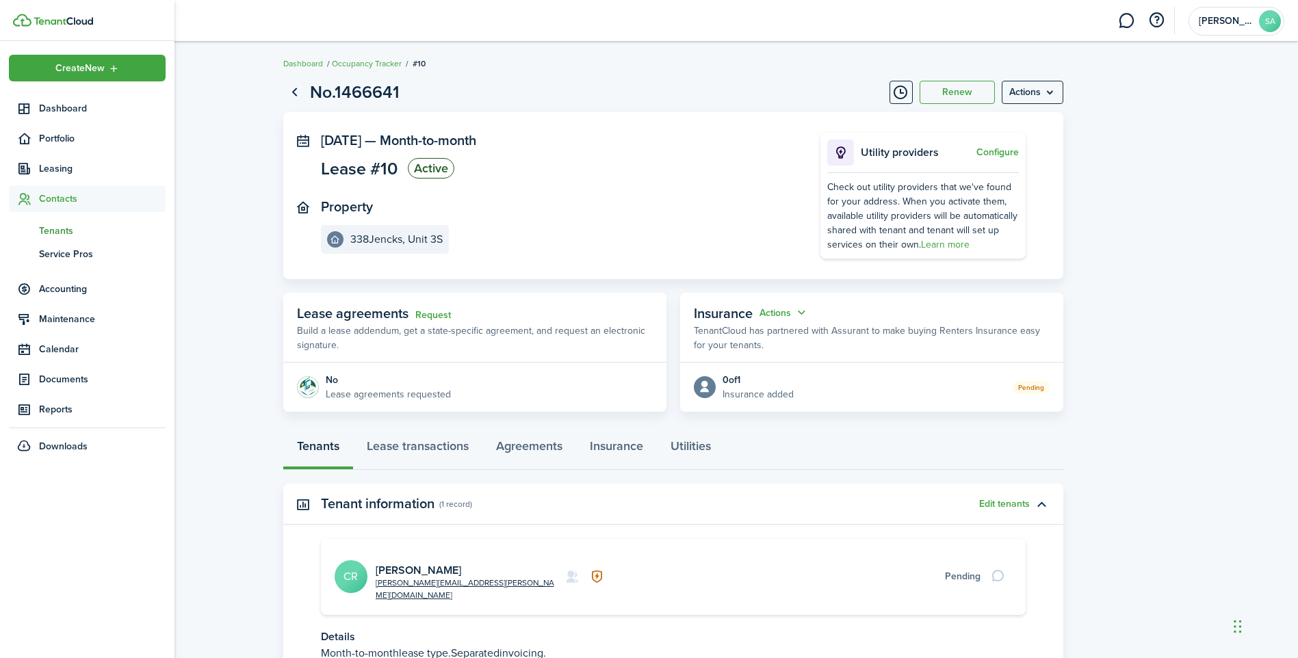
click at [68, 226] on span "Tenants" at bounding box center [102, 231] width 127 height 14
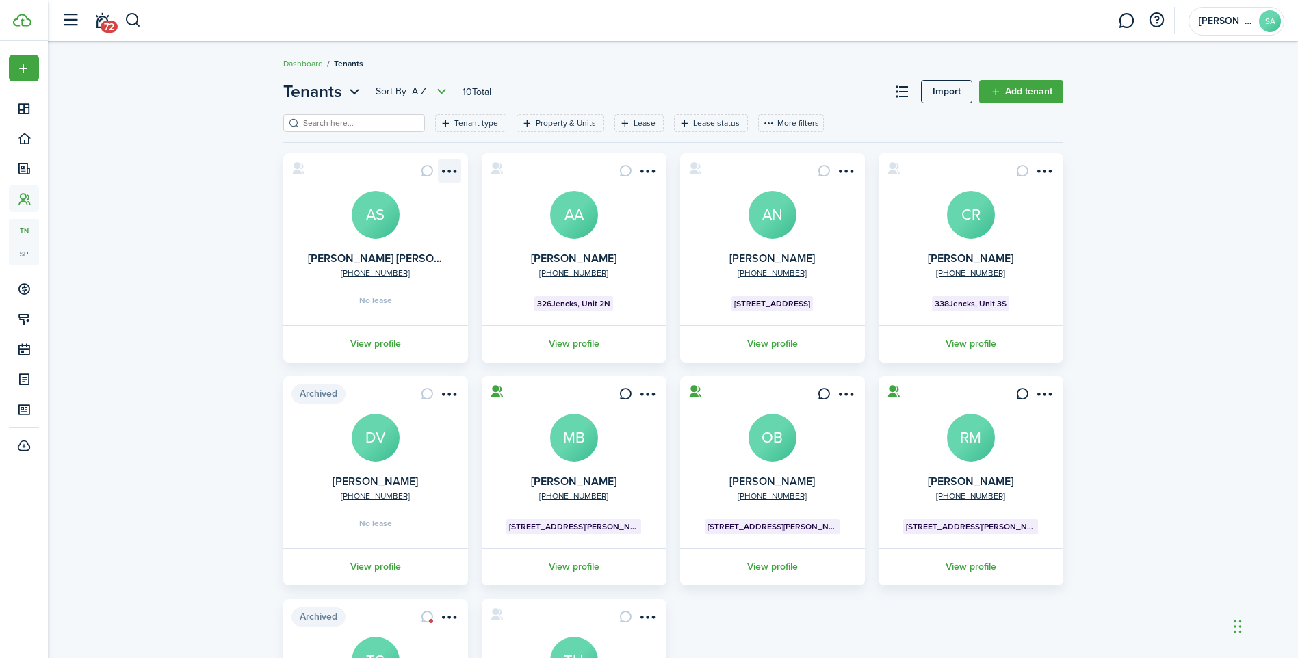
click at [445, 173] on menu-btn-icon "Open menu" at bounding box center [449, 170] width 23 height 23
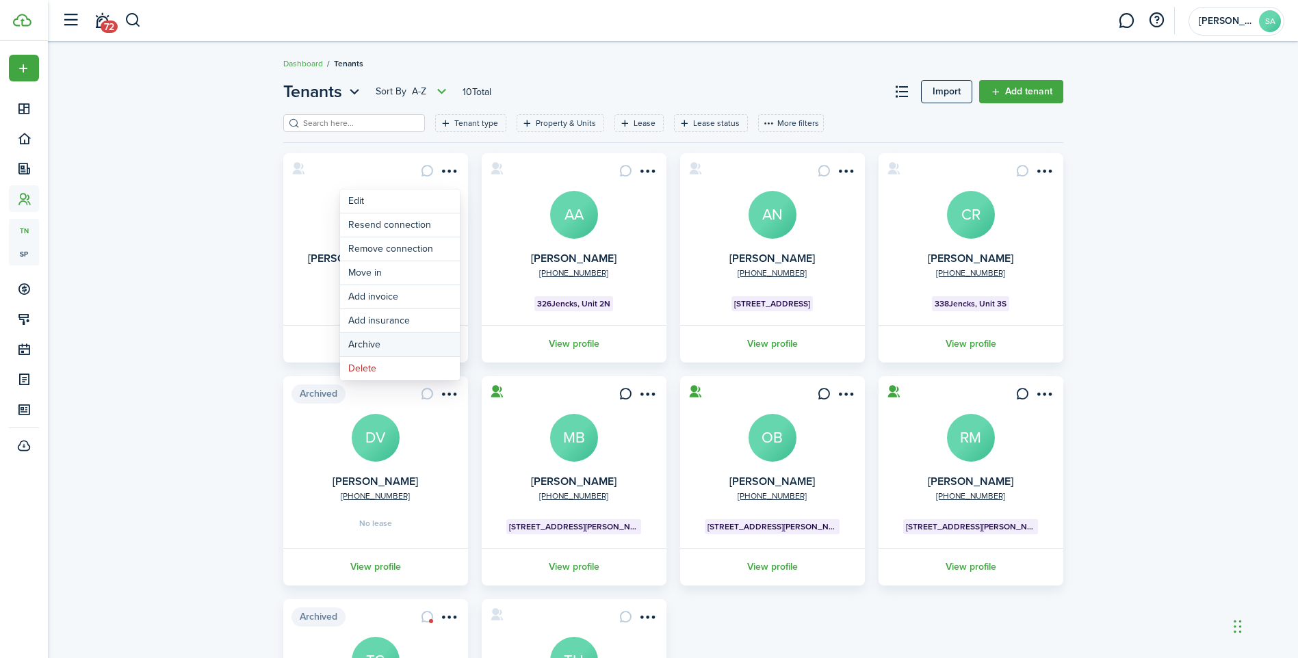
click at [378, 346] on button "Archive" at bounding box center [400, 344] width 120 height 23
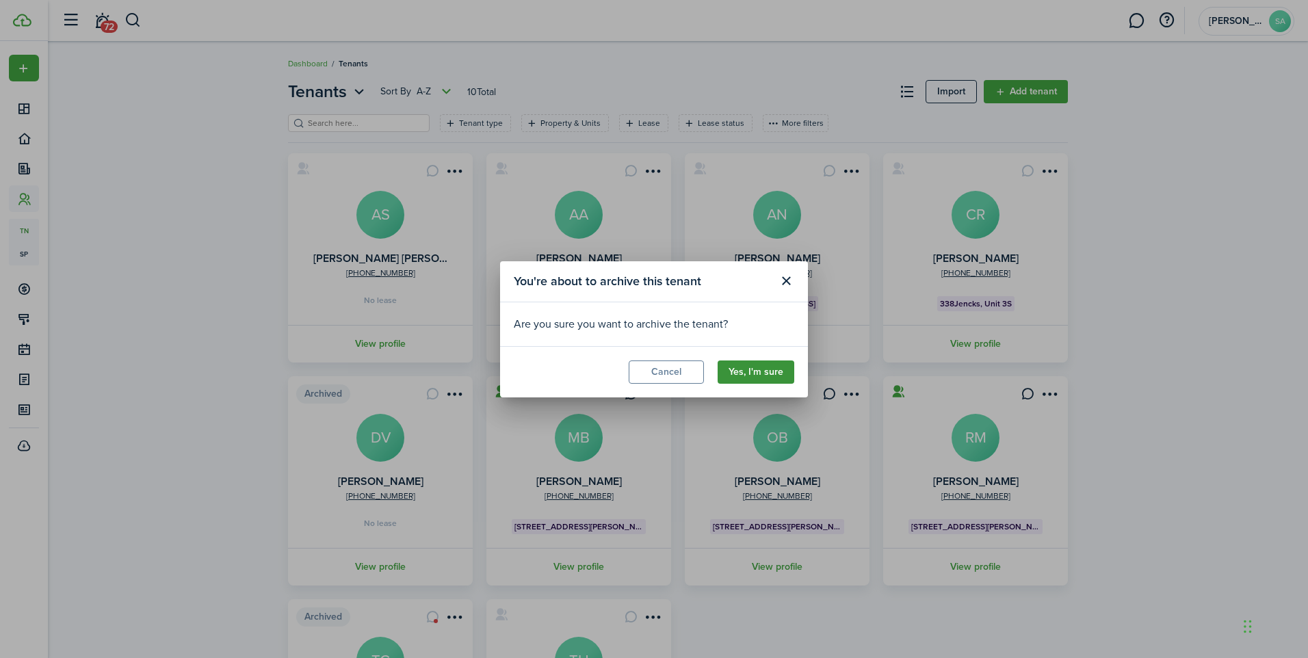
click at [766, 369] on button "Yes, I'm sure" at bounding box center [756, 372] width 77 height 23
